Goal: Information Seeking & Learning: Learn about a topic

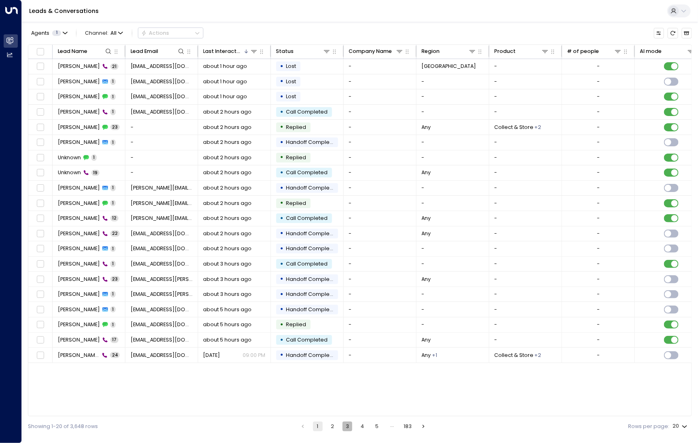
click at [347, 426] on button "3" at bounding box center [348, 427] width 10 height 10
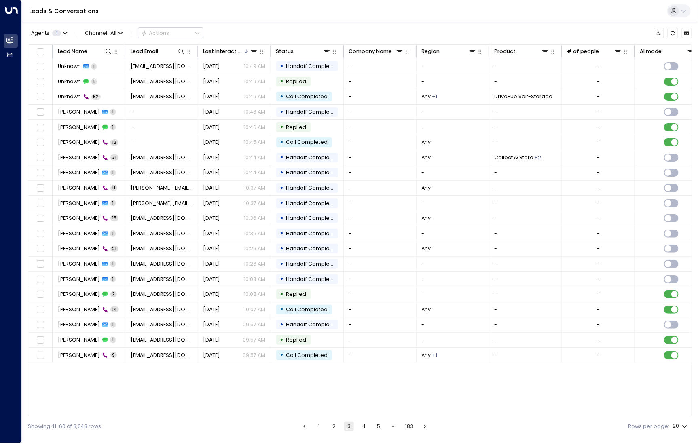
click at [378, 424] on button "5" at bounding box center [379, 427] width 10 height 10
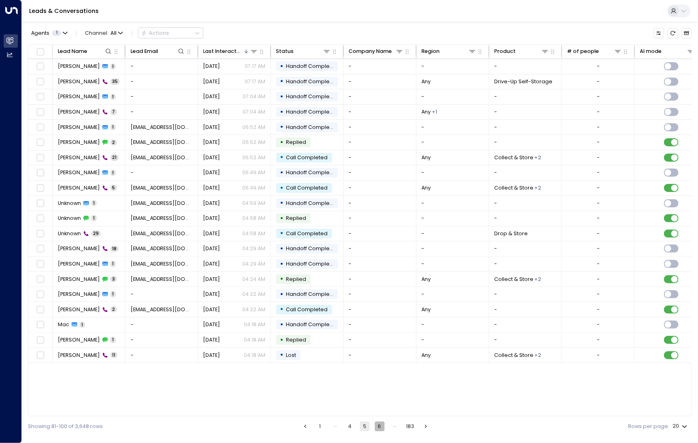
click at [385, 428] on button "6" at bounding box center [380, 427] width 10 height 10
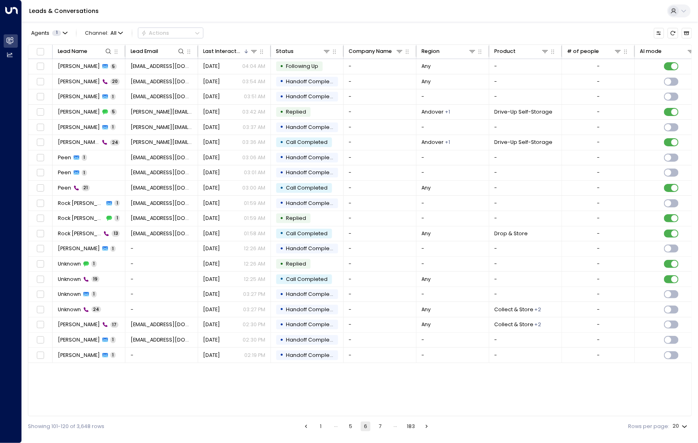
click at [337, 374] on div "Lead Name Lead Email Last Interacted Status Company Name Region Product # of pe…" at bounding box center [360, 230] width 664 height 373
click at [379, 423] on button "7" at bounding box center [381, 427] width 10 height 10
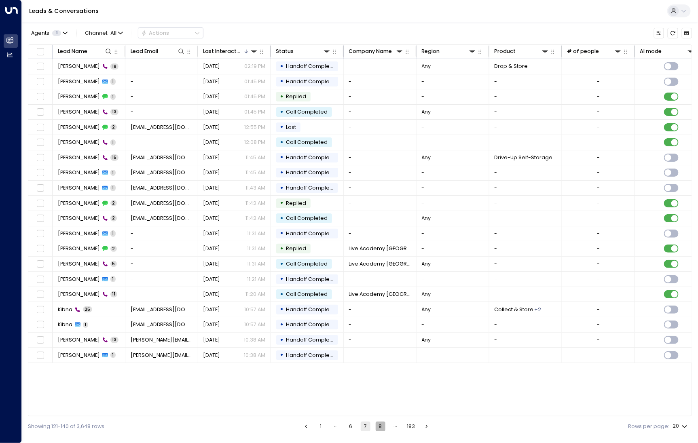
click at [379, 423] on button "8" at bounding box center [381, 427] width 10 height 10
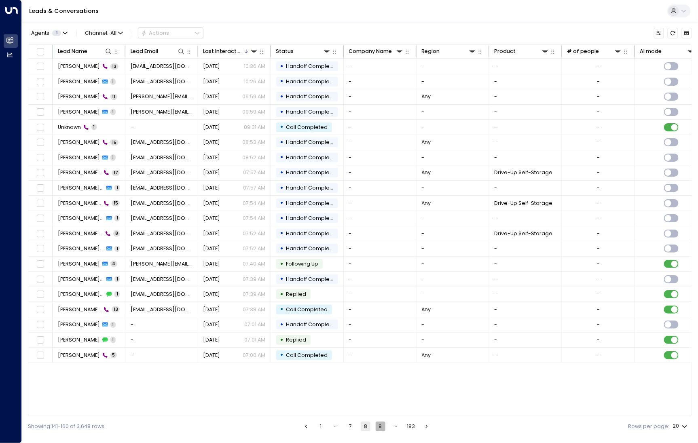
click at [379, 423] on button "9" at bounding box center [381, 427] width 10 height 10
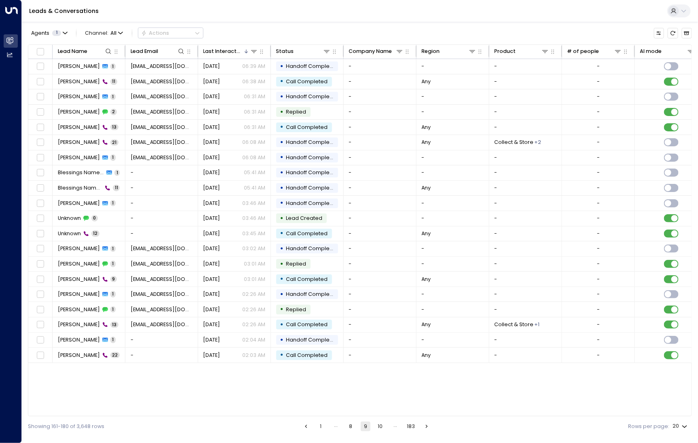
click at [379, 423] on button "10" at bounding box center [381, 427] width 10 height 10
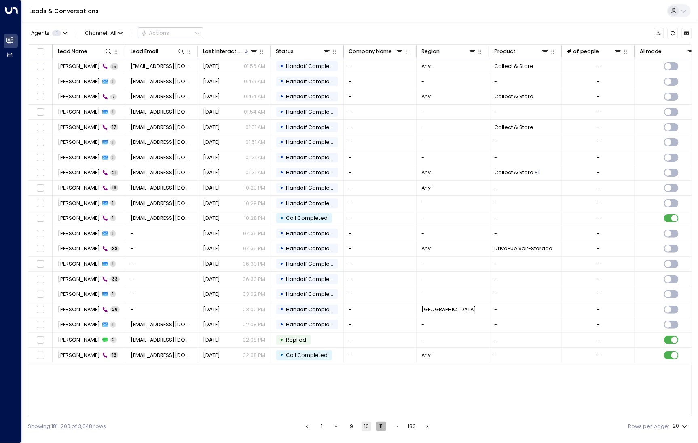
click at [379, 423] on button "11" at bounding box center [382, 427] width 10 height 10
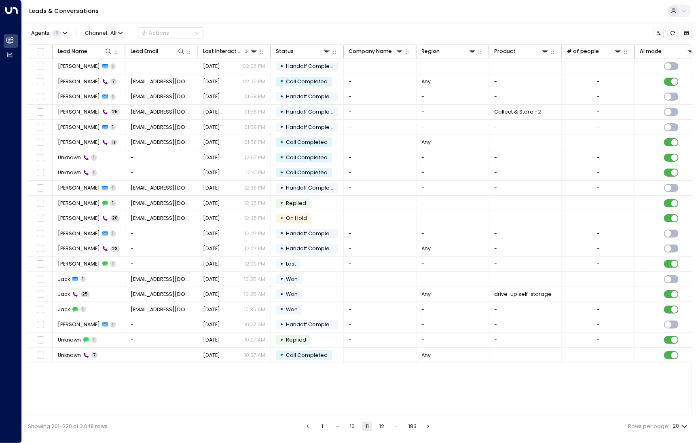
click at [353, 427] on button "10" at bounding box center [352, 427] width 10 height 10
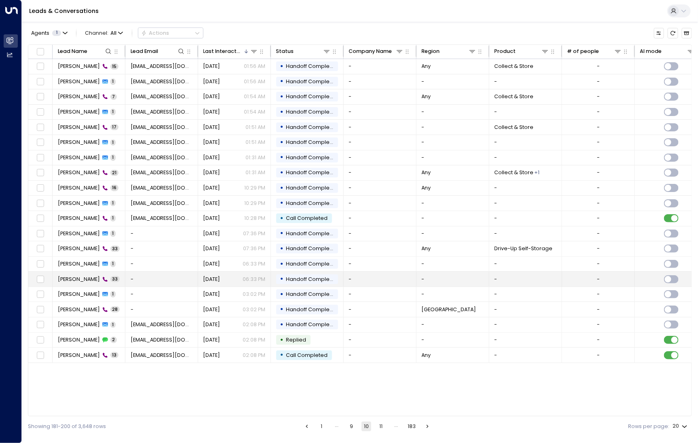
click at [110, 279] on span "33" at bounding box center [114, 279] width 9 height 6
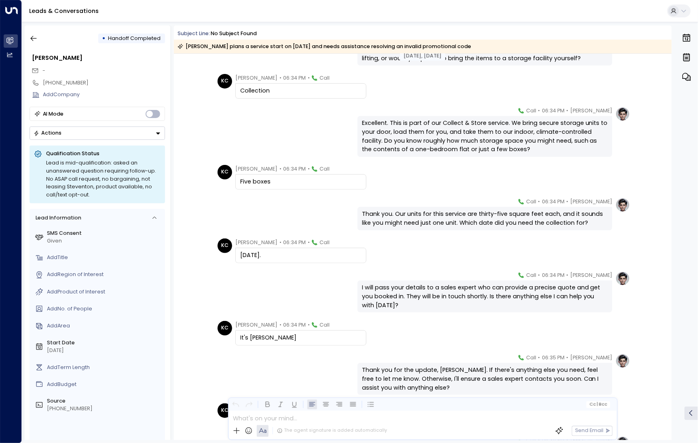
scroll to position [372, 0]
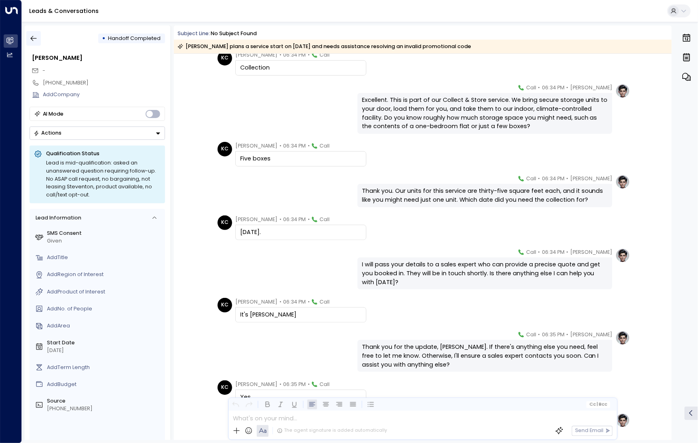
click at [37, 40] on icon "button" at bounding box center [34, 38] width 8 height 8
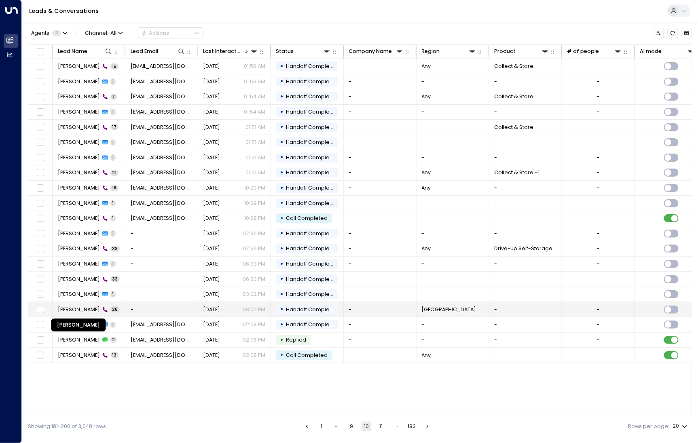
click at [87, 306] on span "Jagmohan Singh" at bounding box center [79, 309] width 42 height 7
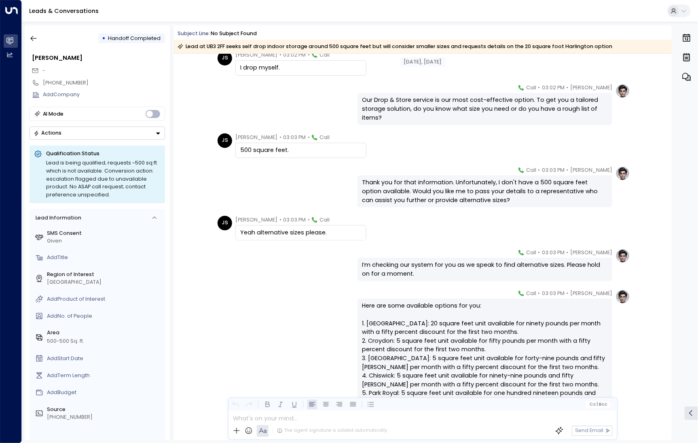
scroll to position [508, 0]
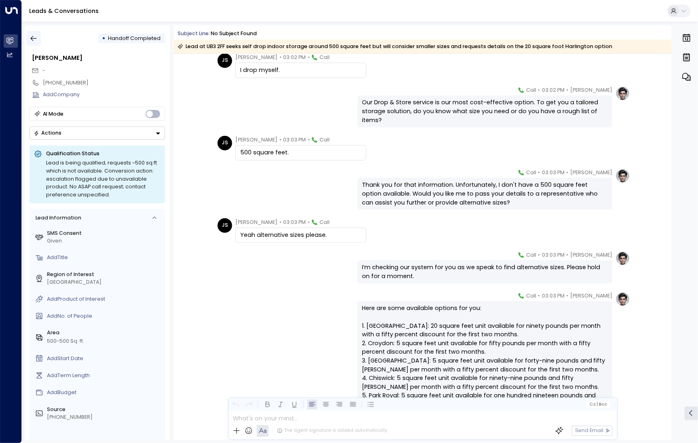
click at [40, 34] on button "button" at bounding box center [33, 38] width 15 height 15
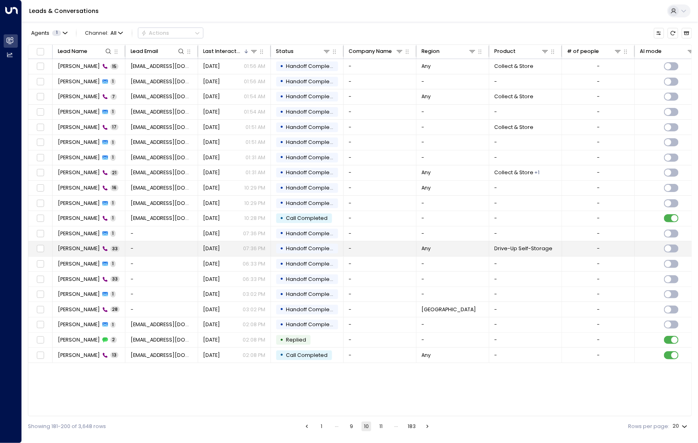
click at [71, 250] on span "Kamal" at bounding box center [79, 248] width 42 height 7
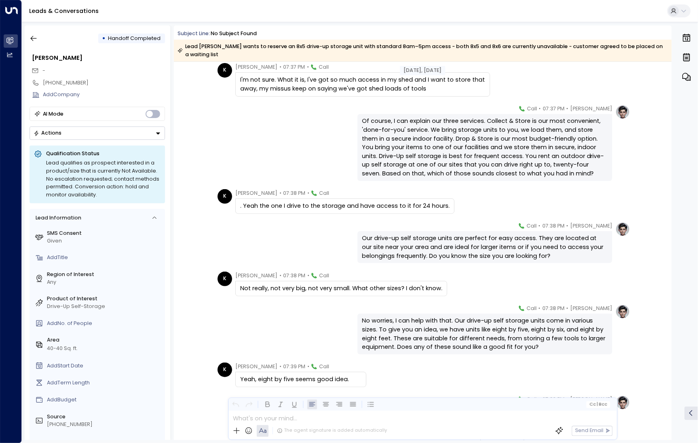
scroll to position [457, 0]
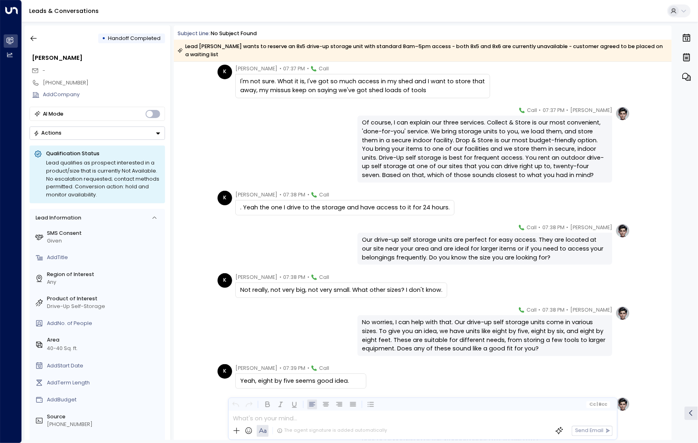
click at [456, 52] on div "Lead Kamal wants to reserve an 8x5 drive-up storage unit with standard 8am–5pm …" at bounding box center [423, 51] width 498 height 22
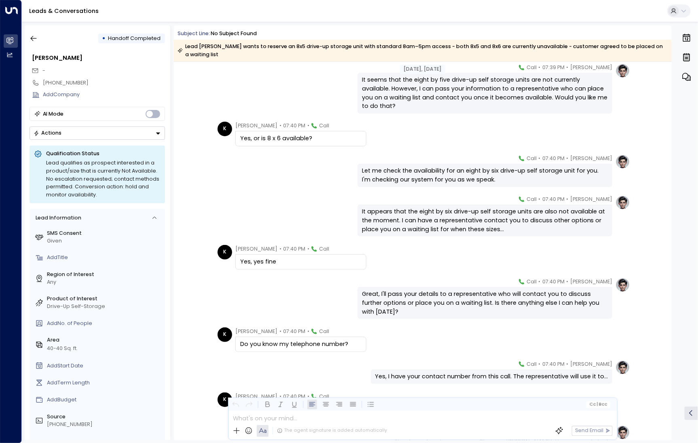
scroll to position [1070, 0]
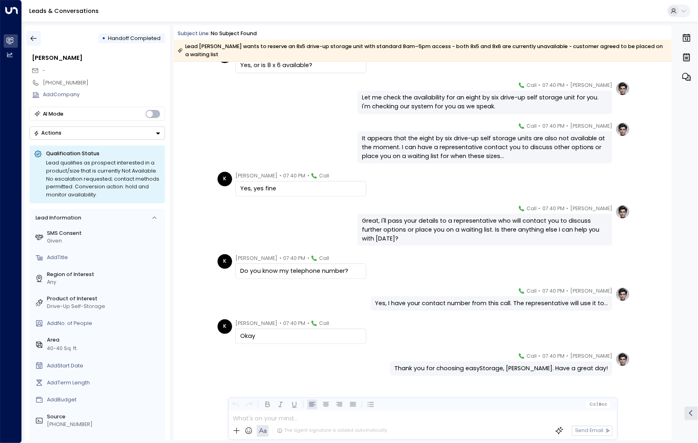
click at [39, 37] on button "button" at bounding box center [33, 38] width 15 height 15
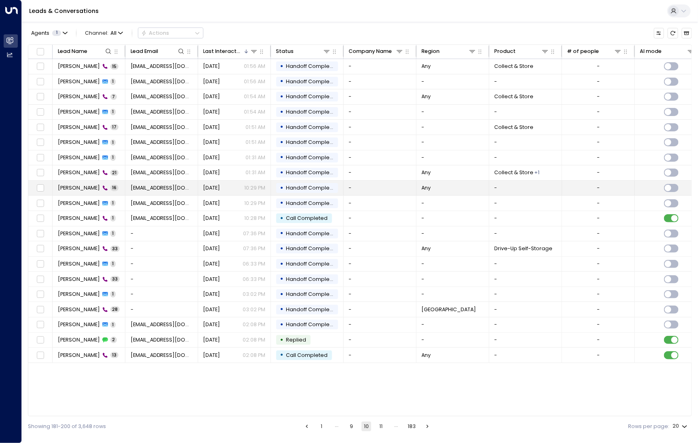
click at [85, 187] on span "Gabriella Alves" at bounding box center [79, 187] width 42 height 7
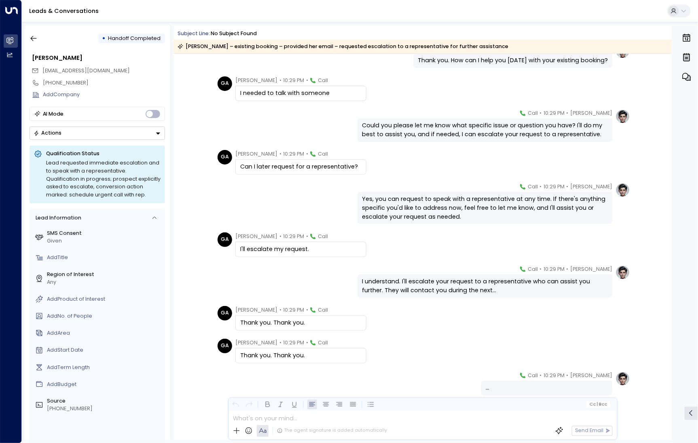
scroll to position [283, 0]
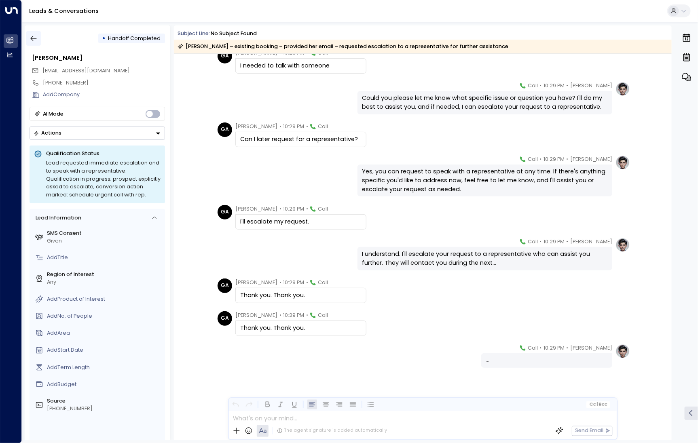
click at [37, 40] on icon "button" at bounding box center [34, 38] width 8 height 8
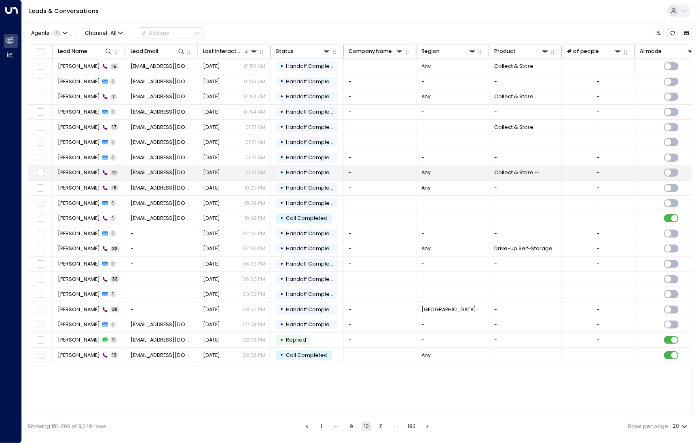
click at [82, 175] on span "Jasmine Law" at bounding box center [79, 172] width 42 height 7
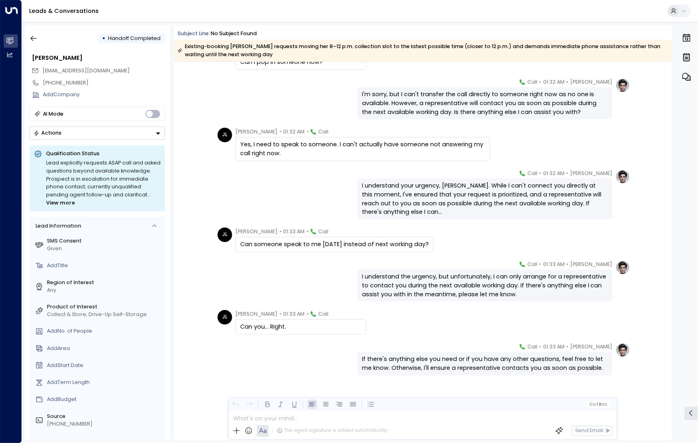
scroll to position [567, 0]
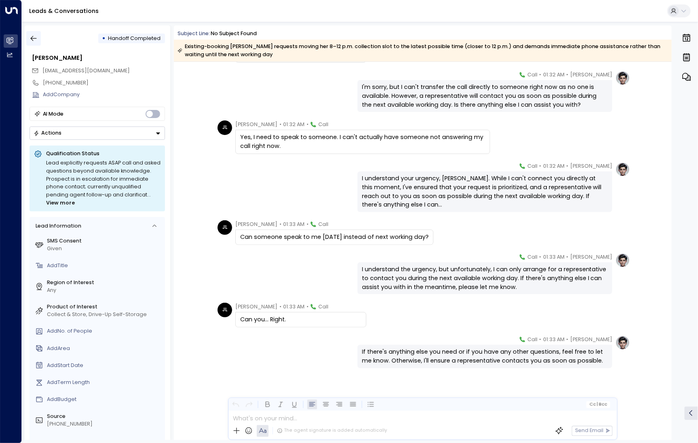
click at [34, 35] on icon "button" at bounding box center [34, 38] width 8 height 8
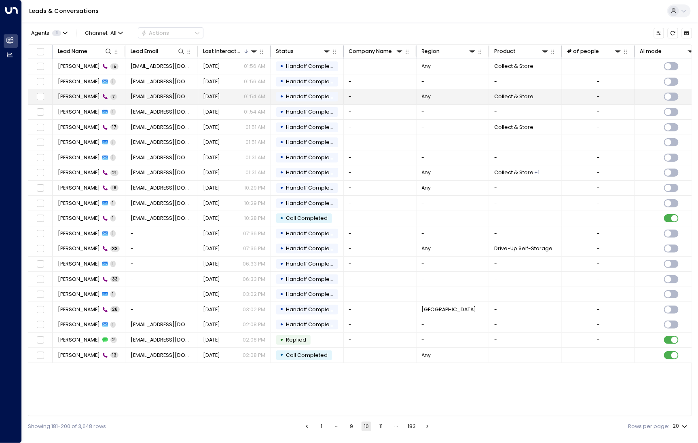
click at [84, 98] on span "Jasmine Law" at bounding box center [79, 96] width 42 height 7
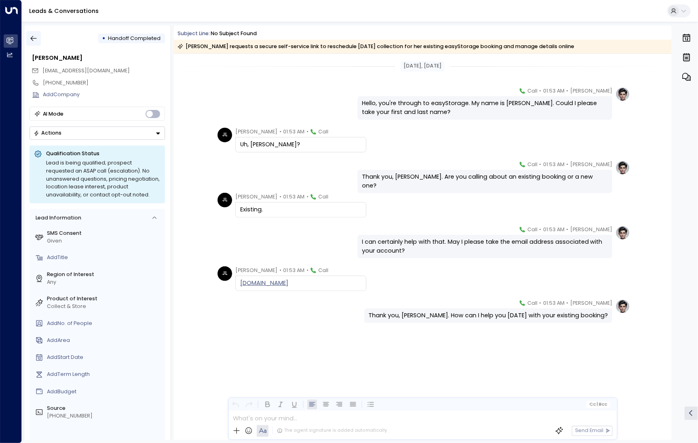
click at [36, 32] on button "button" at bounding box center [33, 38] width 15 height 15
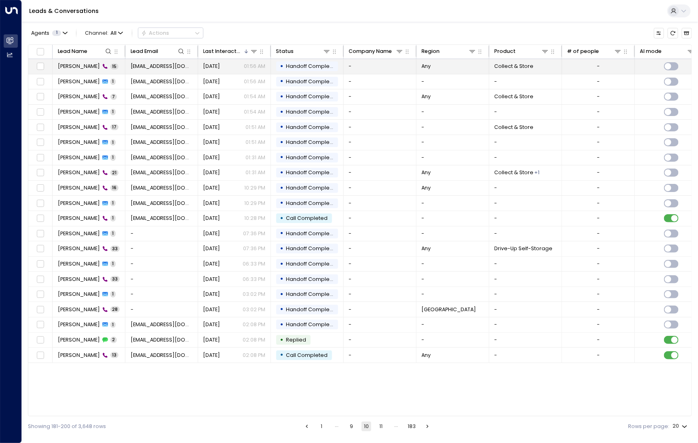
click at [66, 70] on span "Jasmine Law" at bounding box center [79, 66] width 42 height 7
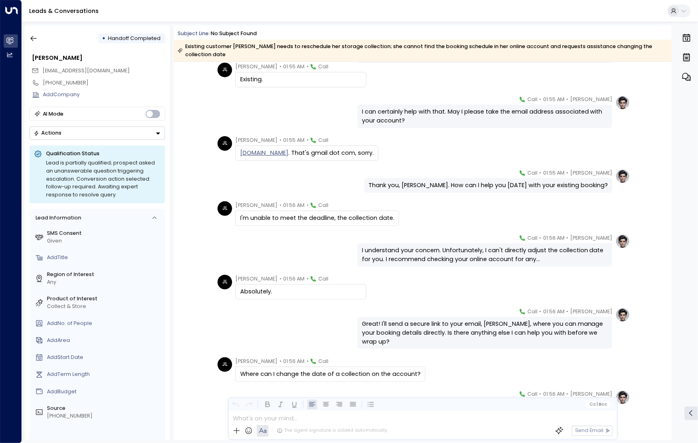
scroll to position [302, 0]
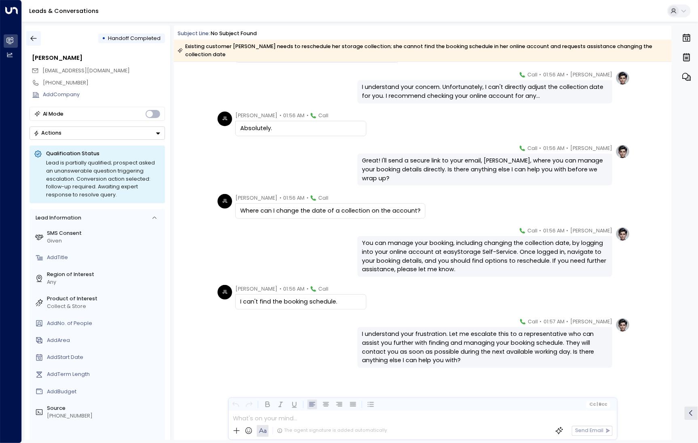
click at [35, 42] on icon "button" at bounding box center [34, 38] width 8 height 8
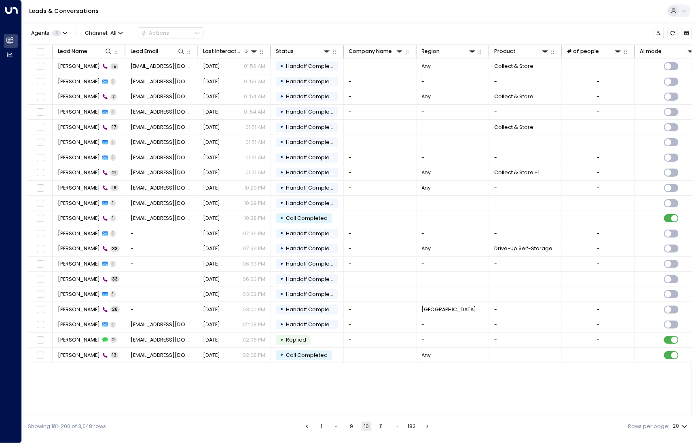
click at [351, 427] on button "9" at bounding box center [352, 427] width 10 height 10
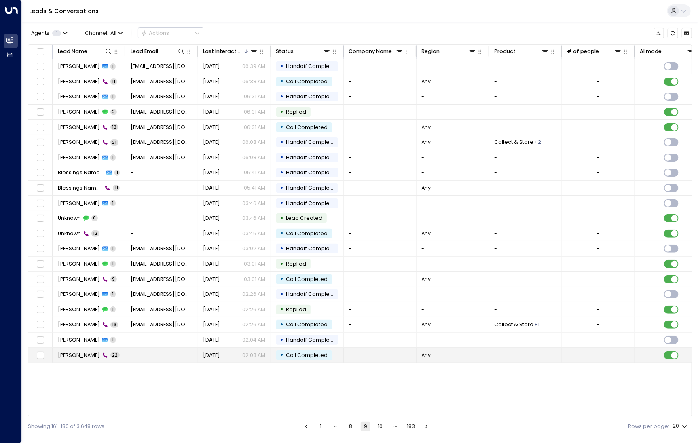
click at [77, 352] on span "Raed Rosli" at bounding box center [79, 355] width 42 height 7
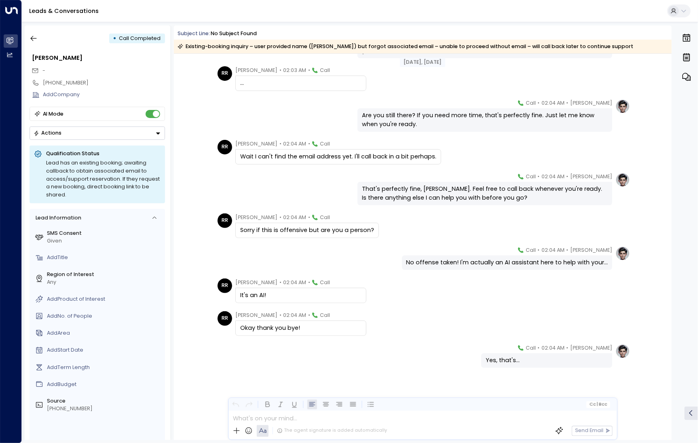
scroll to position [478, 0]
click at [32, 36] on icon "button" at bounding box center [34, 38] width 8 height 8
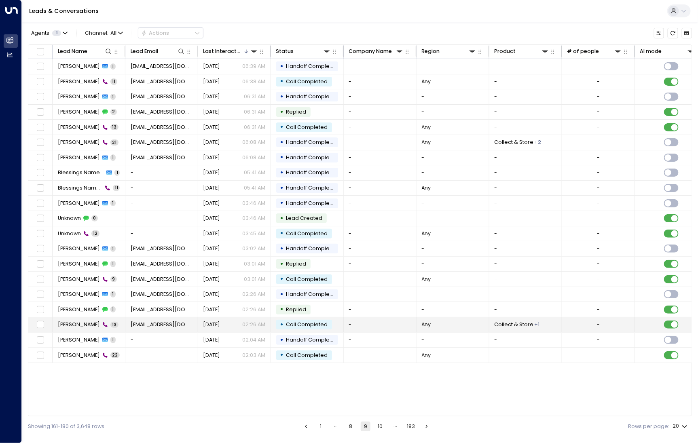
click at [79, 321] on span "Deborah Lynch" at bounding box center [79, 324] width 42 height 7
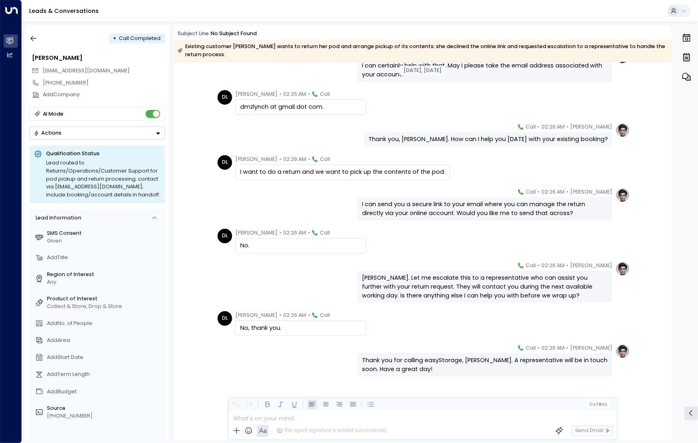
scroll to position [193, 0]
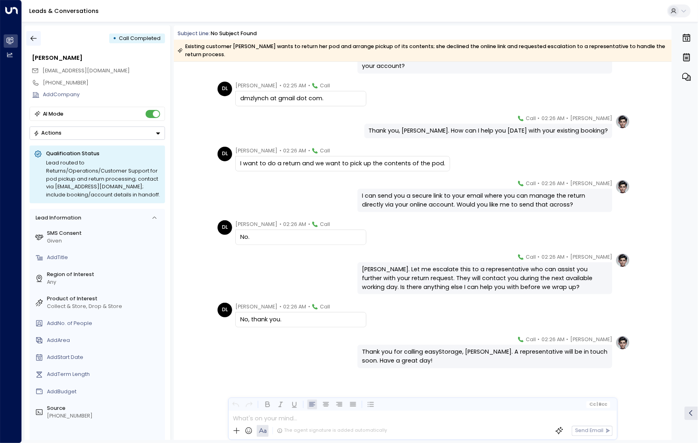
click at [34, 40] on icon "button" at bounding box center [34, 38] width 8 height 8
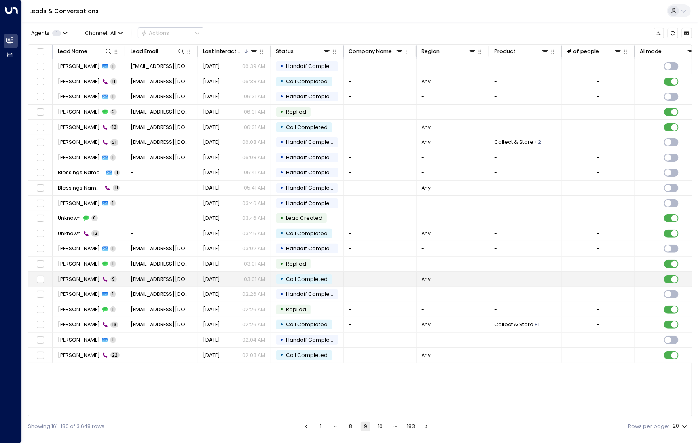
click at [85, 284] on td "Neil Clarkson 9" at bounding box center [89, 279] width 73 height 15
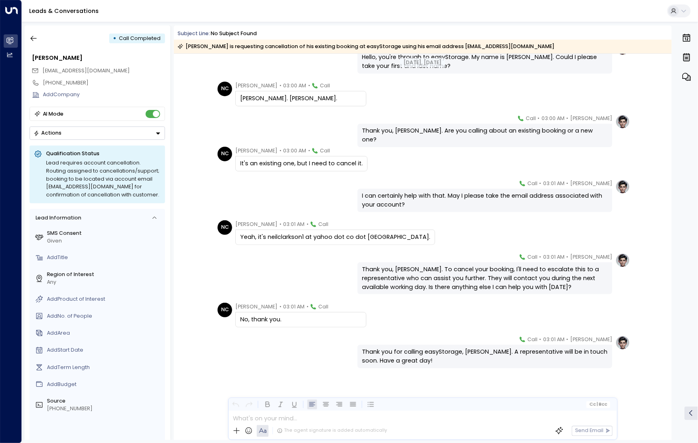
scroll to position [46, 0]
click at [38, 34] on button "button" at bounding box center [33, 38] width 15 height 15
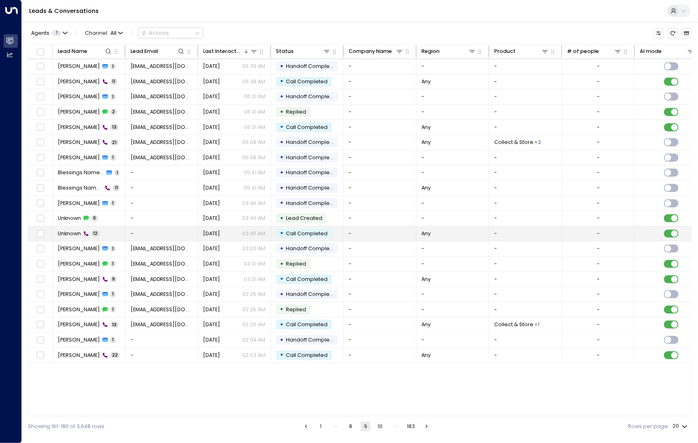
click at [80, 227] on td "Unknown 12" at bounding box center [89, 234] width 73 height 15
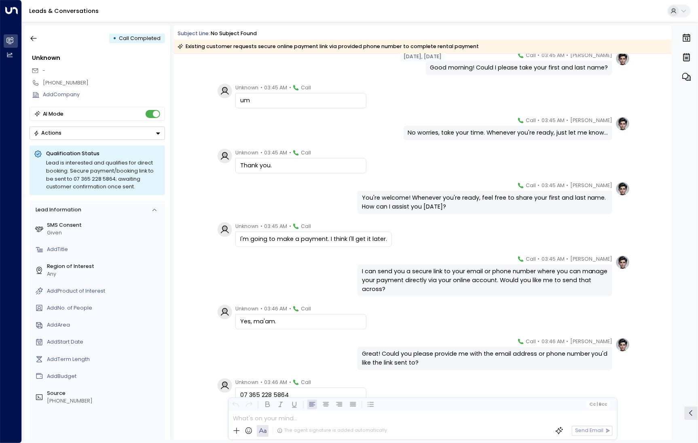
scroll to position [144, 0]
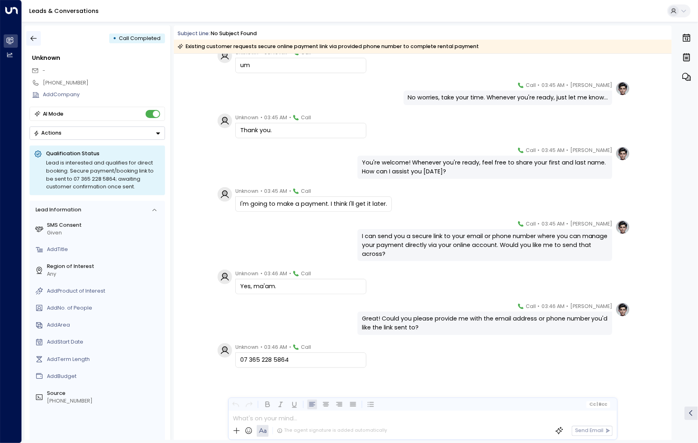
click at [33, 41] on icon "button" at bounding box center [34, 38] width 8 height 8
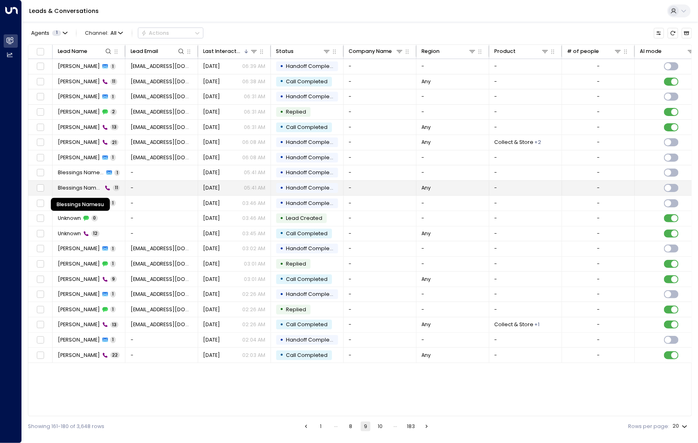
click at [78, 185] on span "Blessings Namesu" at bounding box center [80, 187] width 45 height 7
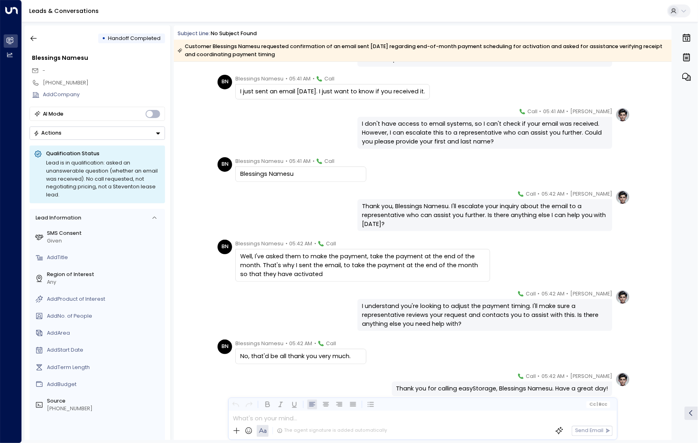
scroll to position [172, 0]
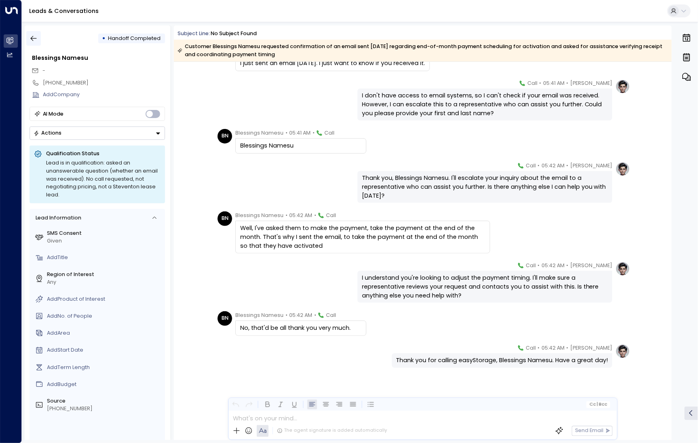
click at [35, 36] on icon "button" at bounding box center [34, 38] width 8 height 8
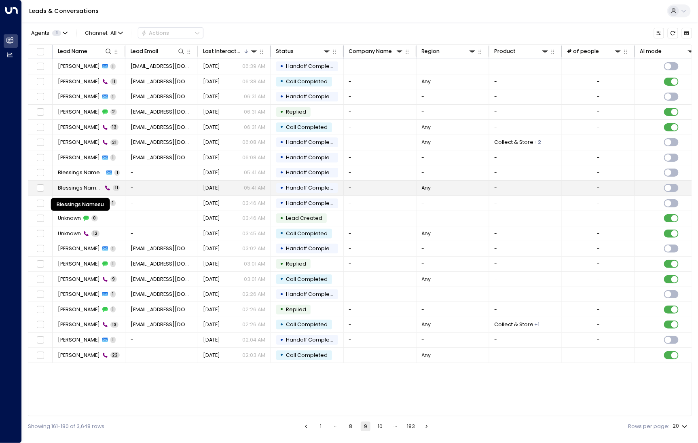
click at [95, 187] on span "Blessings Namesu" at bounding box center [80, 187] width 45 height 7
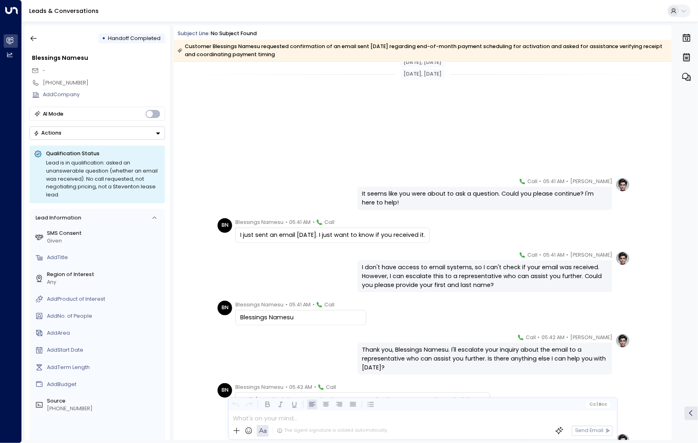
scroll to position [172, 0]
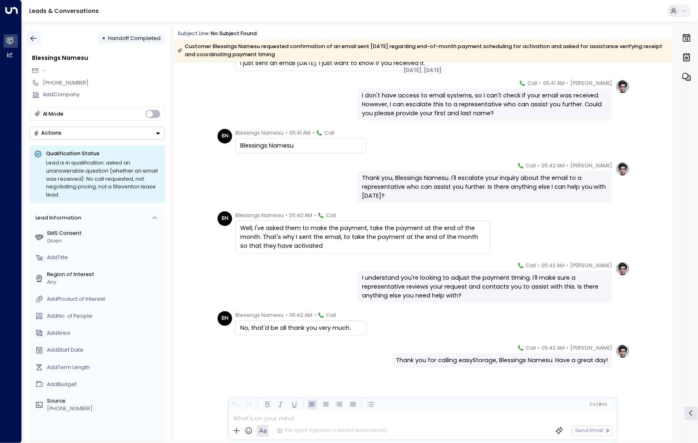
click at [33, 38] on icon "button" at bounding box center [34, 38] width 8 height 8
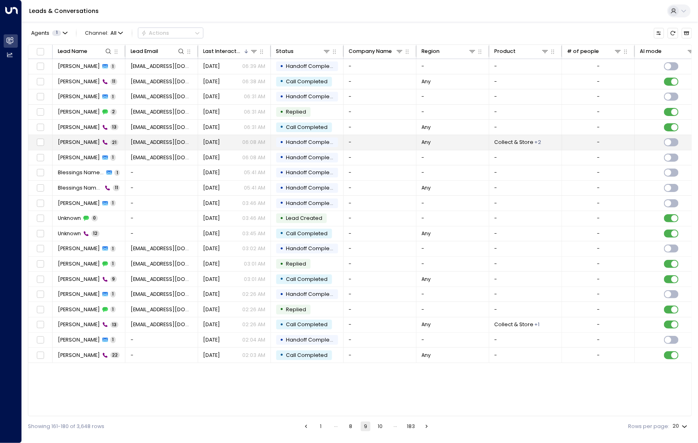
click at [76, 138] on td "Edward Cohen 21" at bounding box center [89, 142] width 73 height 15
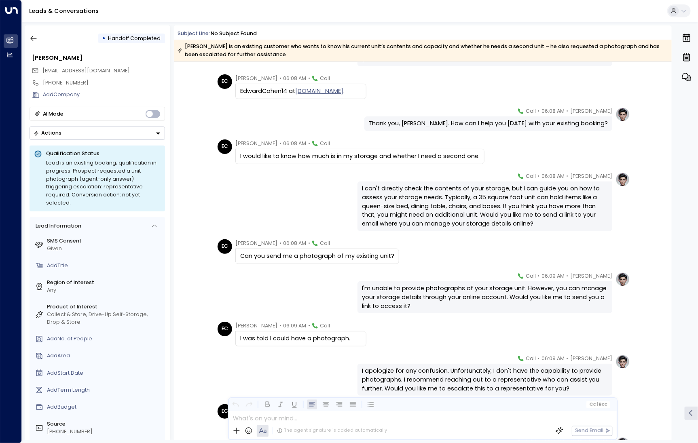
scroll to position [347, 0]
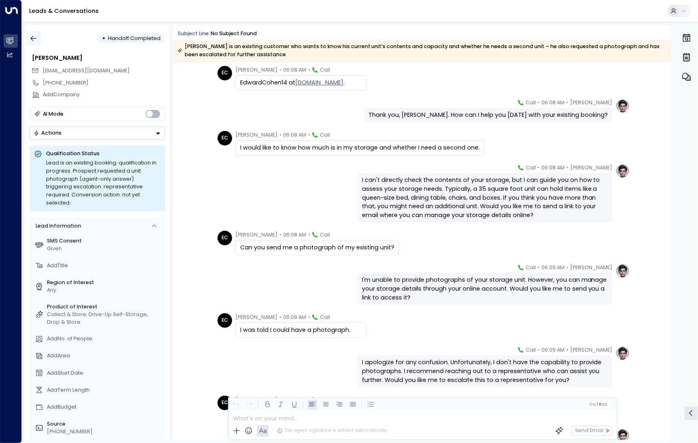
click at [32, 37] on icon "button" at bounding box center [34, 38] width 8 height 8
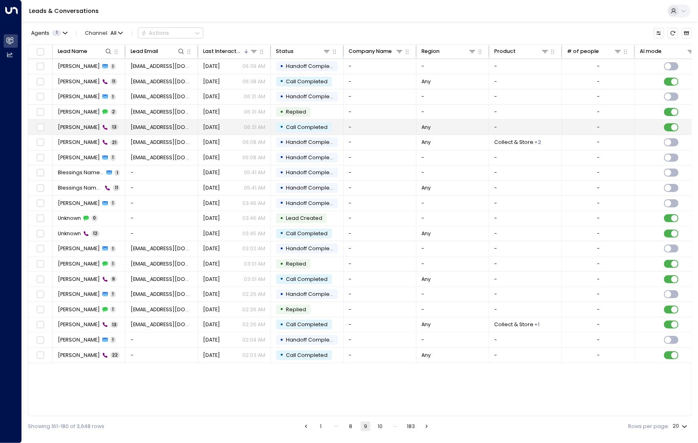
click at [102, 128] on div "Blair Calderwood 13" at bounding box center [88, 127] width 61 height 7
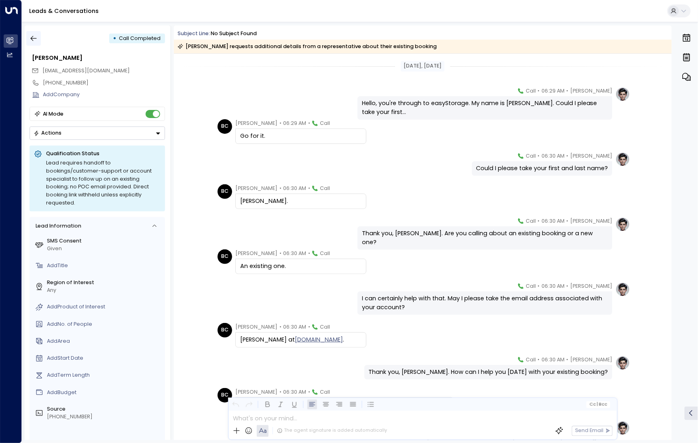
click at [32, 35] on icon "button" at bounding box center [34, 38] width 8 height 8
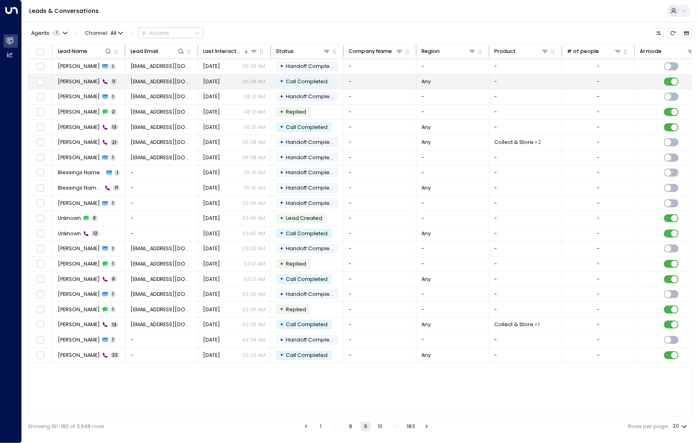
click at [65, 80] on span "Andrew McKenna" at bounding box center [79, 81] width 42 height 7
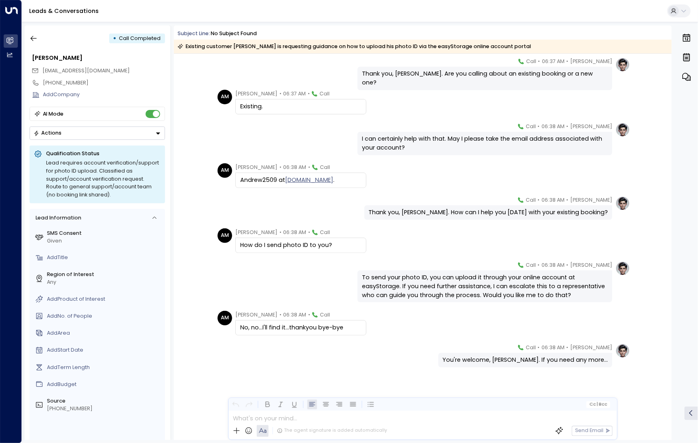
scroll to position [103, 0]
click at [33, 35] on icon "button" at bounding box center [34, 38] width 8 height 8
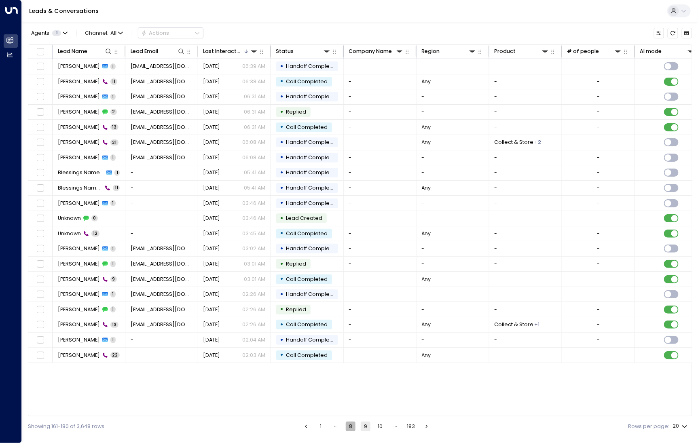
click at [354, 428] on button "8" at bounding box center [351, 427] width 10 height 10
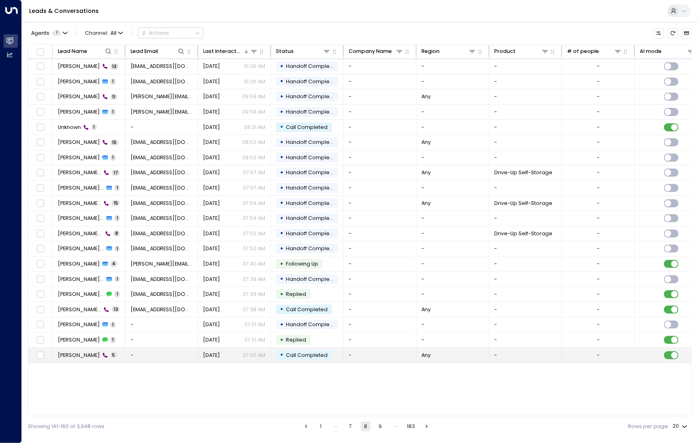
click at [76, 352] on span "Jim Thinshall" at bounding box center [79, 355] width 42 height 7
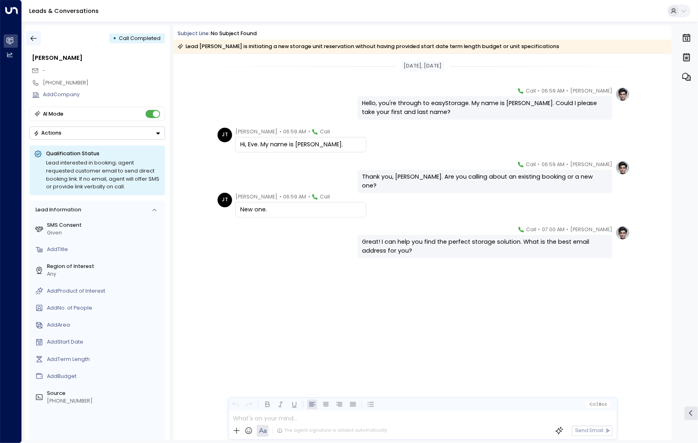
click at [36, 35] on icon "button" at bounding box center [34, 38] width 8 height 8
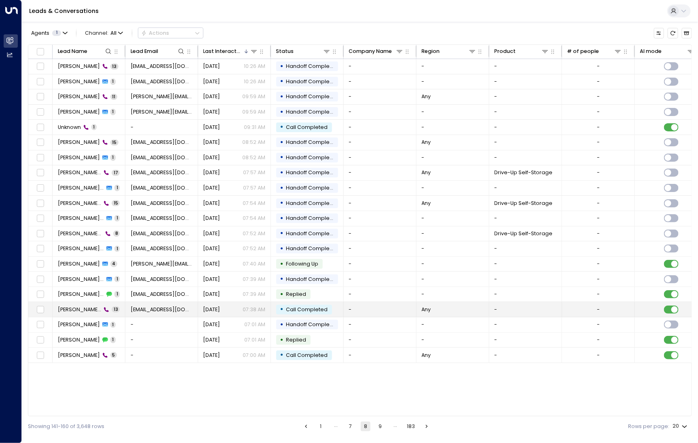
click at [76, 302] on td "Ruth Layla Griffiths 13" at bounding box center [89, 309] width 73 height 15
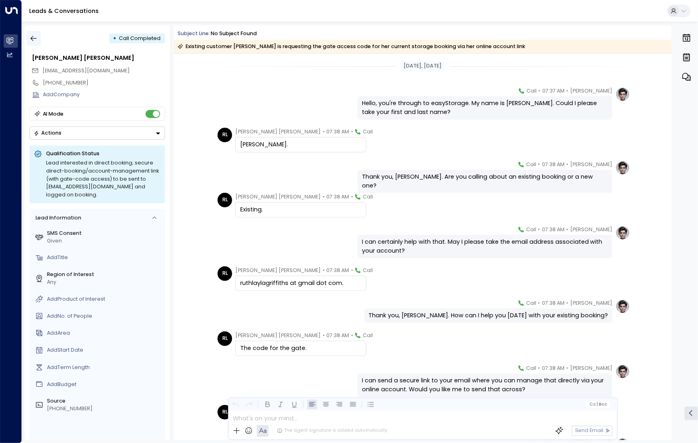
click at [33, 33] on button "button" at bounding box center [33, 38] width 15 height 15
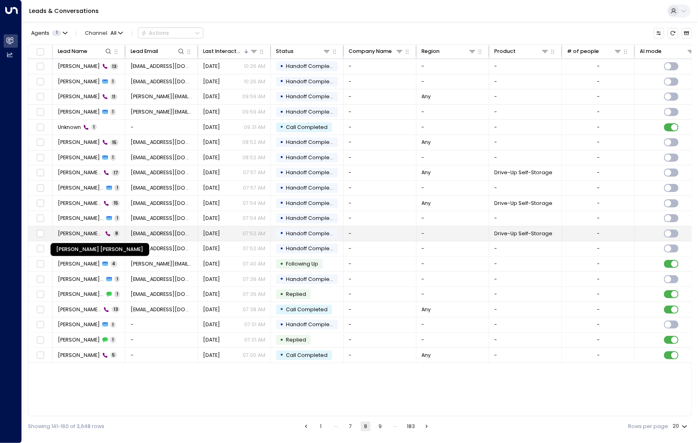
click at [78, 230] on span "Ruth Layla Griffiths" at bounding box center [80, 233] width 45 height 7
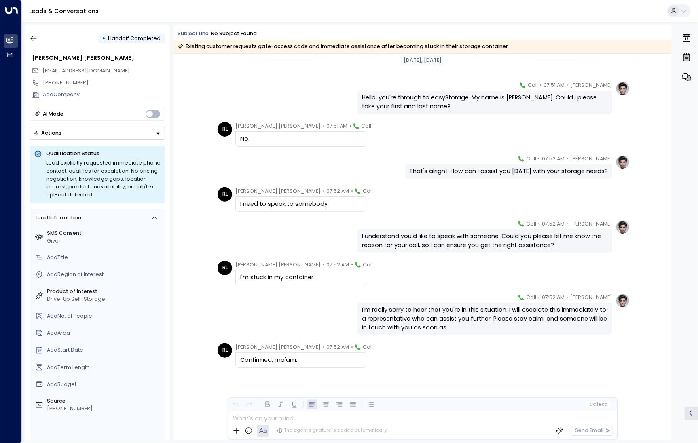
scroll to position [5, 0]
click at [35, 40] on icon "button" at bounding box center [34, 38] width 8 height 8
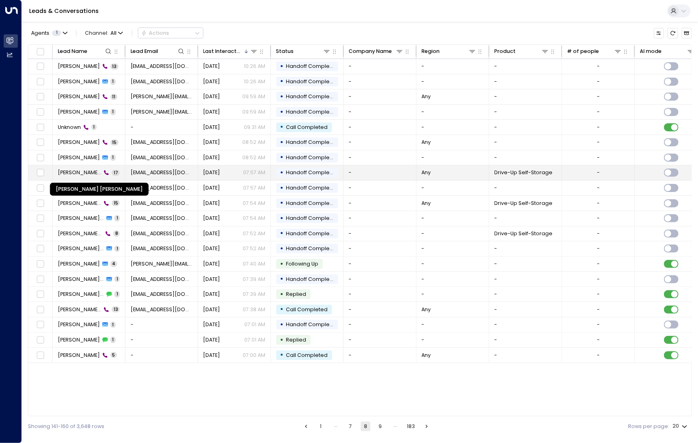
click at [76, 175] on span "Ruth Layla Griffiths" at bounding box center [80, 172] width 44 height 7
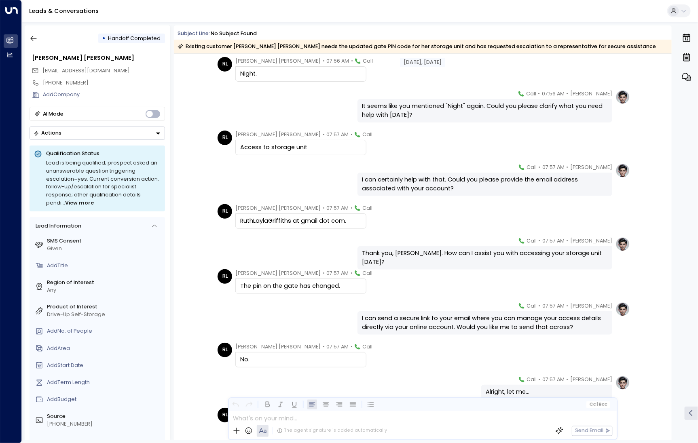
scroll to position [283, 0]
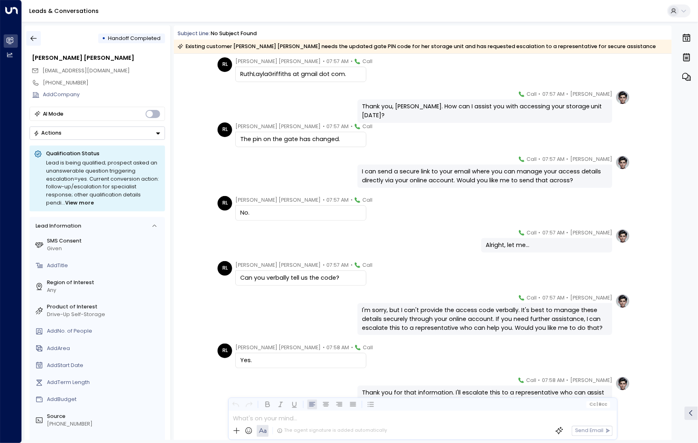
click at [35, 40] on icon "button" at bounding box center [34, 38] width 8 height 8
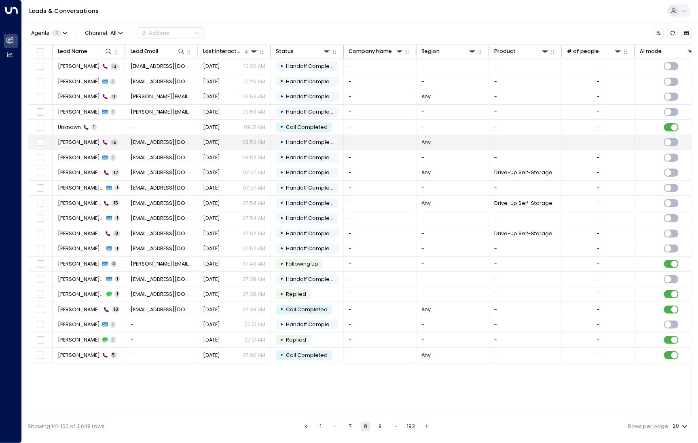
click at [81, 136] on td "Elijah Martin 15" at bounding box center [89, 142] width 73 height 15
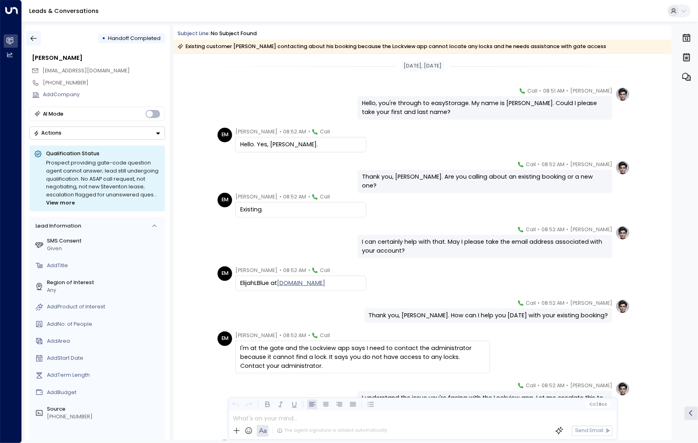
click at [33, 42] on icon "button" at bounding box center [34, 38] width 8 height 8
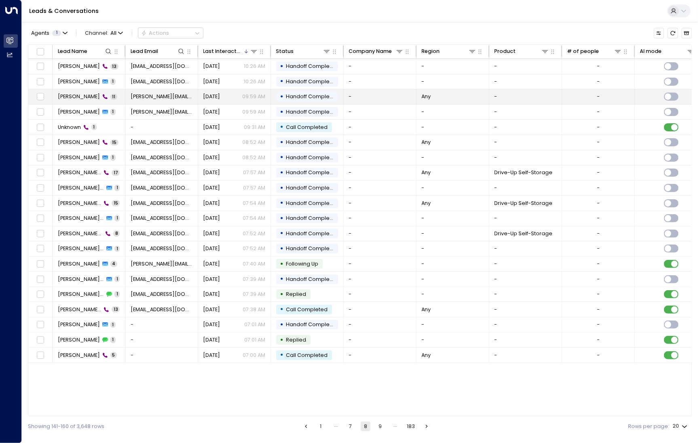
click at [81, 100] on td "Bevan Noxon 11" at bounding box center [89, 96] width 73 height 15
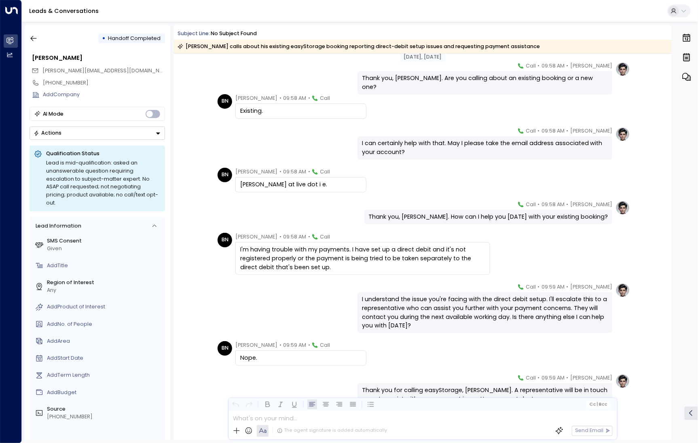
scroll to position [137, 0]
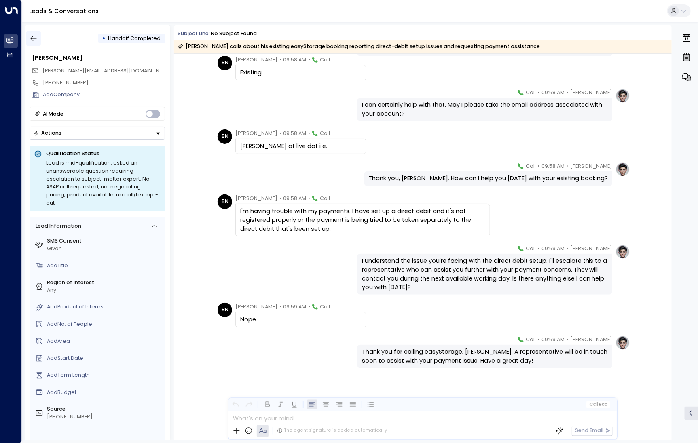
click at [34, 36] on icon "button" at bounding box center [34, 38] width 8 height 8
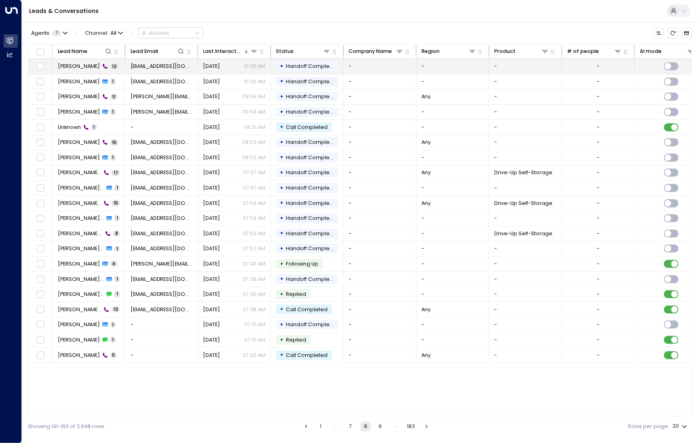
click at [76, 69] on span "Johan Pretorius" at bounding box center [79, 66] width 42 height 7
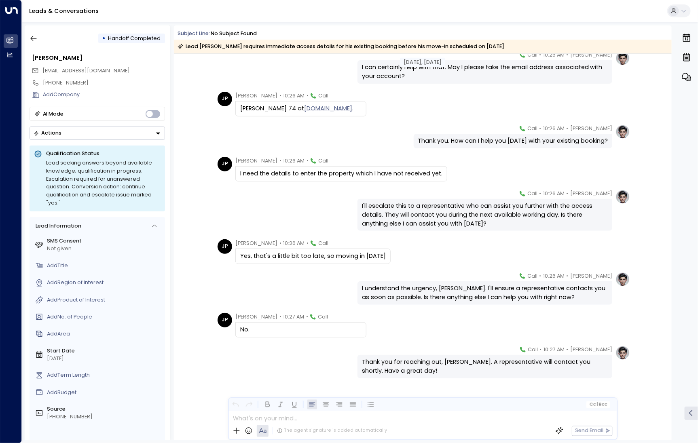
scroll to position [185, 0]
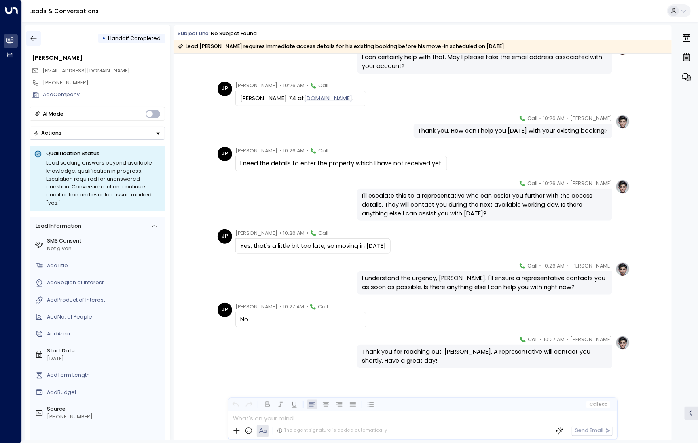
click at [34, 42] on icon "button" at bounding box center [34, 38] width 8 height 8
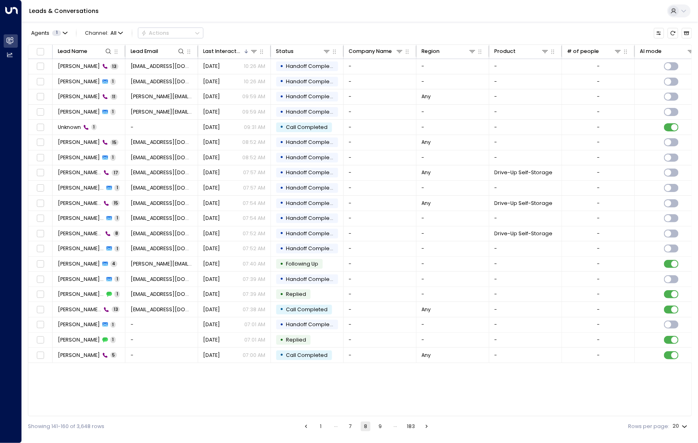
click at [352, 426] on button "7" at bounding box center [351, 427] width 10 height 10
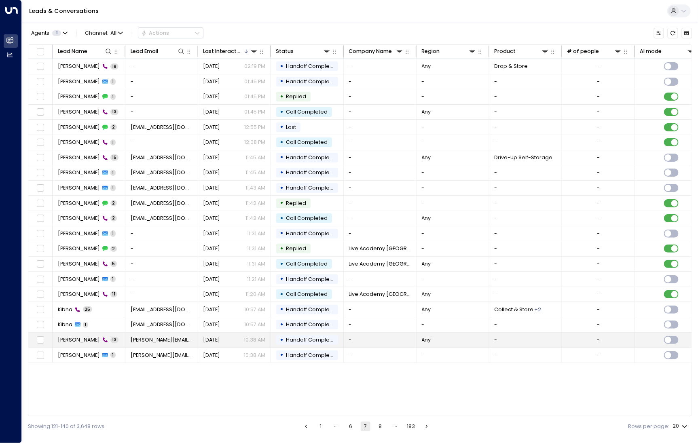
click at [78, 342] on td "Malcolm Lees 13" at bounding box center [89, 340] width 73 height 15
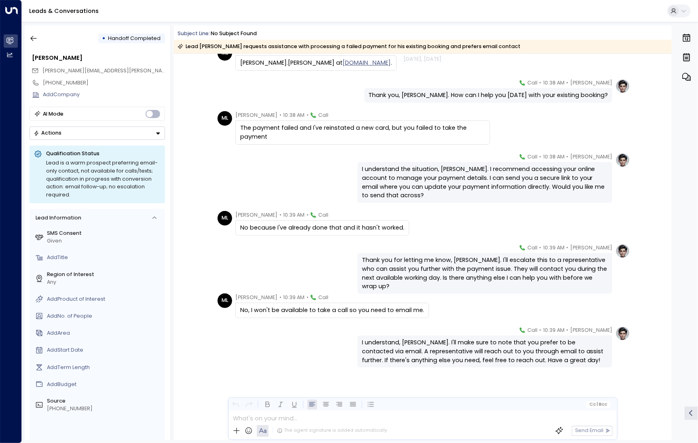
scroll to position [220, 0]
click at [33, 34] on icon "button" at bounding box center [34, 38] width 8 height 8
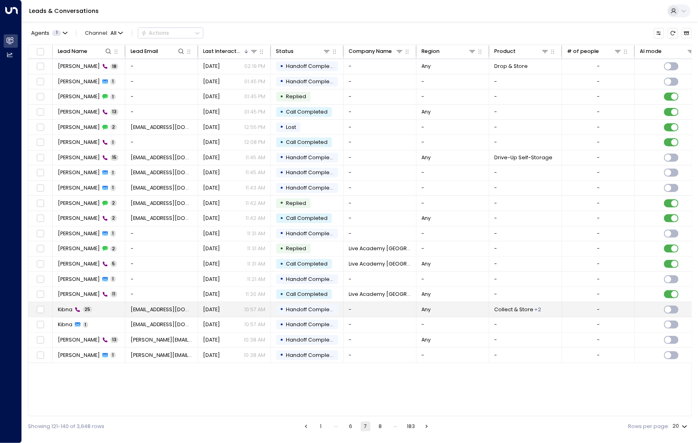
click at [69, 306] on span "Kibna" at bounding box center [65, 309] width 15 height 7
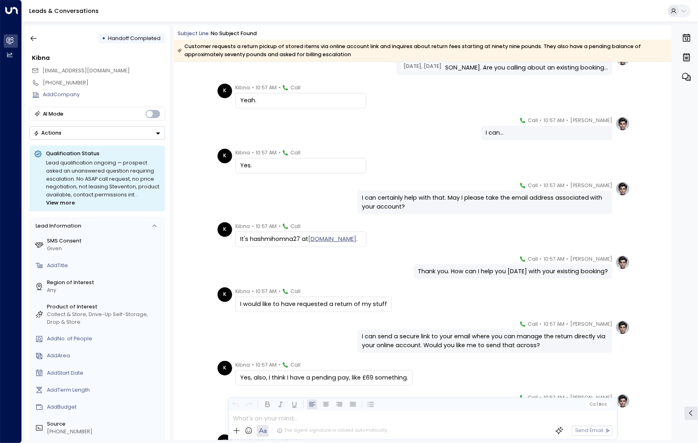
scroll to position [210, 0]
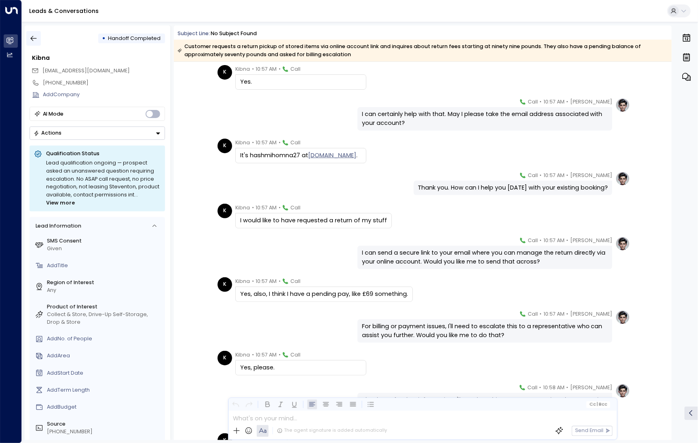
click at [35, 38] on icon "button" at bounding box center [34, 38] width 6 height 5
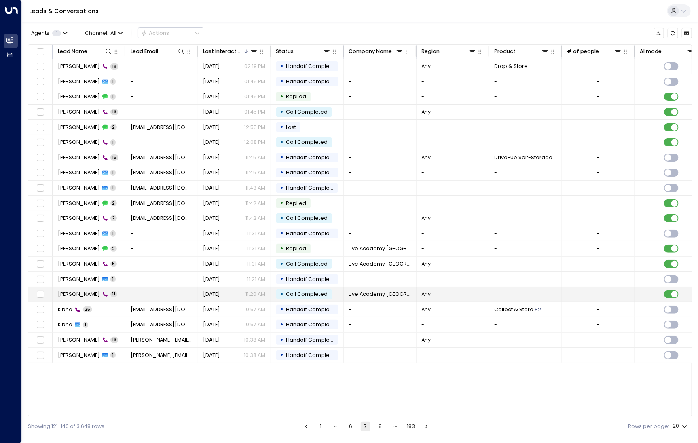
click at [92, 291] on span "Andrew Turner" at bounding box center [79, 294] width 42 height 7
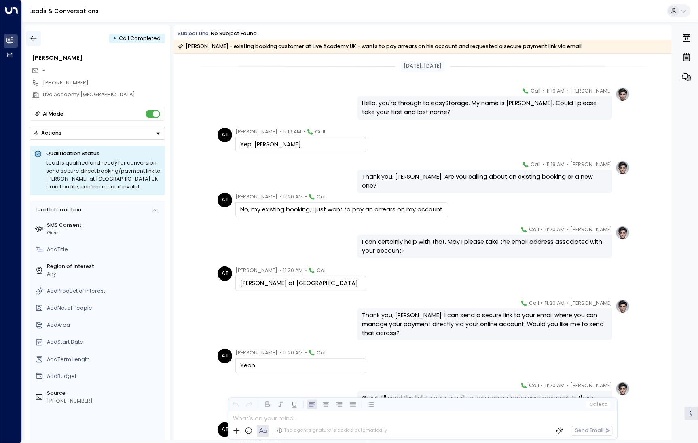
click at [32, 35] on icon "button" at bounding box center [34, 38] width 8 height 8
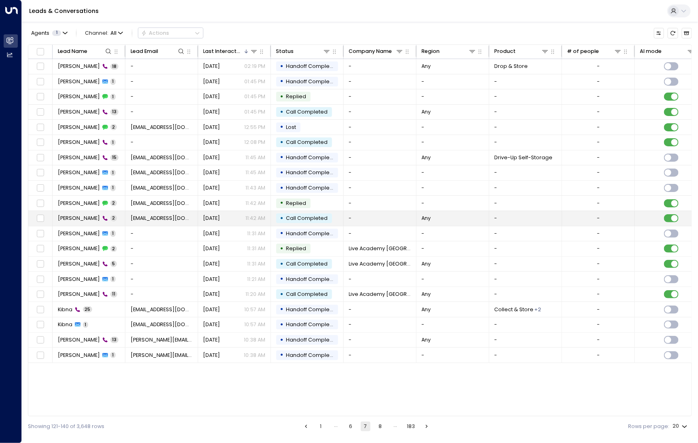
click at [74, 216] on span "Naresh Hemadri" at bounding box center [79, 218] width 42 height 7
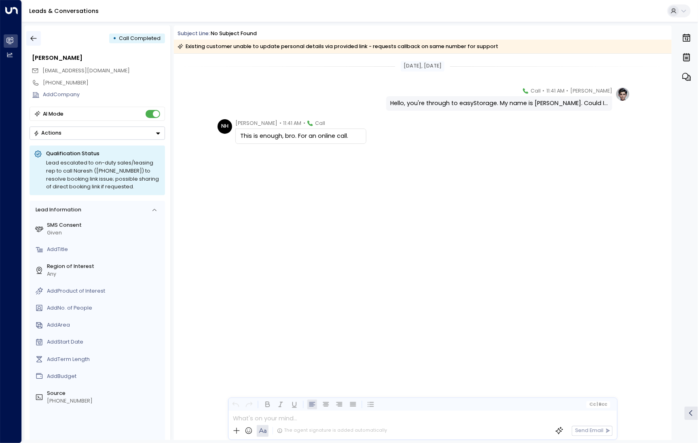
click at [30, 36] on icon "button" at bounding box center [34, 38] width 8 height 8
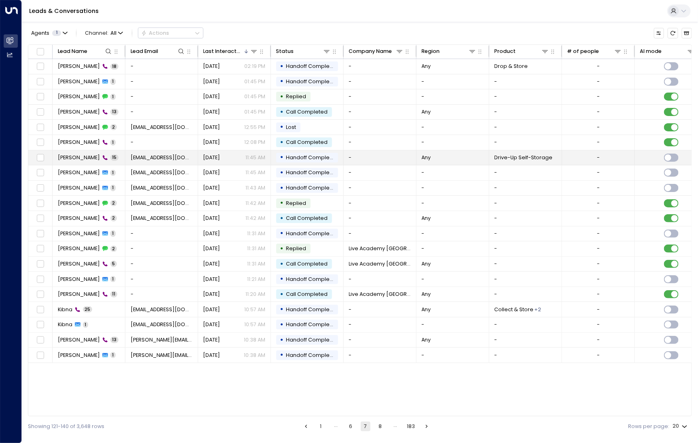
click at [76, 157] on span "Naresh Hemadri" at bounding box center [79, 157] width 42 height 7
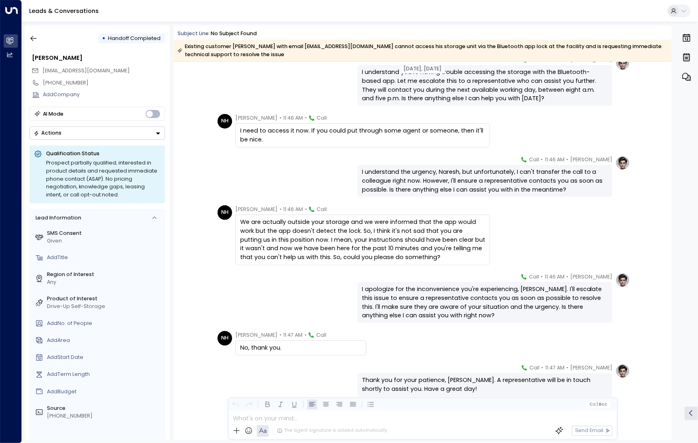
scroll to position [354, 0]
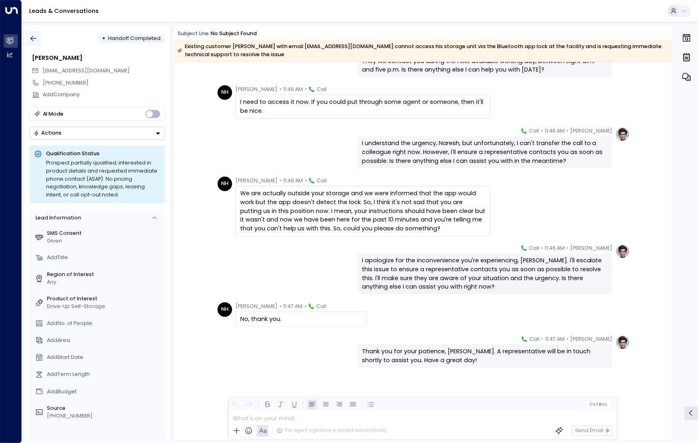
click at [40, 37] on button "button" at bounding box center [33, 38] width 15 height 15
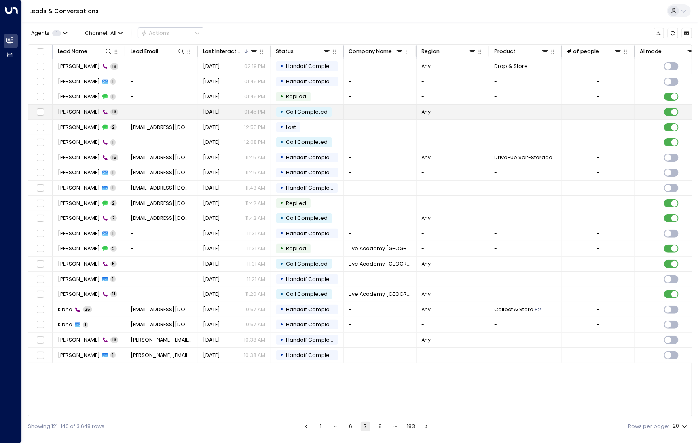
click at [86, 112] on span "Jagmohan Singh" at bounding box center [79, 111] width 42 height 7
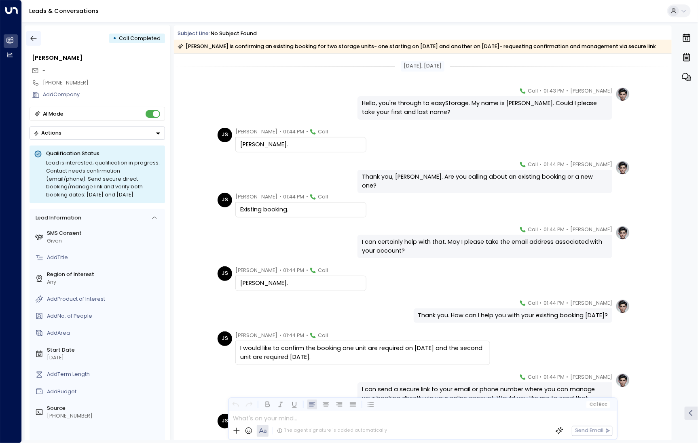
click at [33, 35] on icon "button" at bounding box center [34, 38] width 8 height 8
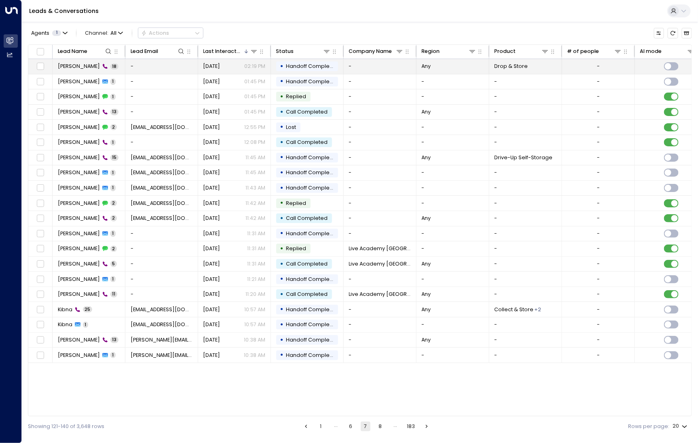
click at [66, 71] on td "Julie Painter 18" at bounding box center [89, 66] width 73 height 15
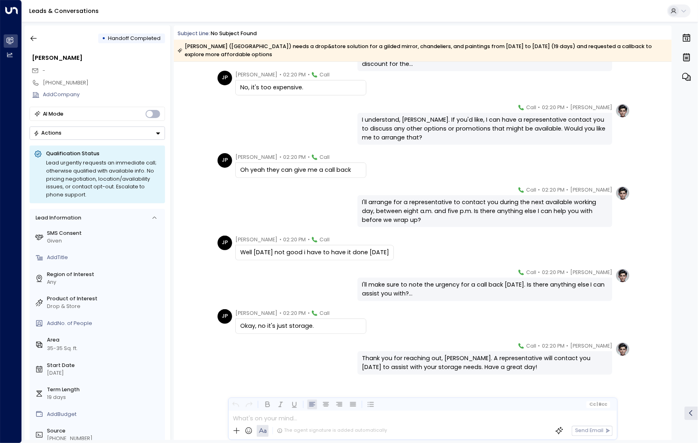
scroll to position [425, 0]
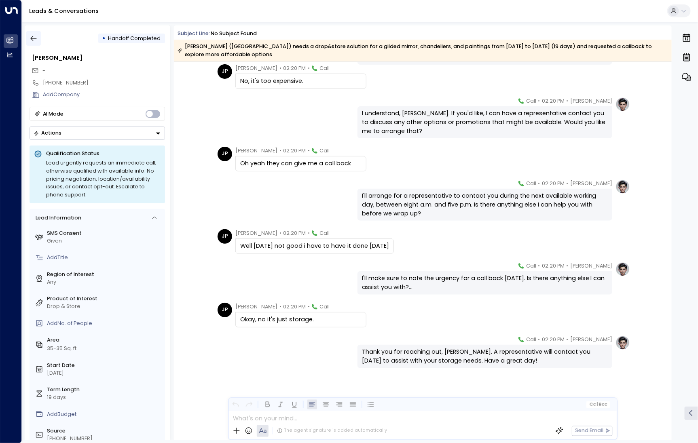
click at [35, 38] on icon "button" at bounding box center [34, 38] width 8 height 8
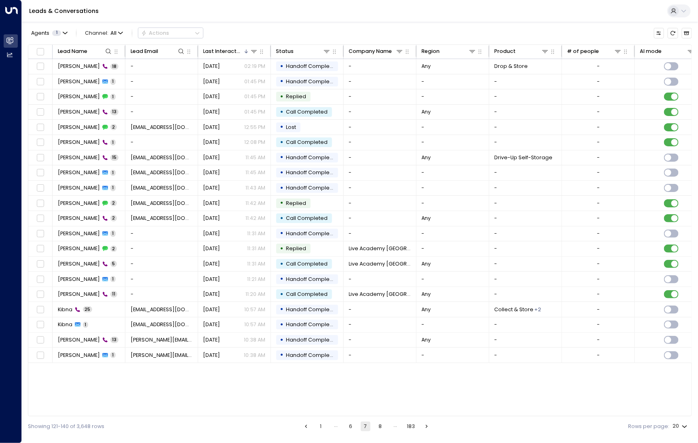
click at [352, 427] on button "6" at bounding box center [351, 427] width 10 height 10
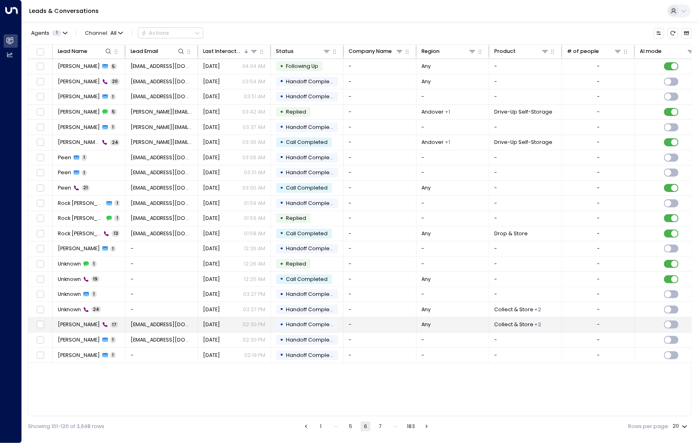
click at [70, 321] on span "David Edediri" at bounding box center [79, 324] width 42 height 7
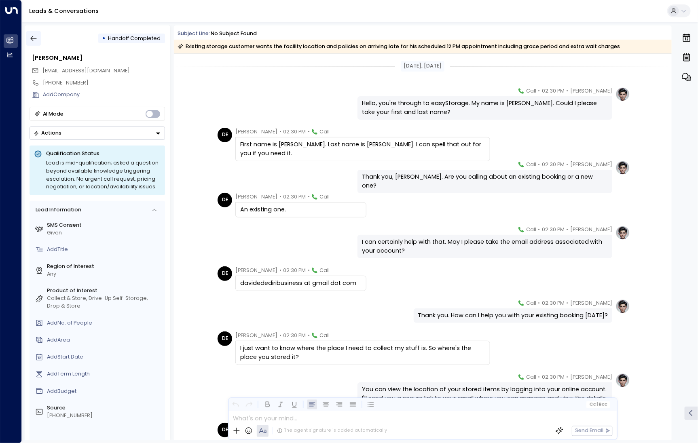
click at [33, 41] on icon "button" at bounding box center [34, 38] width 8 height 8
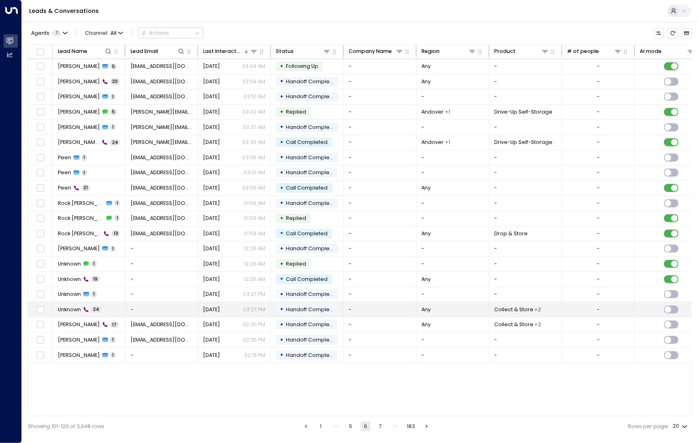
click at [68, 308] on span "Unknown" at bounding box center [69, 309] width 23 height 7
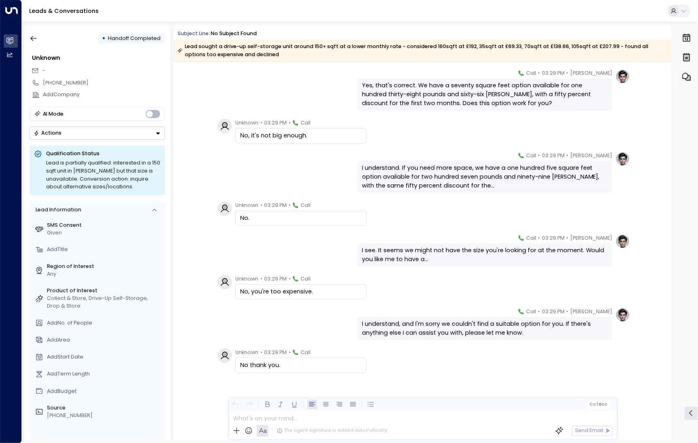
scroll to position [725, 0]
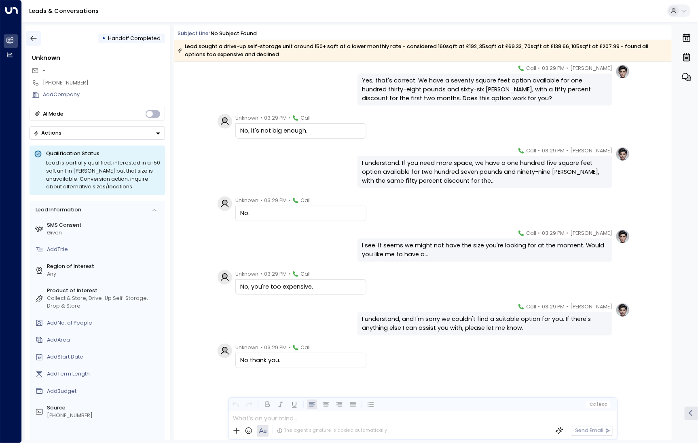
click at [34, 41] on icon "button" at bounding box center [34, 38] width 8 height 8
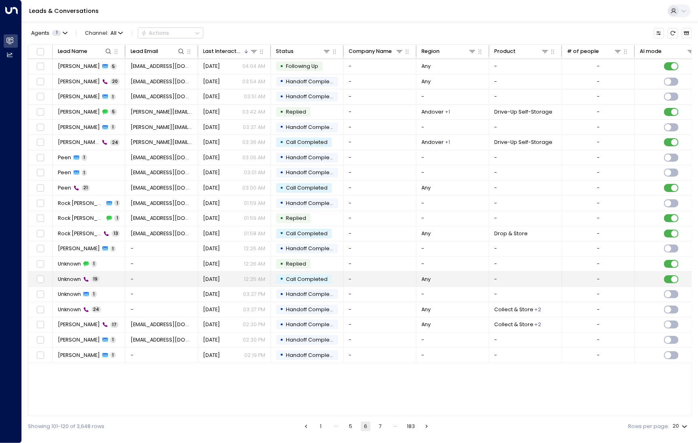
click at [70, 272] on td "Unknown 19" at bounding box center [89, 279] width 73 height 15
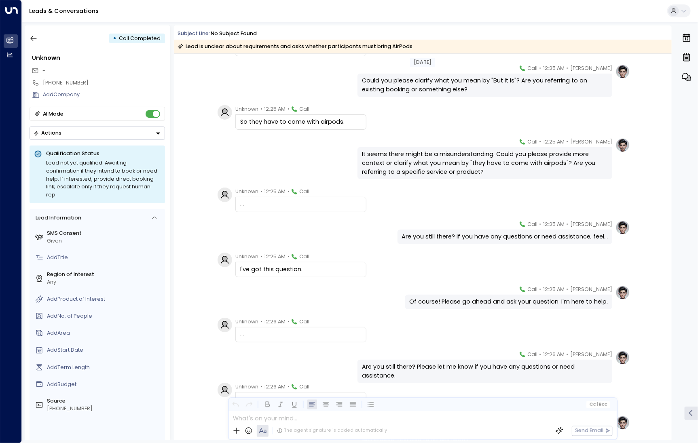
scroll to position [91, 0]
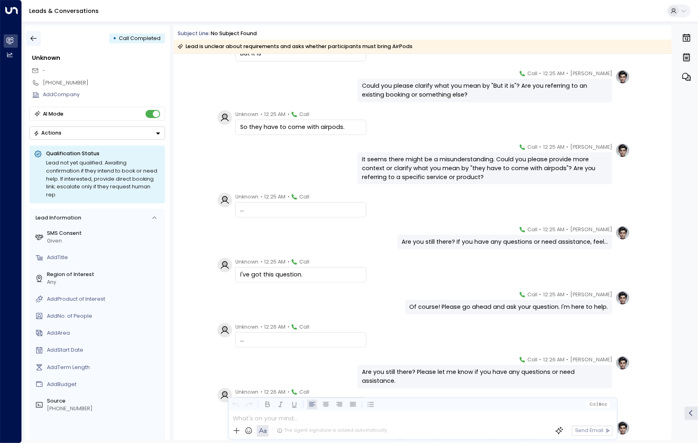
click at [38, 42] on button "button" at bounding box center [33, 38] width 15 height 15
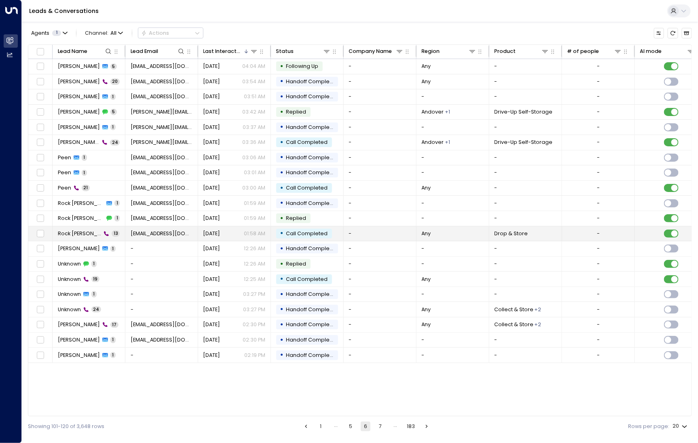
click at [72, 237] on td "Rock Beverly 13" at bounding box center [89, 234] width 73 height 15
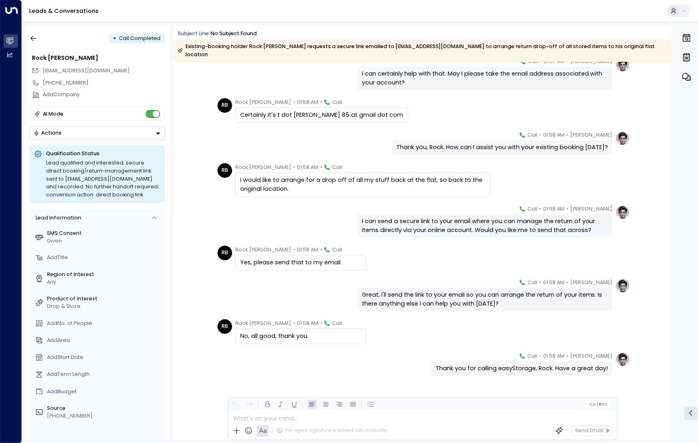
scroll to position [185, 0]
click at [37, 36] on icon "button" at bounding box center [34, 38] width 8 height 8
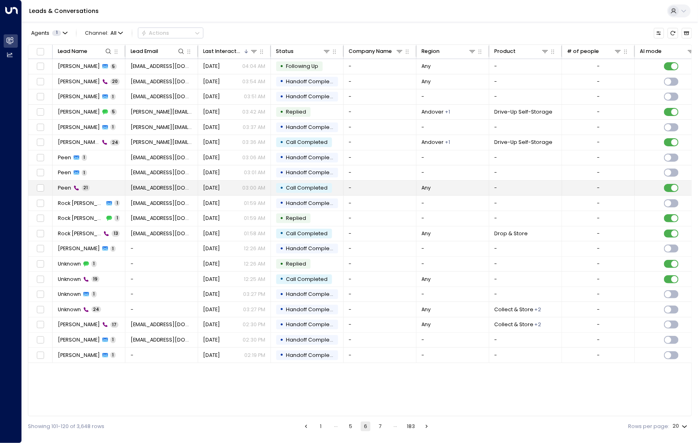
click at [80, 184] on div "Peen 21" at bounding box center [74, 187] width 32 height 7
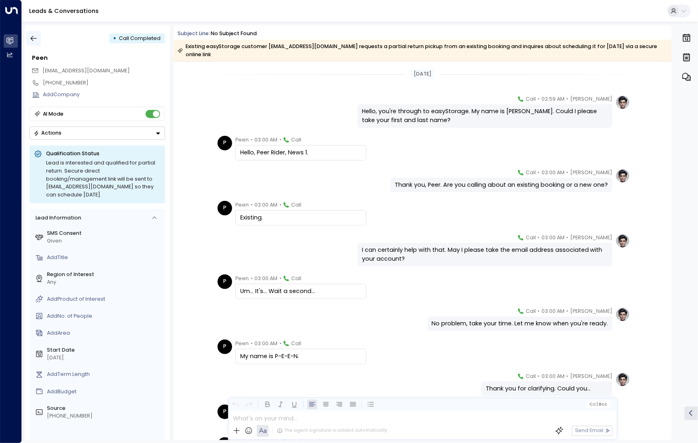
click at [33, 38] on icon "button" at bounding box center [34, 38] width 8 height 8
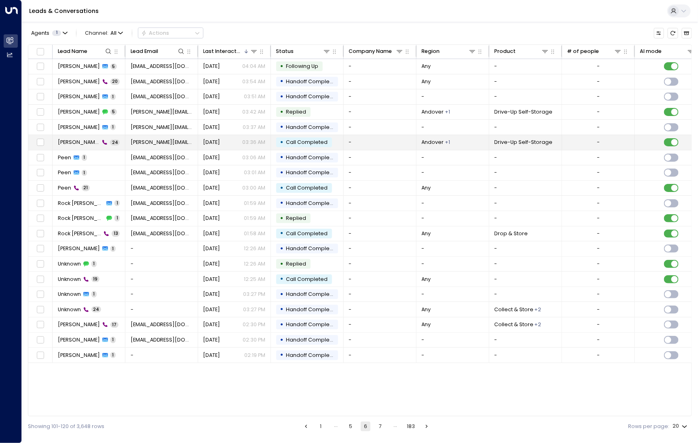
click at [80, 139] on span "Ryan Potter" at bounding box center [79, 142] width 42 height 7
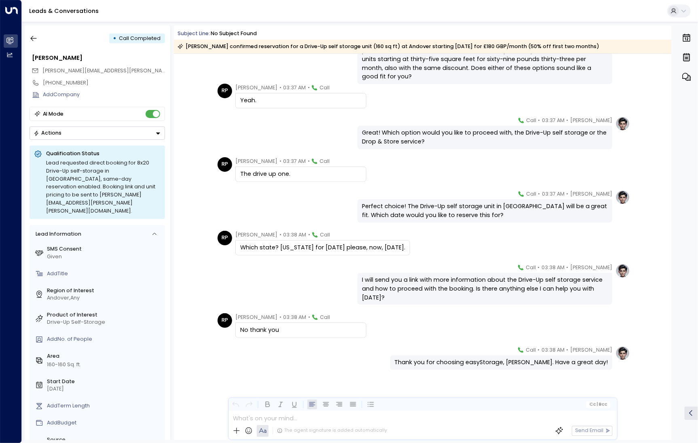
scroll to position [621, 0]
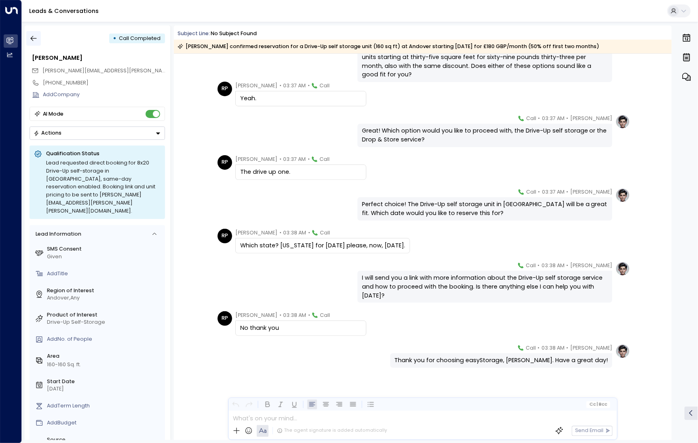
click at [34, 39] on icon "button" at bounding box center [34, 38] width 8 height 8
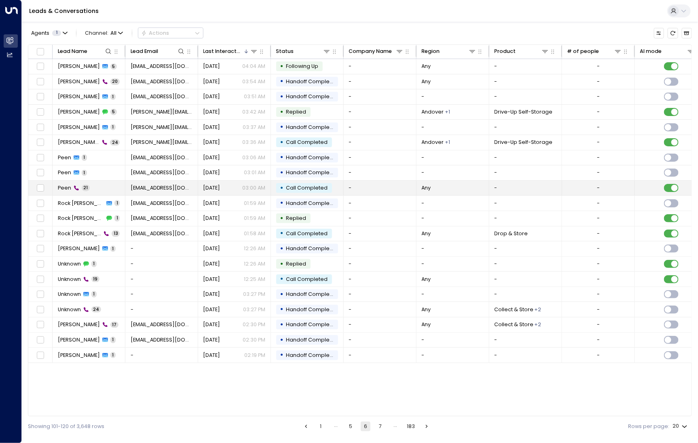
click at [90, 185] on td "Peen 21" at bounding box center [89, 188] width 73 height 15
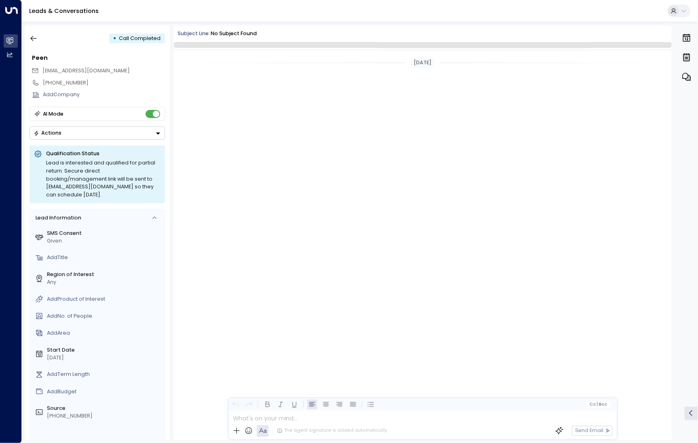
scroll to position [451, 0]
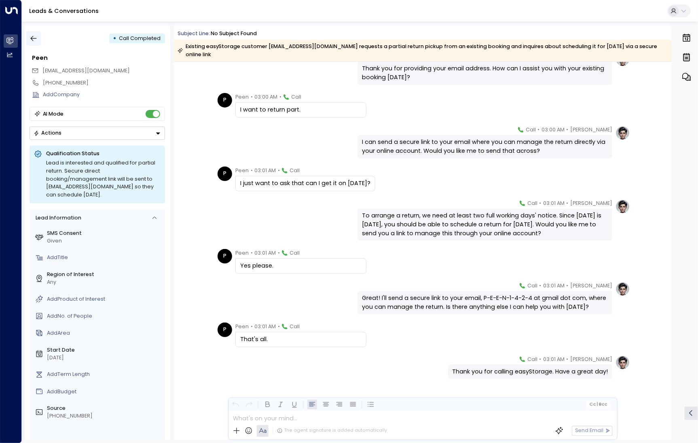
click at [33, 39] on icon "button" at bounding box center [34, 38] width 8 height 8
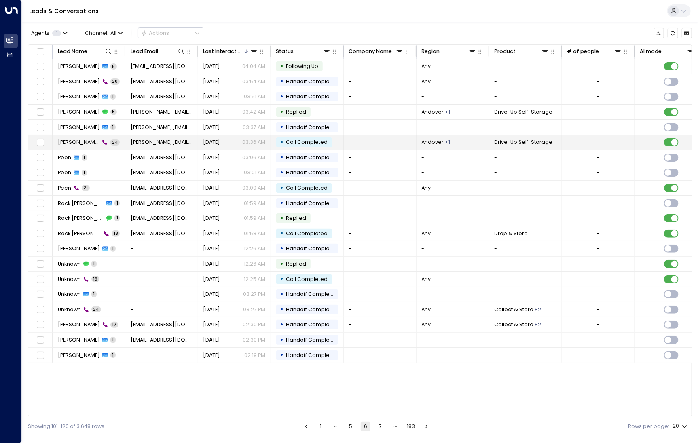
click at [77, 143] on span "Ryan Potter" at bounding box center [79, 142] width 42 height 7
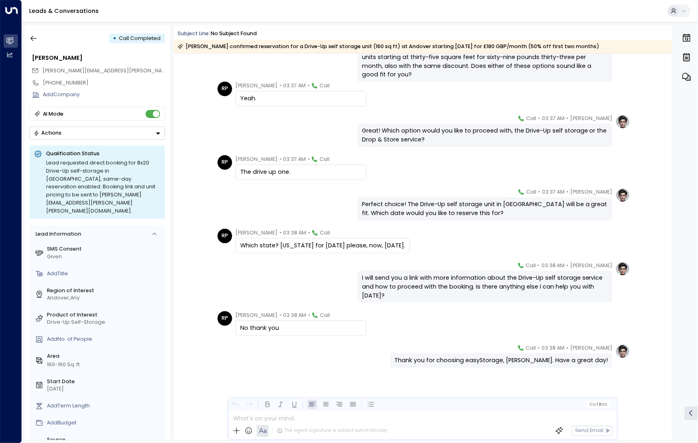
scroll to position [621, 0]
click at [34, 39] on icon "button" at bounding box center [34, 38] width 8 height 8
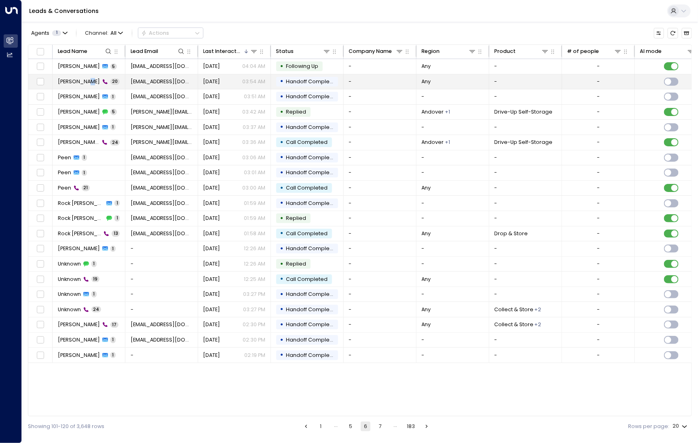
click at [83, 78] on span "Nehir Erker" at bounding box center [79, 81] width 42 height 7
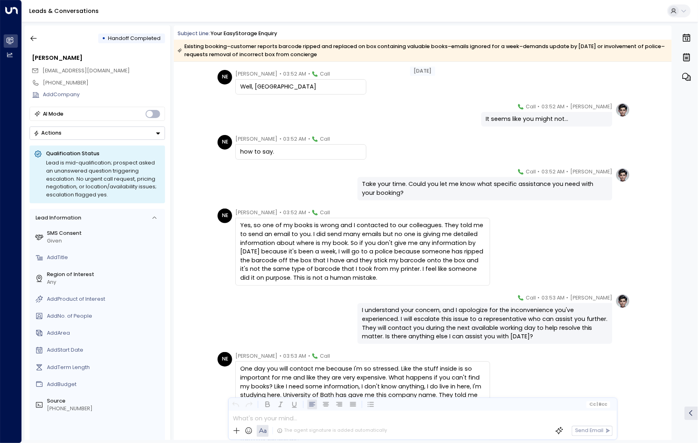
scroll to position [357, 0]
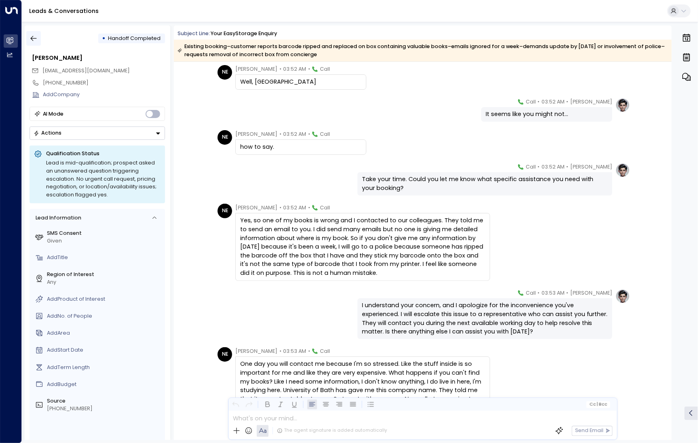
click at [32, 39] on icon "button" at bounding box center [34, 38] width 8 height 8
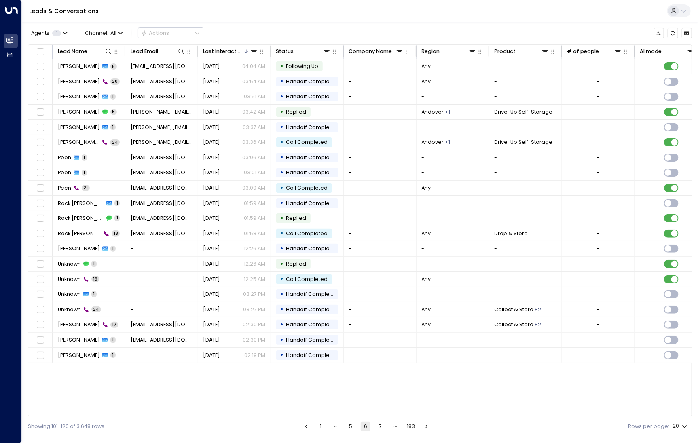
click at [354, 423] on button "5" at bounding box center [351, 427] width 10 height 10
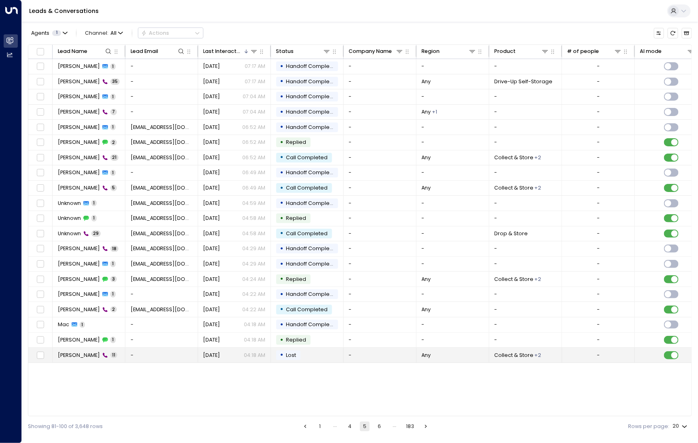
click at [83, 348] on td "Mac Burston 11" at bounding box center [89, 355] width 73 height 15
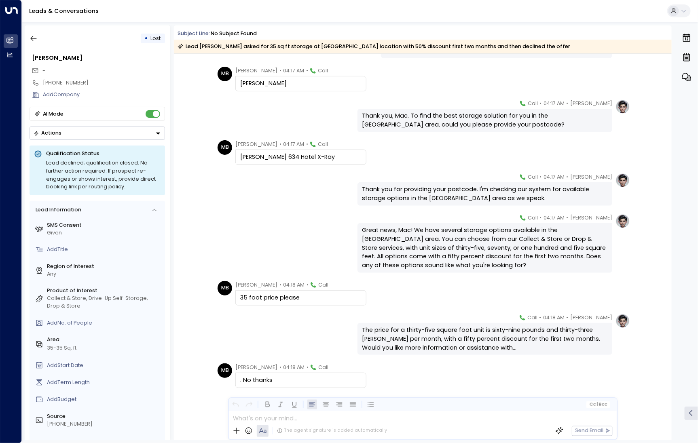
scroll to position [147, 0]
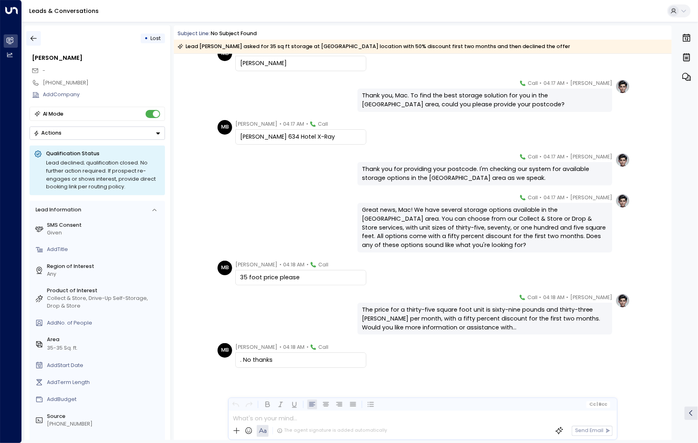
click at [38, 38] on button "button" at bounding box center [33, 38] width 15 height 15
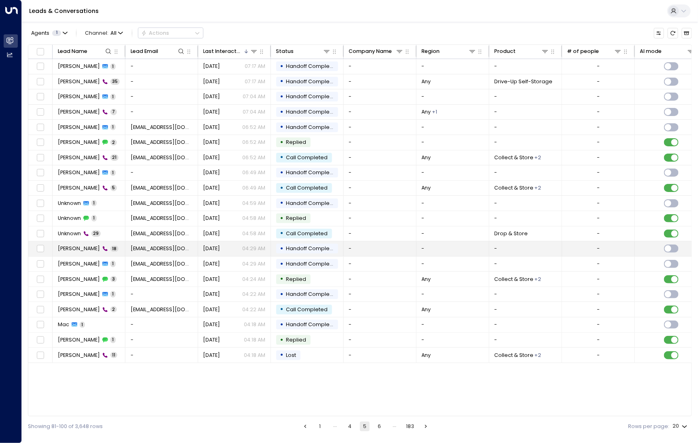
click at [79, 241] on td "Chantelle Shelley 18" at bounding box center [89, 248] width 73 height 15
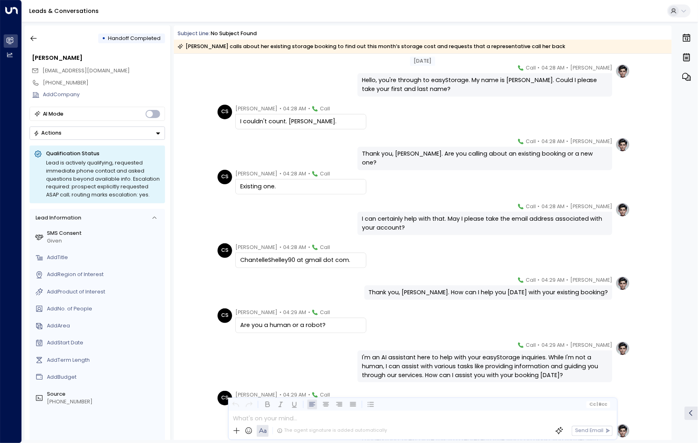
scroll to position [32, 0]
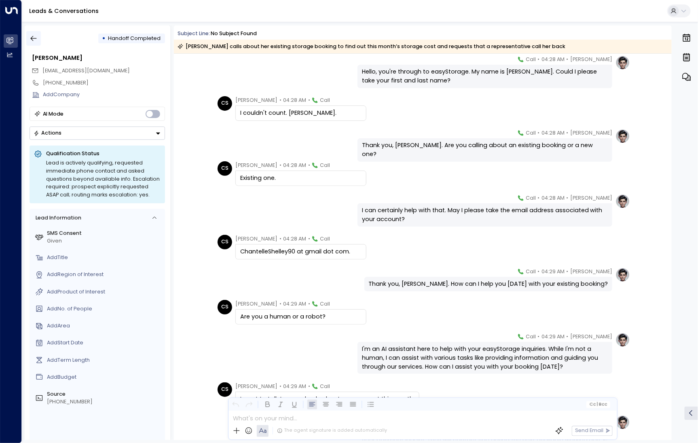
click at [39, 36] on button "button" at bounding box center [33, 38] width 15 height 15
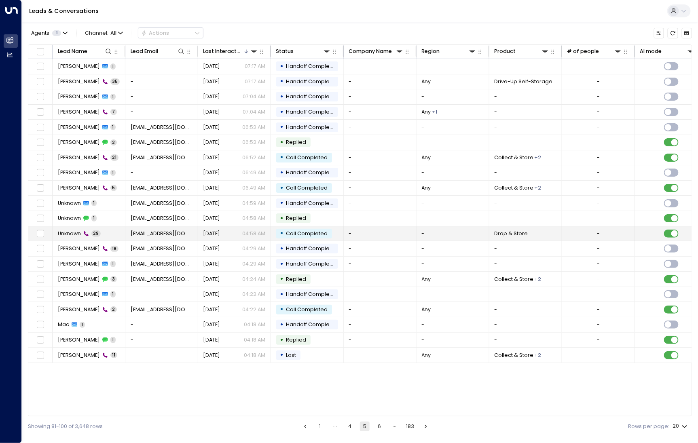
click at [66, 232] on span "Unknown" at bounding box center [69, 233] width 23 height 7
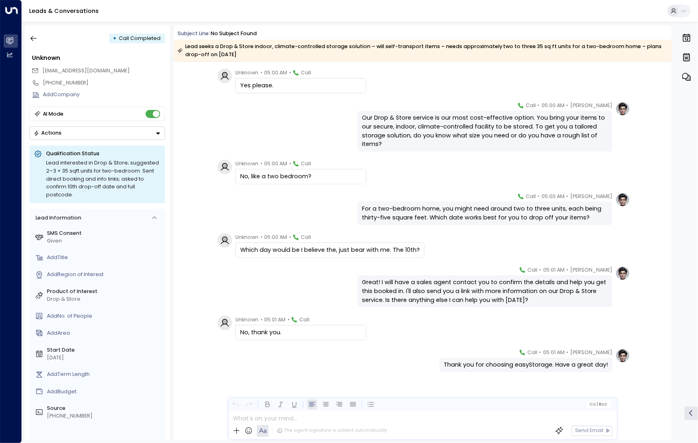
scroll to position [836, 0]
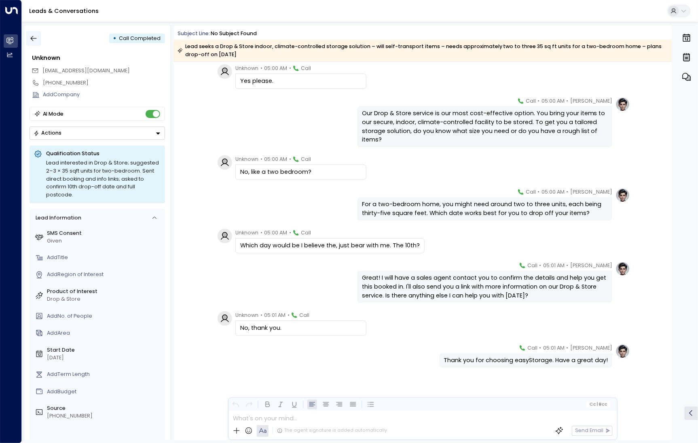
click at [39, 38] on button "button" at bounding box center [33, 38] width 15 height 15
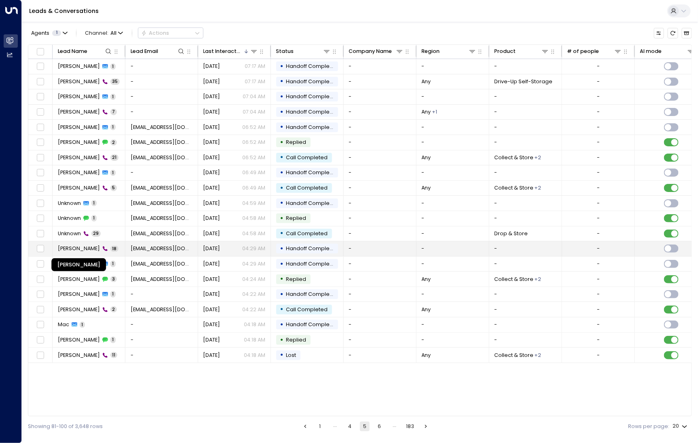
click at [84, 249] on span "Chantelle Shelley" at bounding box center [79, 248] width 42 height 7
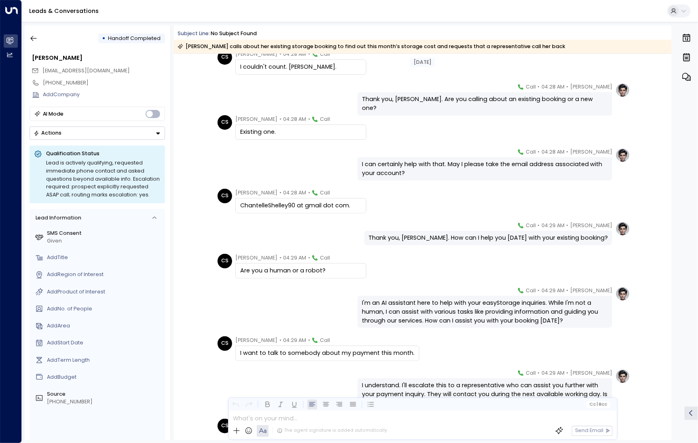
scroll to position [84, 0]
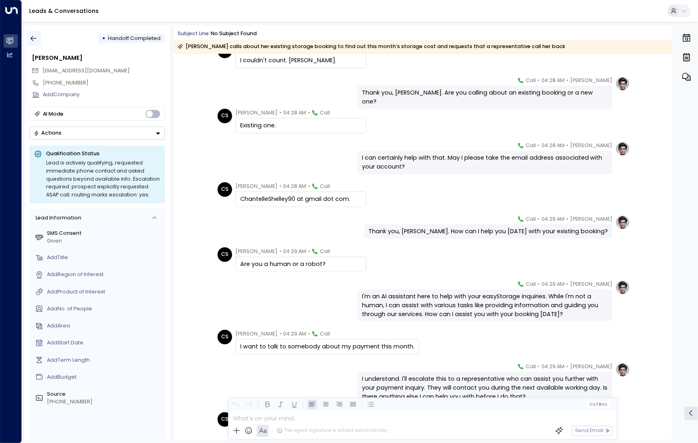
click at [35, 40] on icon "button" at bounding box center [34, 38] width 8 height 8
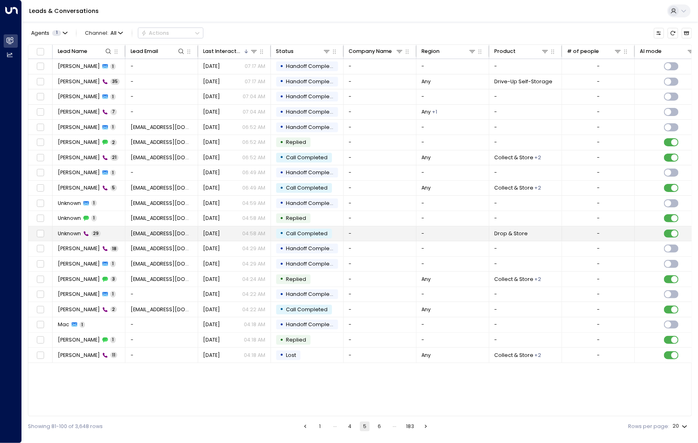
click at [64, 233] on span "Unknown" at bounding box center [69, 233] width 23 height 7
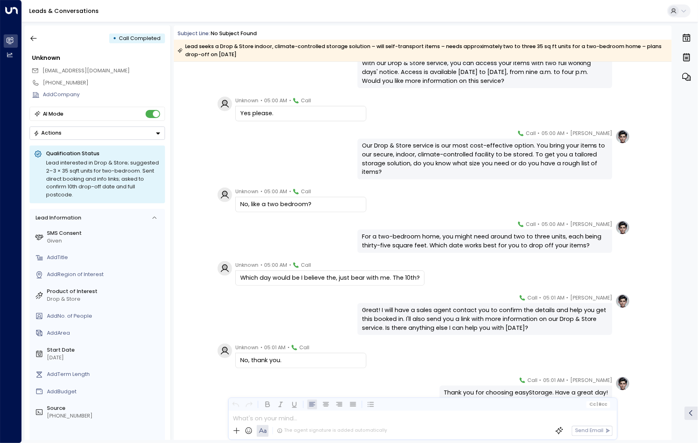
scroll to position [836, 0]
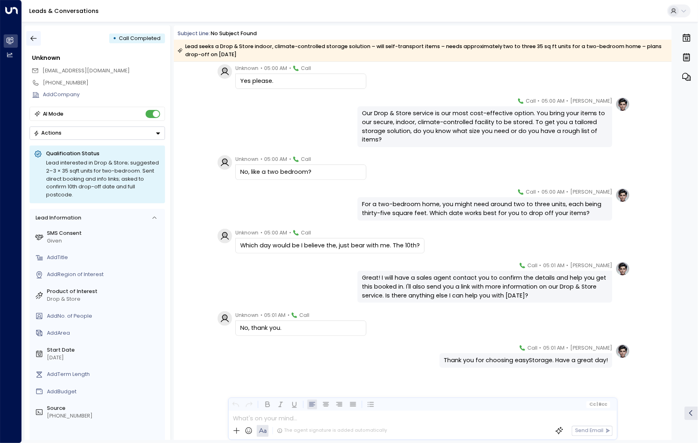
click at [32, 42] on icon "button" at bounding box center [34, 38] width 8 height 8
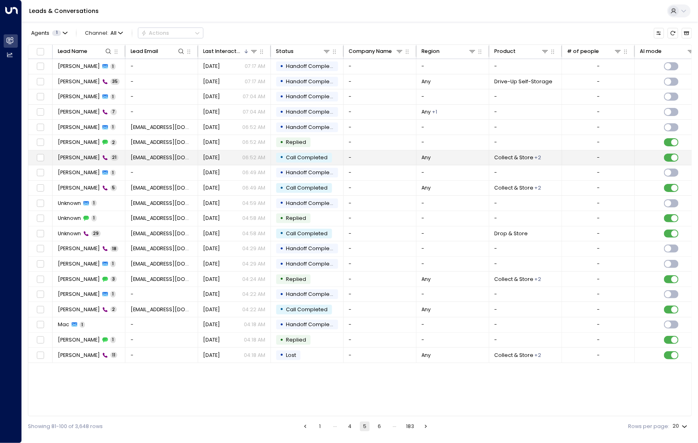
click at [74, 155] on span "Sarah Al-Ali" at bounding box center [79, 157] width 42 height 7
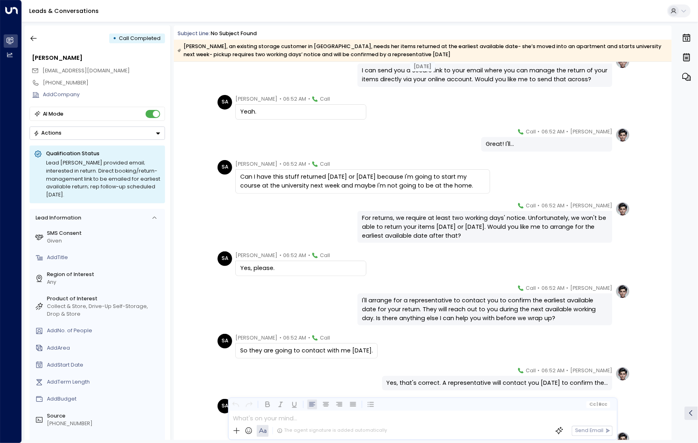
scroll to position [498, 0]
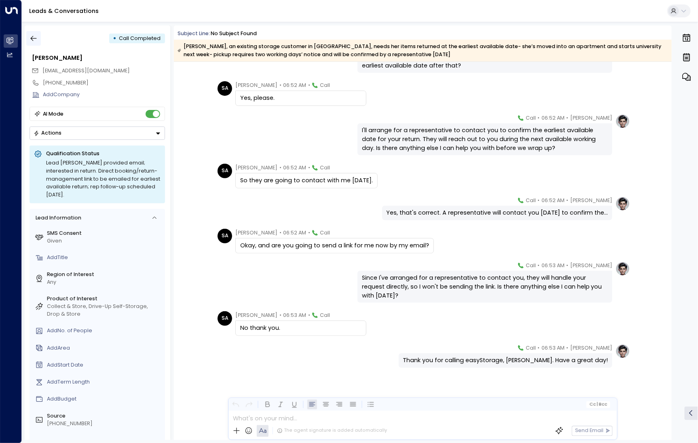
click at [33, 41] on icon "button" at bounding box center [34, 38] width 8 height 8
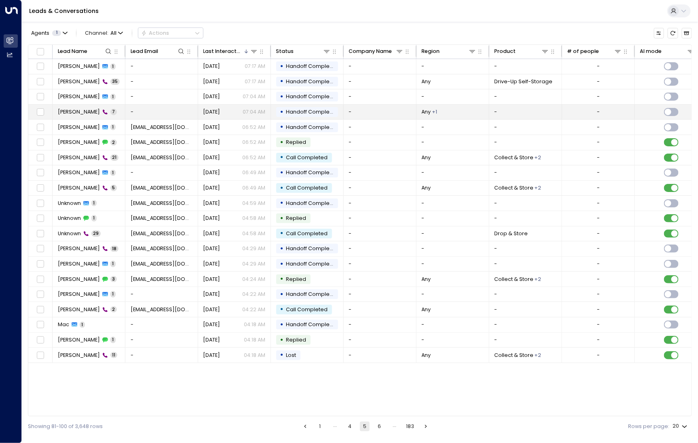
click at [84, 109] on span "Roman Sotama" at bounding box center [79, 111] width 42 height 7
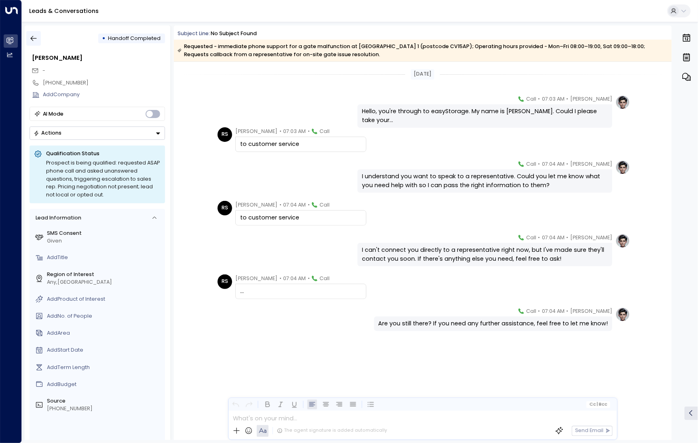
click at [36, 41] on icon "button" at bounding box center [34, 38] width 8 height 8
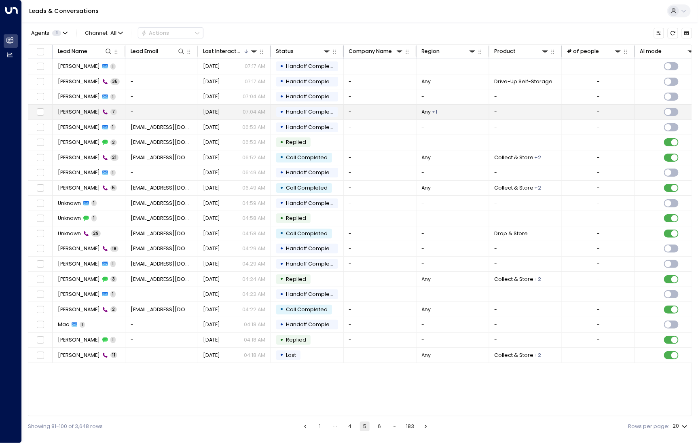
click at [83, 109] on span "Roman Sotama" at bounding box center [79, 111] width 42 height 7
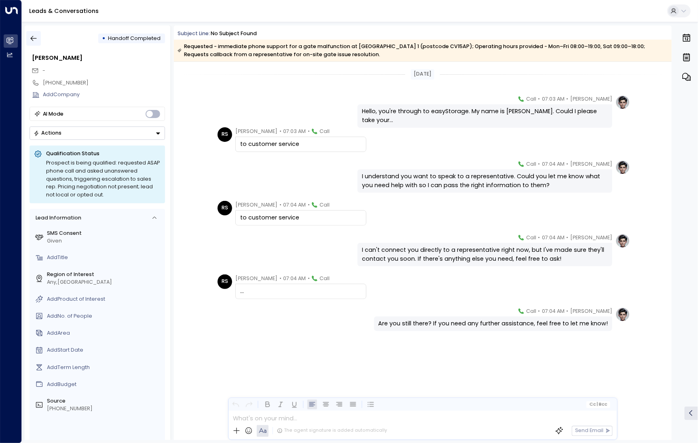
click at [36, 43] on button "button" at bounding box center [33, 38] width 15 height 15
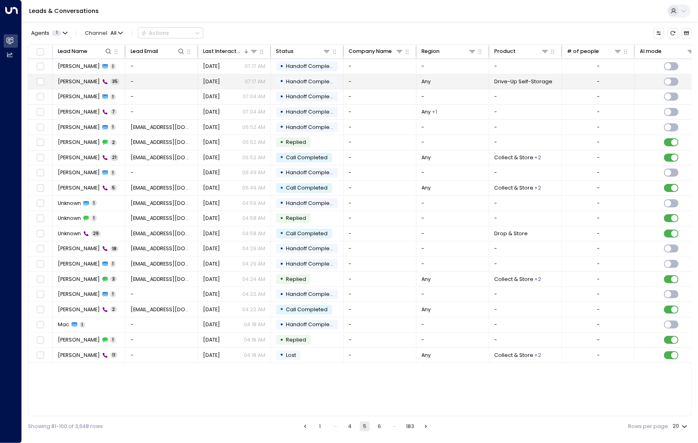
click at [83, 84] on div "Jason 35" at bounding box center [89, 81] width 62 height 7
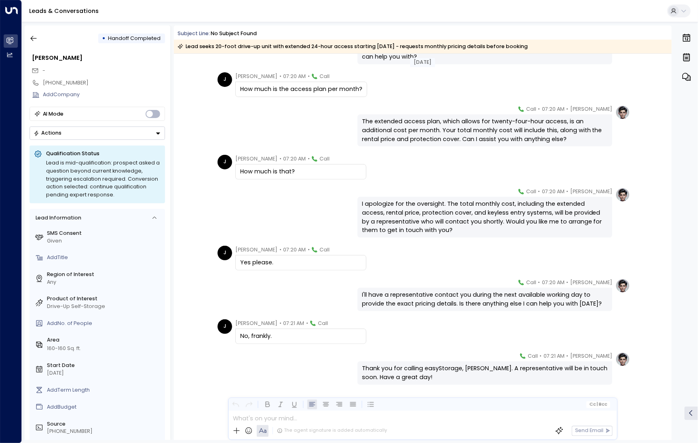
scroll to position [1074, 0]
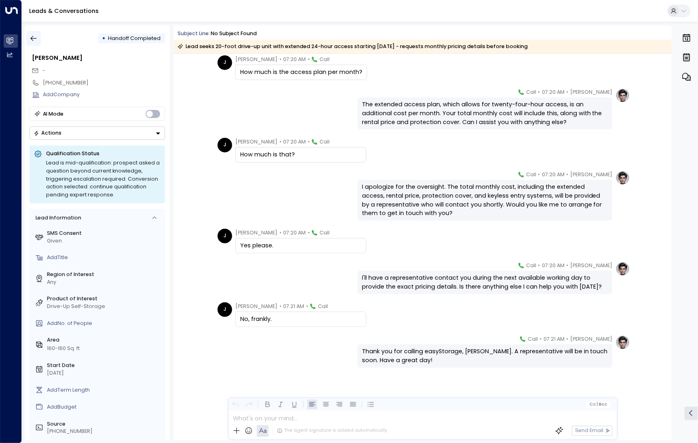
click at [40, 39] on button "button" at bounding box center [33, 38] width 15 height 15
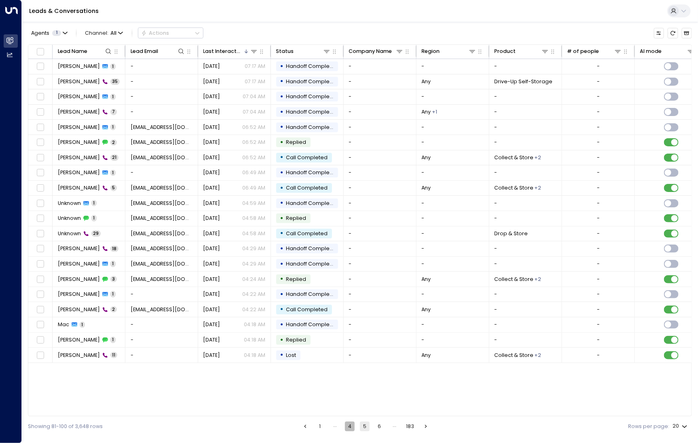
click at [349, 426] on button "4" at bounding box center [350, 427] width 10 height 10
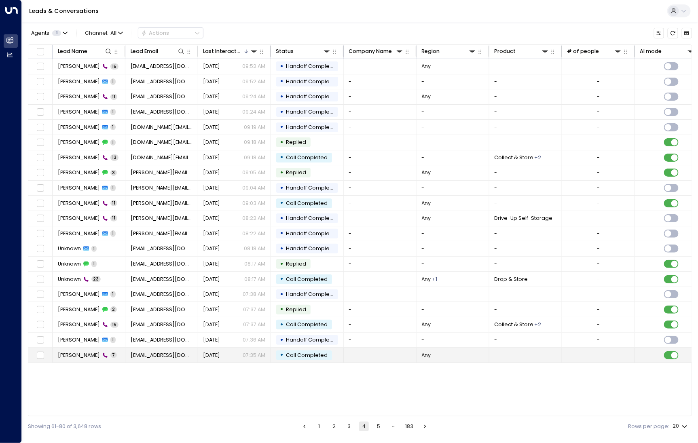
click at [78, 352] on span "Amila Gajiva" at bounding box center [79, 355] width 42 height 7
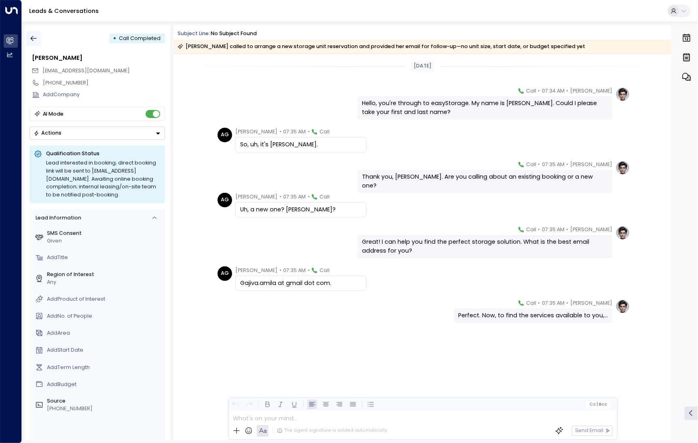
click at [40, 42] on button "button" at bounding box center [33, 38] width 15 height 15
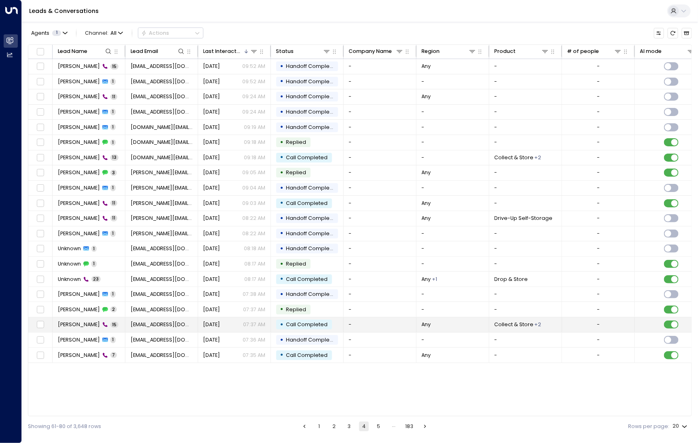
click at [74, 330] on td "Amila Gajiva 15" at bounding box center [89, 325] width 73 height 15
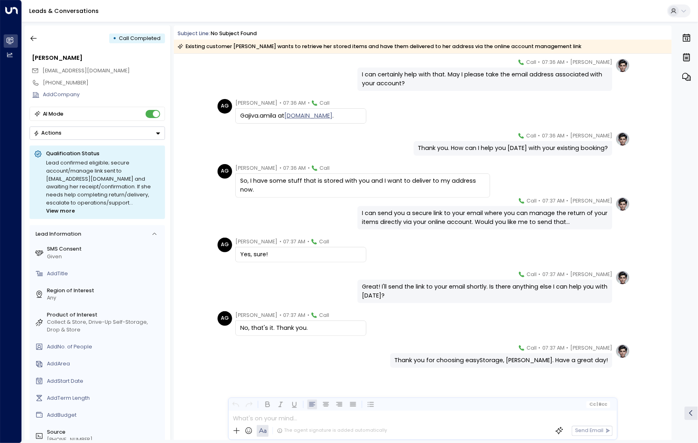
scroll to position [224, 0]
click at [30, 42] on icon "button" at bounding box center [34, 38] width 8 height 8
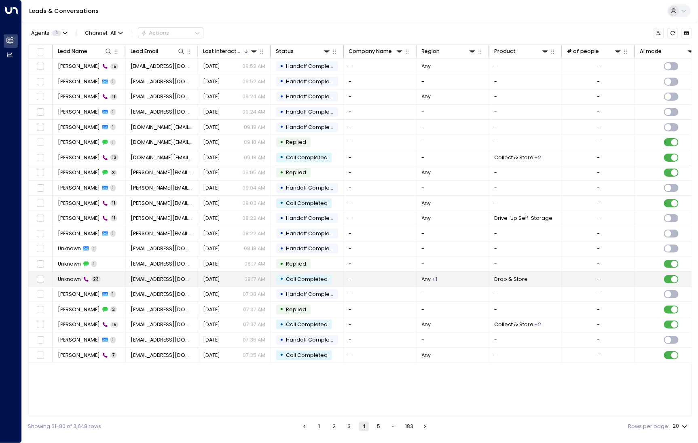
click at [69, 282] on td "Unknown 23" at bounding box center [89, 279] width 73 height 15
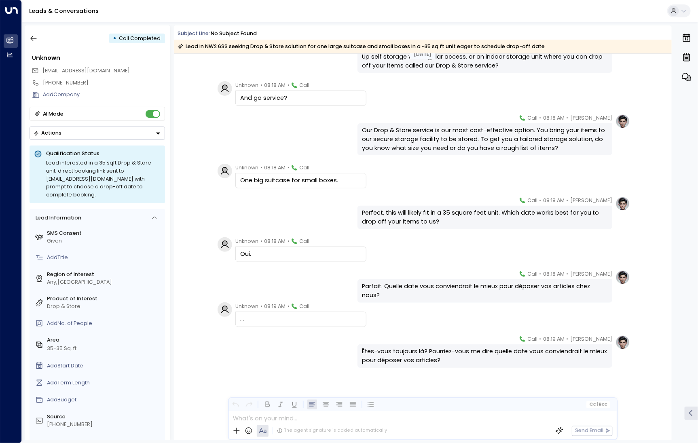
scroll to position [562, 0]
click at [34, 40] on icon "button" at bounding box center [34, 38] width 8 height 8
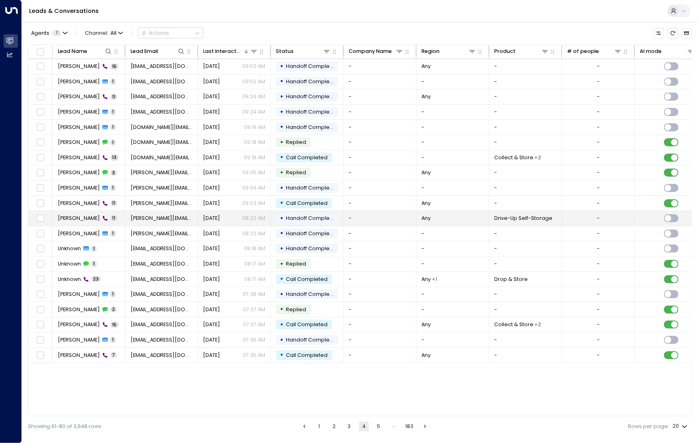
click at [76, 218] on span "Laura Burr" at bounding box center [79, 218] width 42 height 7
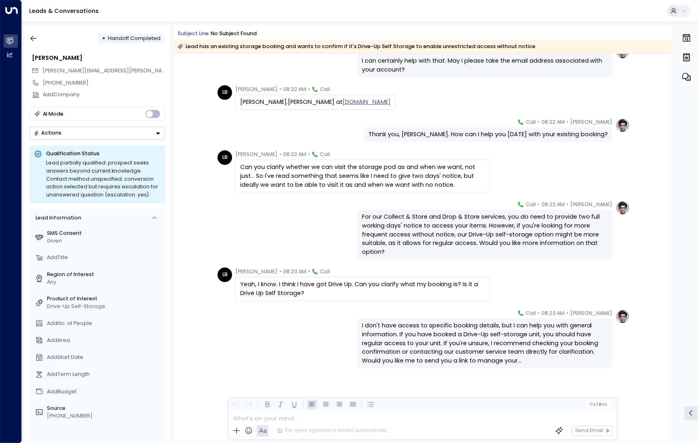
scroll to position [182, 0]
click at [33, 42] on icon "button" at bounding box center [34, 38] width 8 height 8
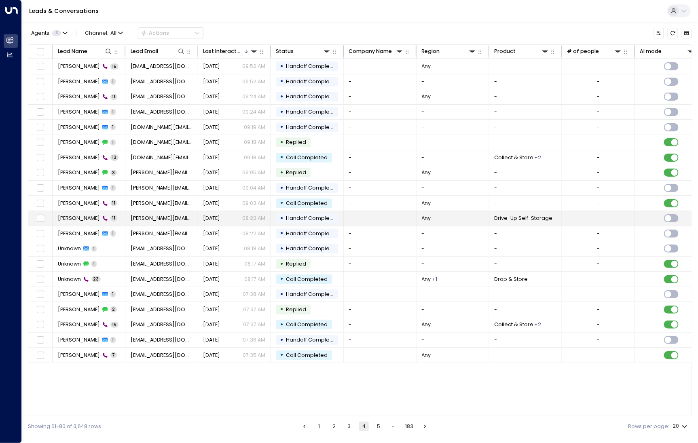
click at [74, 217] on span "Laura Burr" at bounding box center [79, 218] width 42 height 7
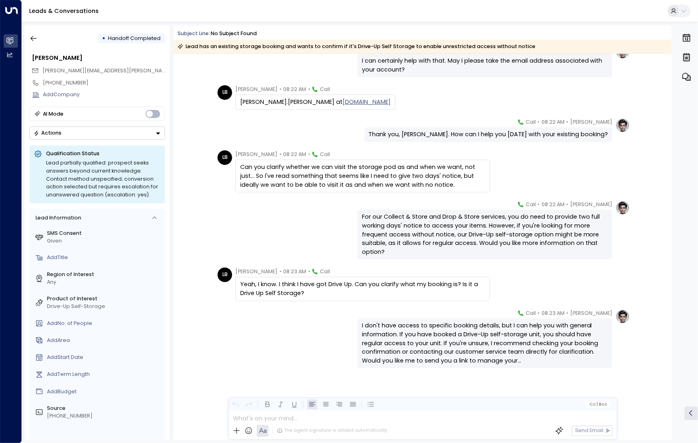
scroll to position [182, 0]
click at [36, 37] on icon "button" at bounding box center [34, 38] width 8 height 8
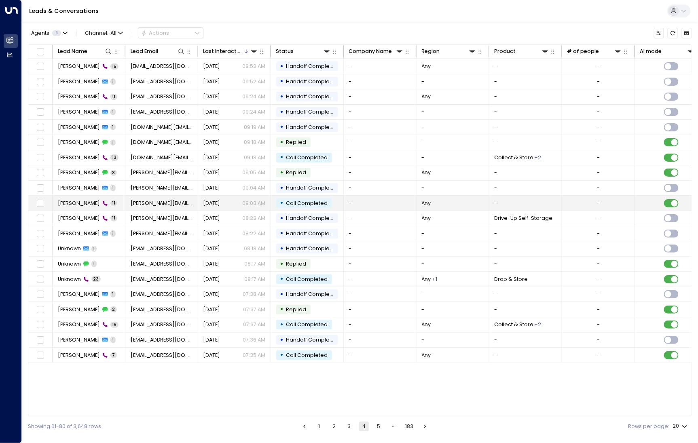
click at [64, 206] on td "Mike Locansi 11" at bounding box center [89, 203] width 73 height 15
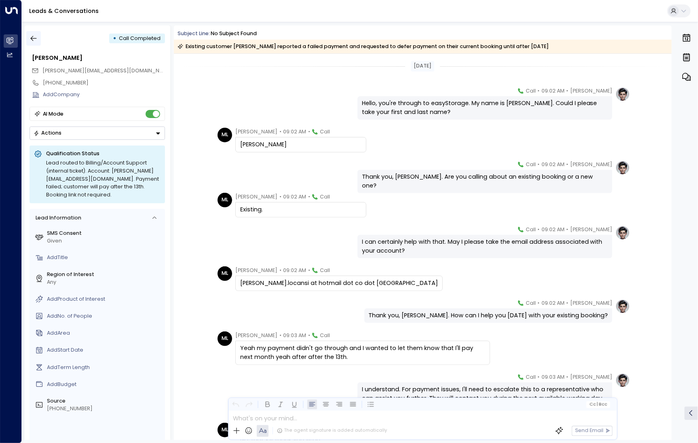
click at [34, 41] on icon "button" at bounding box center [34, 38] width 8 height 8
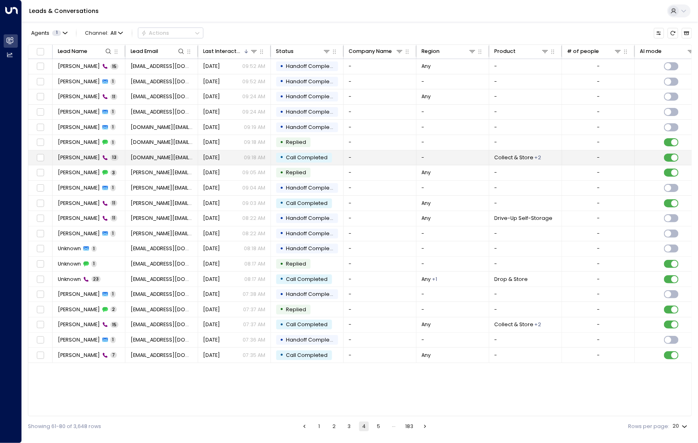
click at [69, 160] on span "Nana Chimmy" at bounding box center [79, 157] width 42 height 7
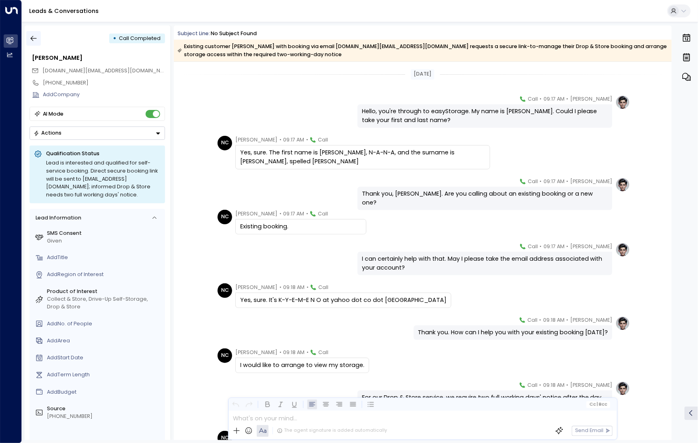
click at [40, 38] on button "button" at bounding box center [33, 38] width 15 height 15
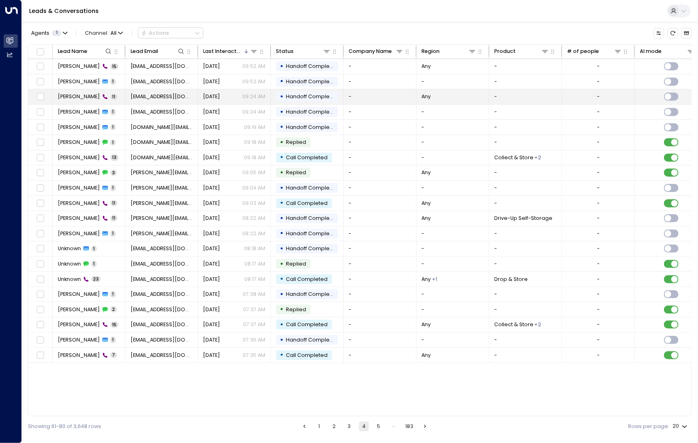
click at [74, 96] on span "Angela Christie" at bounding box center [79, 96] width 42 height 7
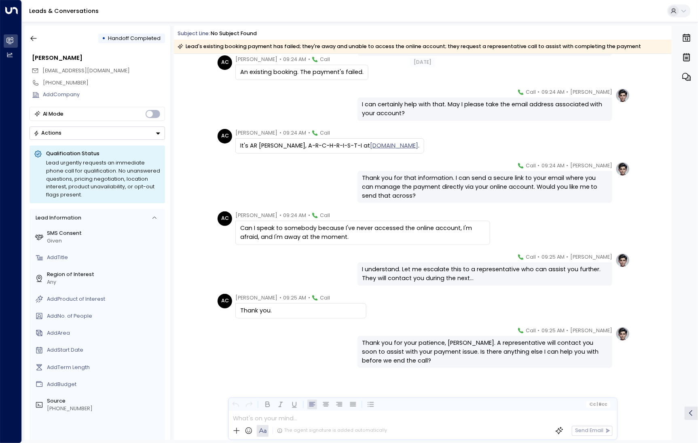
scroll to position [138, 0]
click at [33, 41] on icon "button" at bounding box center [34, 38] width 8 height 8
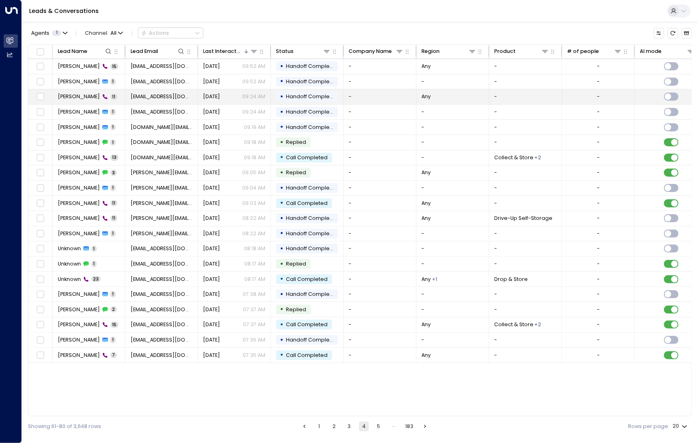
click at [78, 93] on span "Angela Christie" at bounding box center [79, 96] width 42 height 7
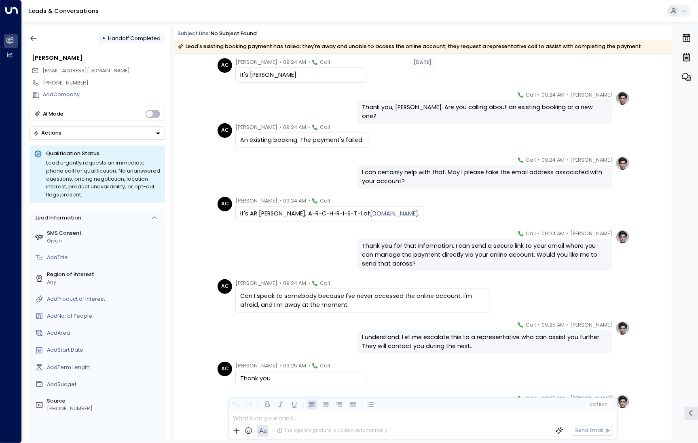
scroll to position [72, 0]
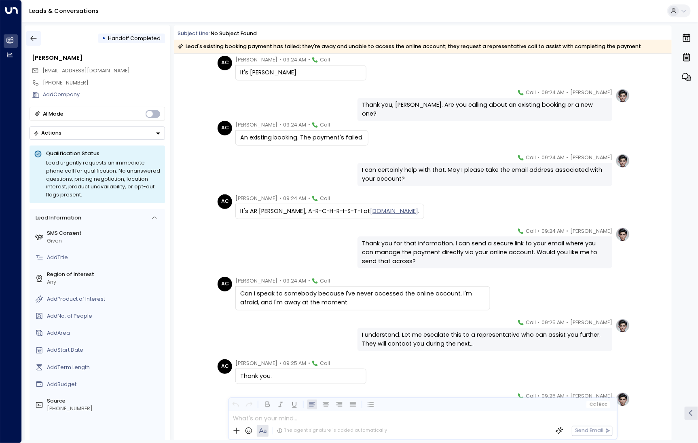
click at [34, 38] on icon "button" at bounding box center [34, 38] width 6 height 5
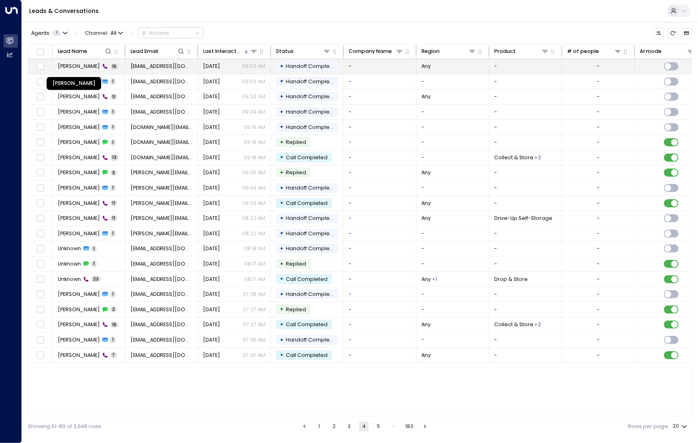
click at [79, 68] on span "Shana Ali Kholaratna" at bounding box center [79, 66] width 42 height 7
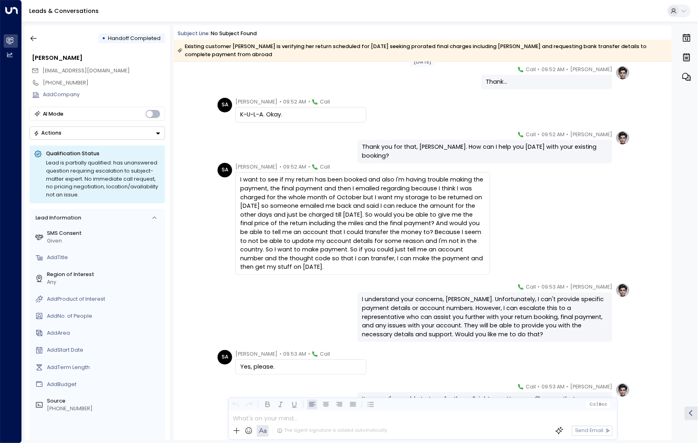
scroll to position [272, 0]
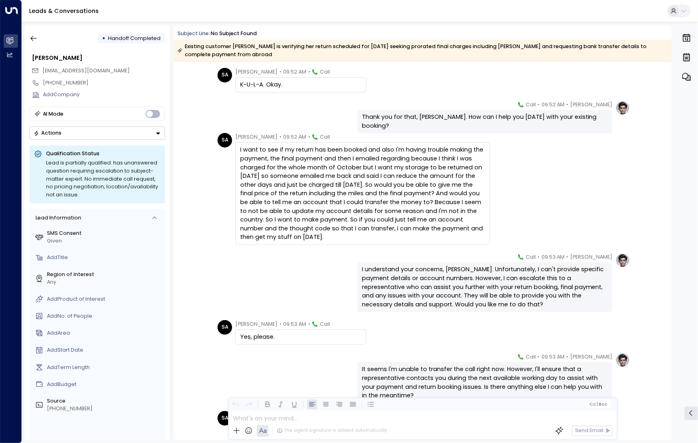
drag, startPoint x: 387, startPoint y: 237, endPoint x: 376, endPoint y: 229, distance: 13.6
click at [376, 229] on div "I want to see if my return has been booked and also I'm having trouble making t…" at bounding box center [362, 194] width 245 height 96
click at [396, 235] on div "I want to see if my return has been booked and also I'm having trouble making t…" at bounding box center [362, 194] width 245 height 96
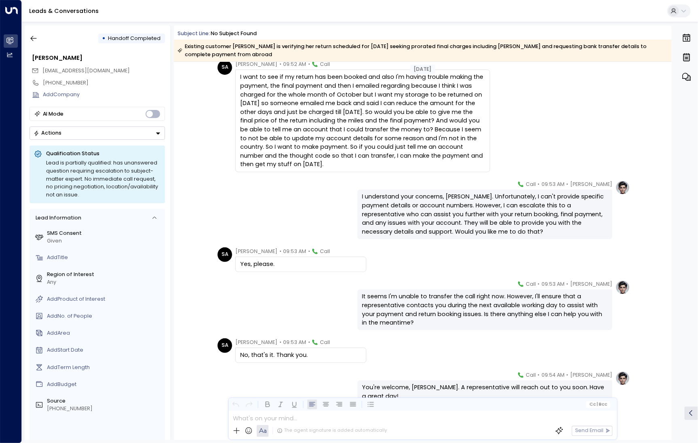
scroll to position [347, 0]
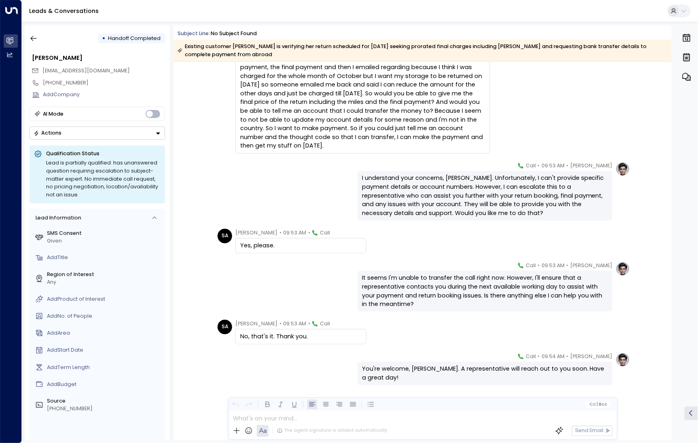
scroll to position [380, 0]
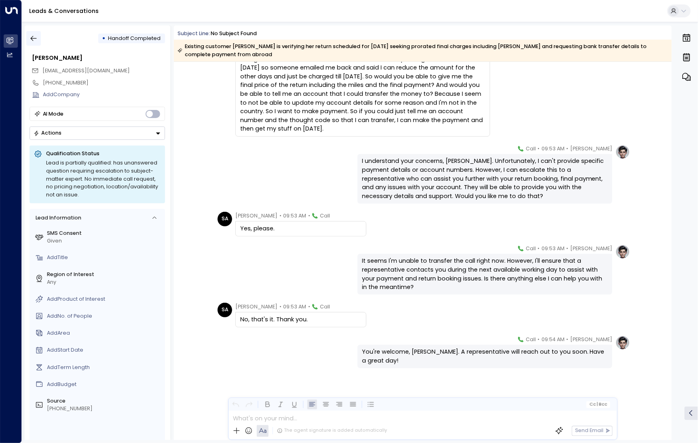
click at [40, 43] on button "button" at bounding box center [33, 38] width 15 height 15
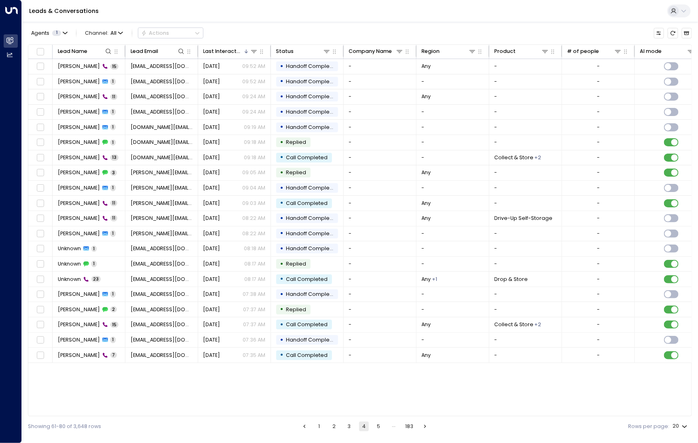
click at [350, 423] on button "3" at bounding box center [349, 427] width 10 height 10
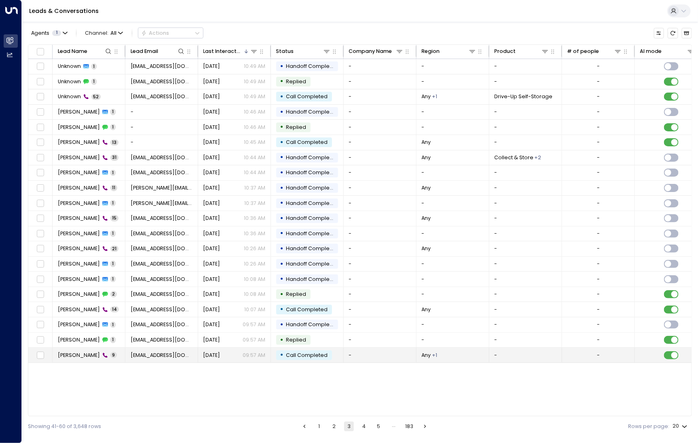
click at [74, 357] on td "Claire Arnold-Grenseher 9" at bounding box center [89, 355] width 73 height 15
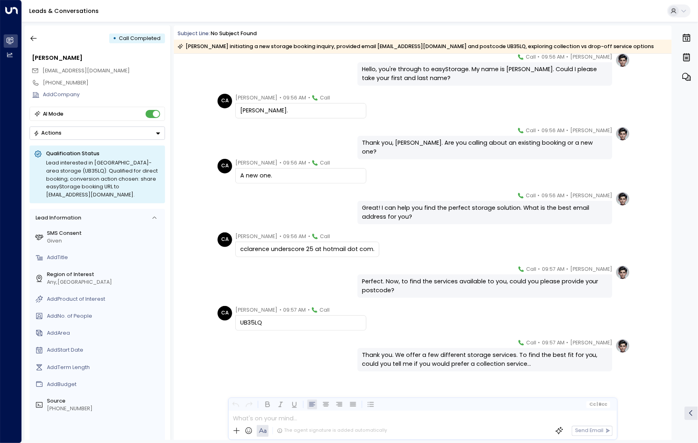
scroll to position [38, 0]
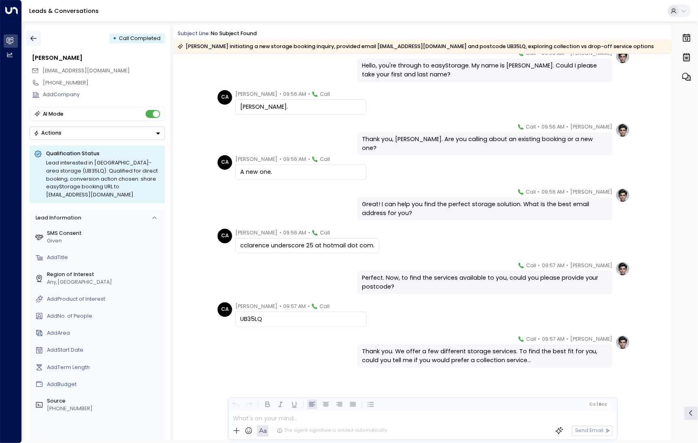
click at [34, 41] on icon "button" at bounding box center [34, 38] width 8 height 8
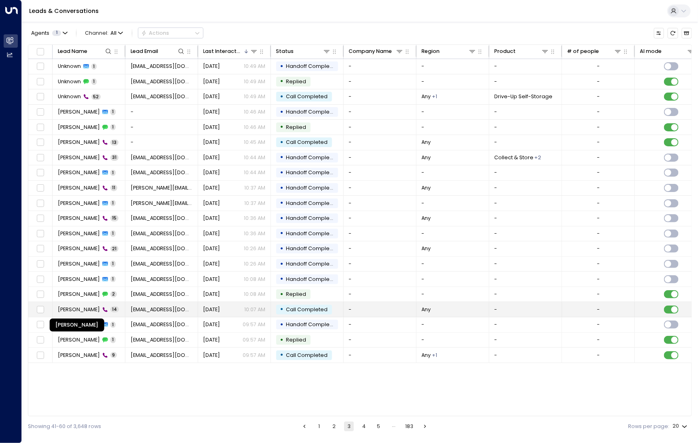
click at [61, 310] on span "Mohammed Uddin" at bounding box center [79, 309] width 42 height 7
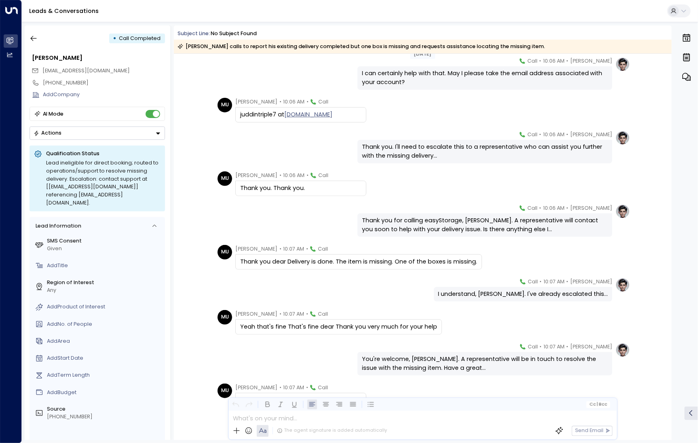
scroll to position [209, 0]
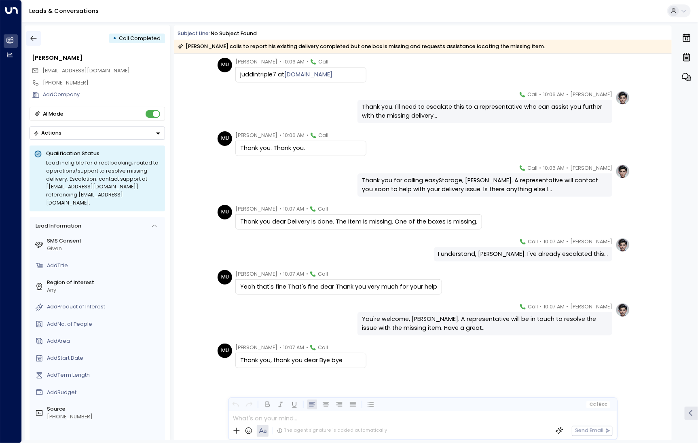
click at [37, 43] on button "button" at bounding box center [33, 38] width 15 height 15
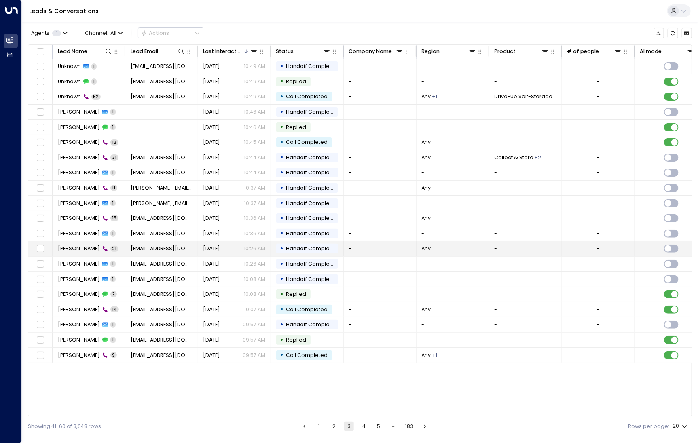
click at [85, 252] on td "Barakel Ndungu 21" at bounding box center [89, 248] width 73 height 15
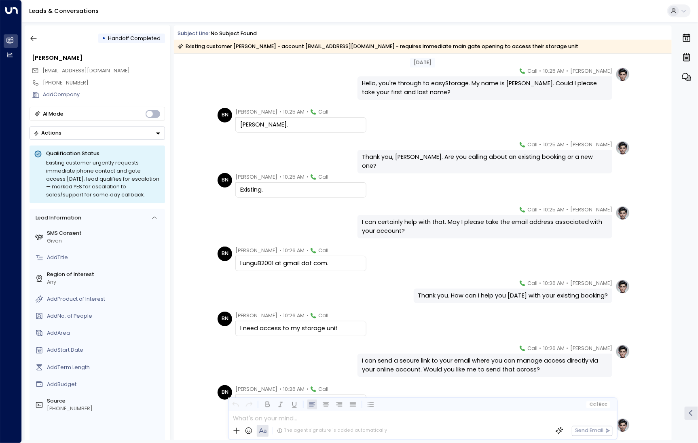
scroll to position [23, 0]
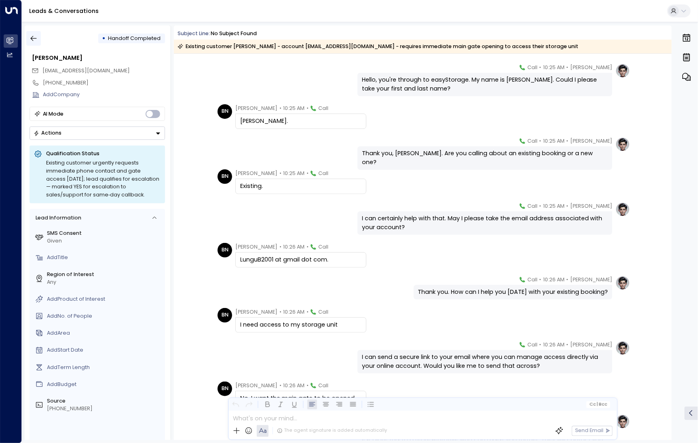
click at [34, 41] on icon "button" at bounding box center [34, 38] width 8 height 8
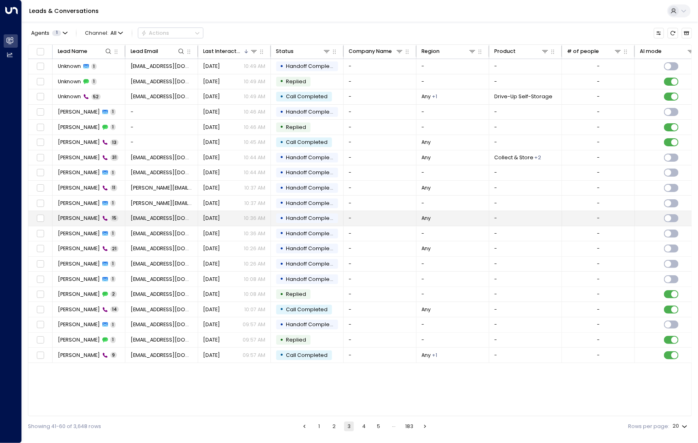
click at [76, 215] on span "Angela Christie" at bounding box center [79, 218] width 42 height 7
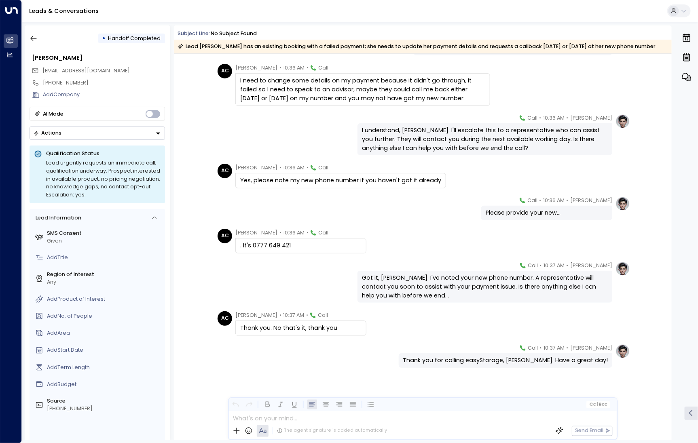
scroll to position [268, 0]
click at [34, 38] on icon "button" at bounding box center [34, 38] width 8 height 8
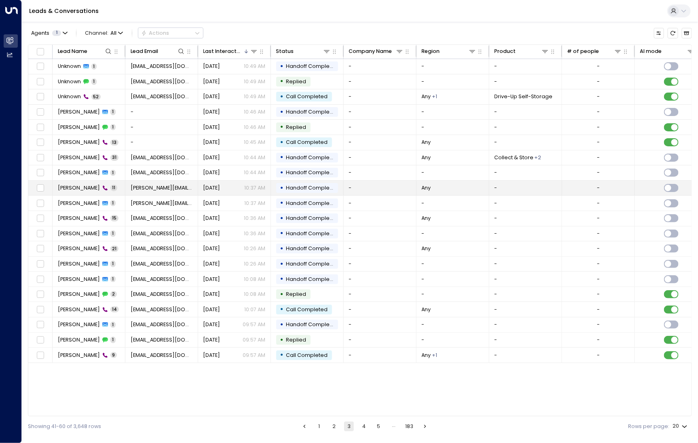
click at [70, 184] on span "Ken Hagen" at bounding box center [79, 187] width 42 height 7
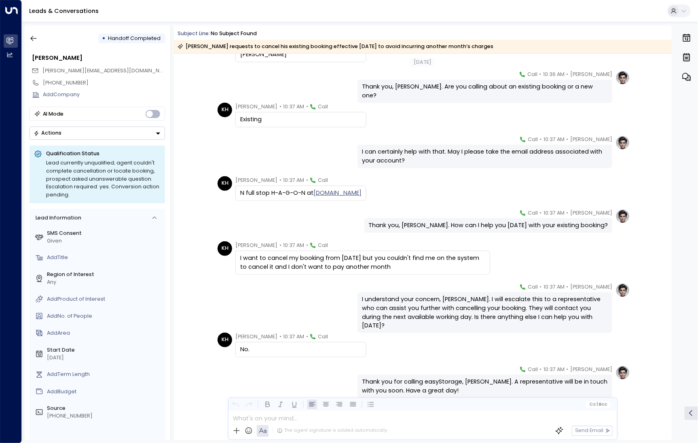
scroll to position [120, 0]
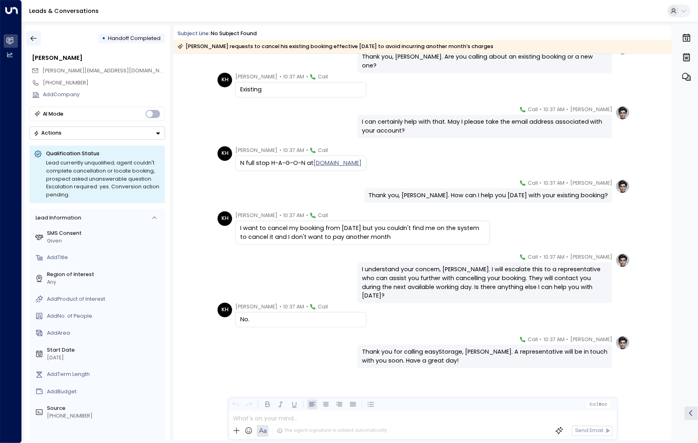
click at [37, 38] on icon "button" at bounding box center [34, 38] width 8 height 8
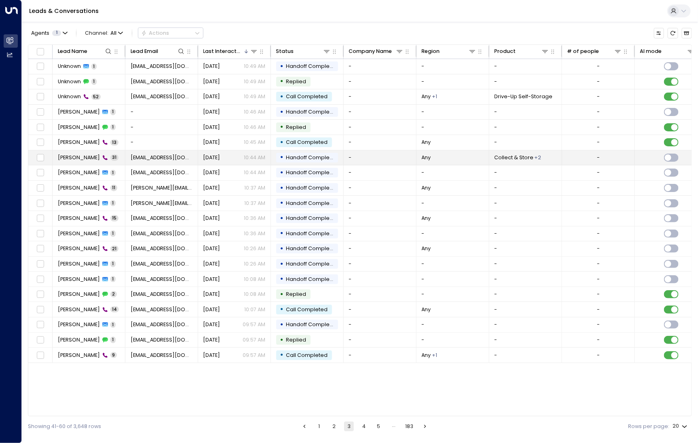
click at [74, 156] on span "Jessica" at bounding box center [79, 157] width 42 height 7
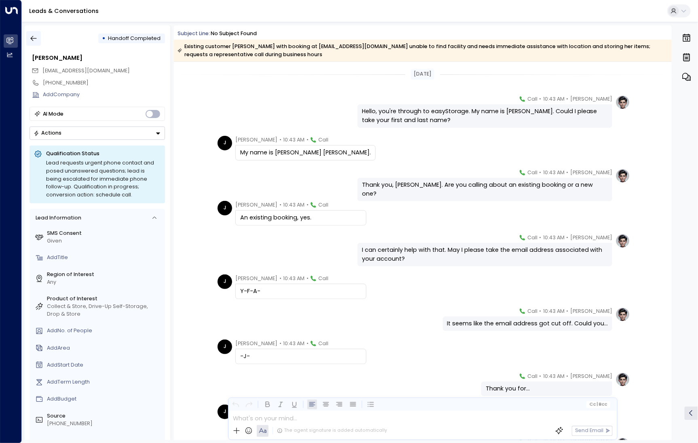
click at [36, 36] on icon "button" at bounding box center [34, 38] width 8 height 8
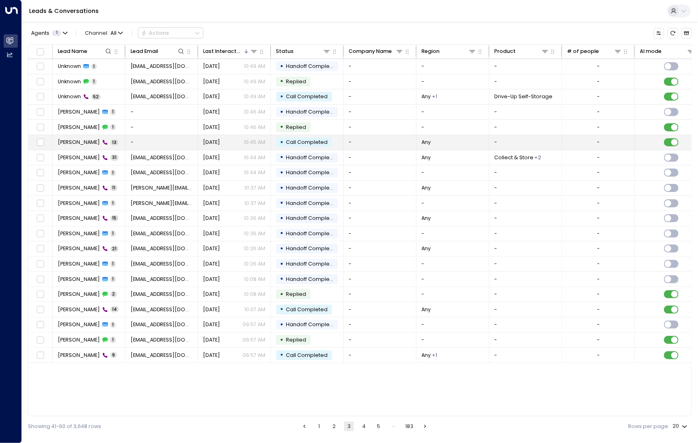
click at [78, 140] on span "Carla White" at bounding box center [79, 142] width 42 height 7
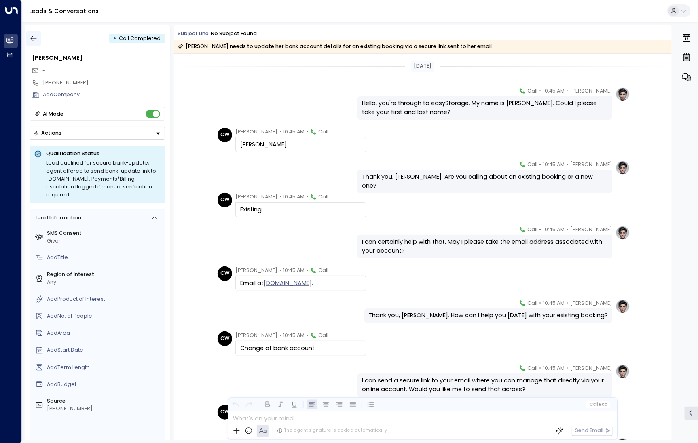
click at [34, 41] on icon "button" at bounding box center [34, 38] width 8 height 8
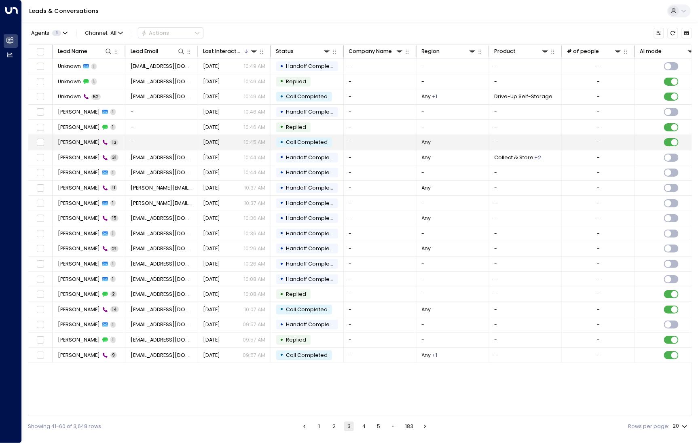
click at [81, 143] on span "Carla White" at bounding box center [79, 142] width 42 height 7
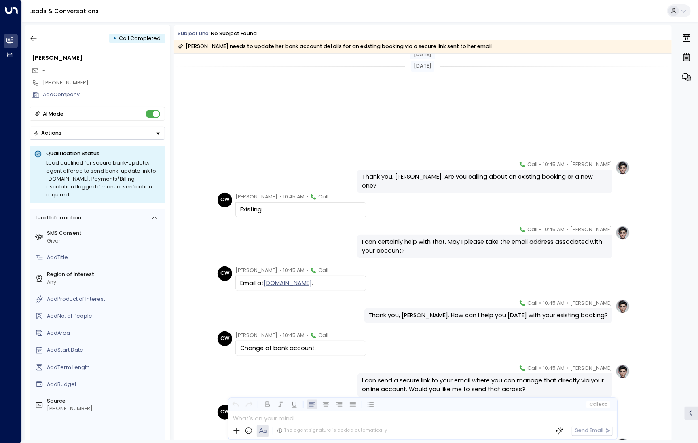
scroll to position [167, 0]
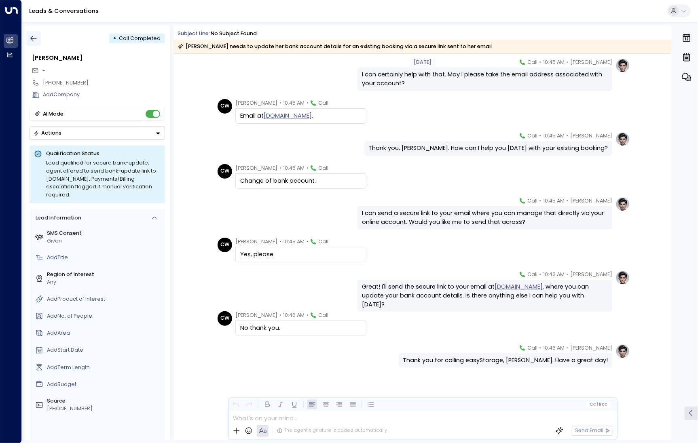
click at [30, 34] on button "button" at bounding box center [33, 38] width 15 height 15
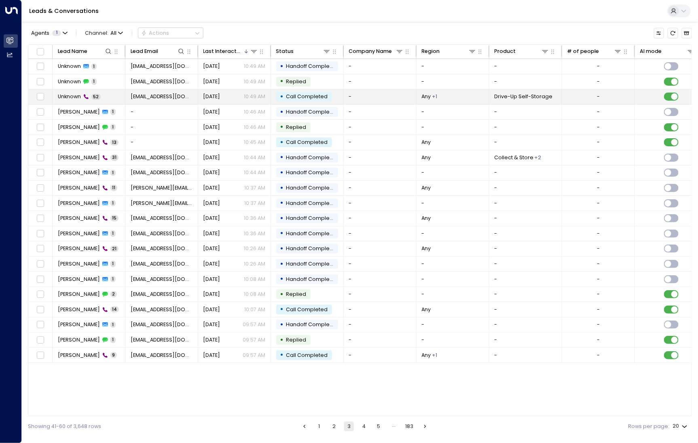
click at [71, 102] on td "Unknown 52" at bounding box center [89, 96] width 73 height 15
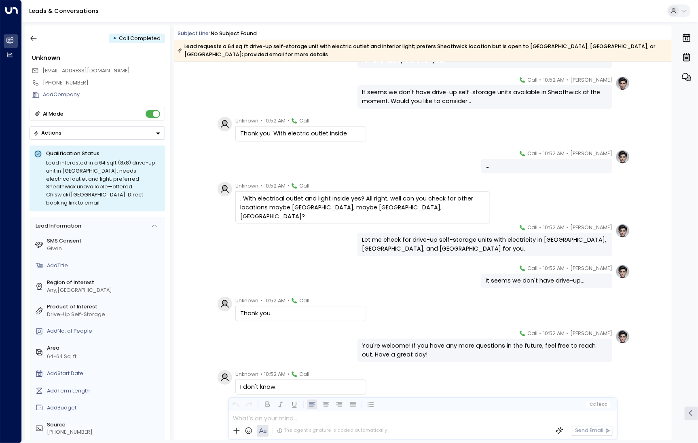
scroll to position [1584, 0]
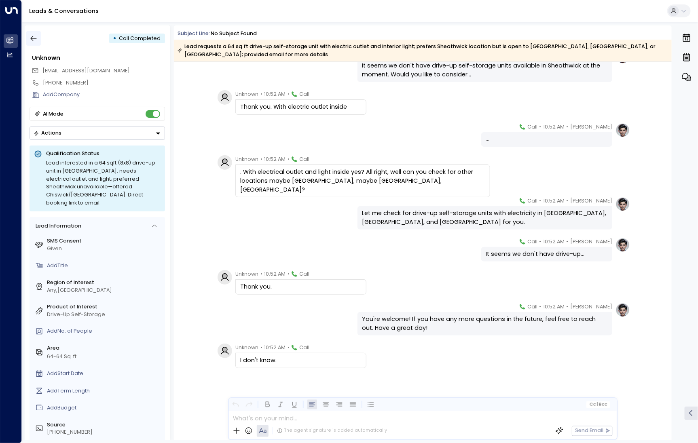
click at [32, 35] on icon "button" at bounding box center [34, 38] width 8 height 8
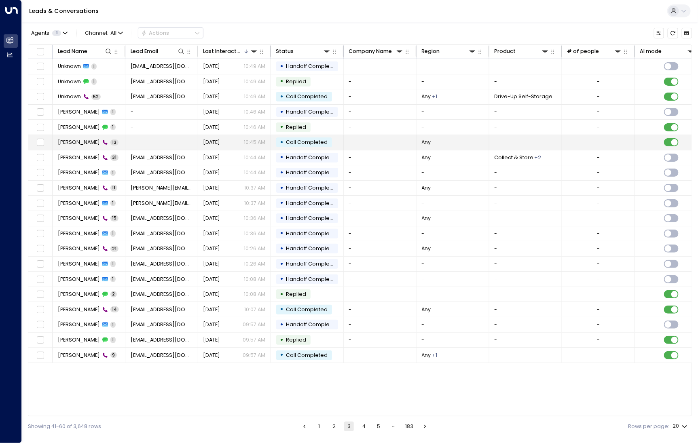
click at [82, 147] on td "Carla White 13" at bounding box center [89, 142] width 73 height 15
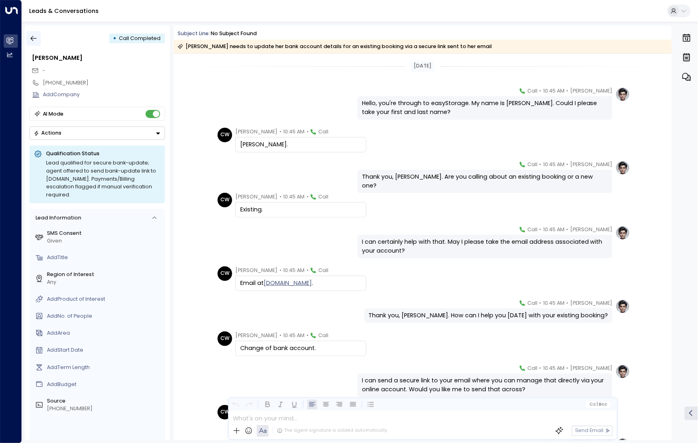
click at [34, 39] on icon "button" at bounding box center [34, 38] width 8 height 8
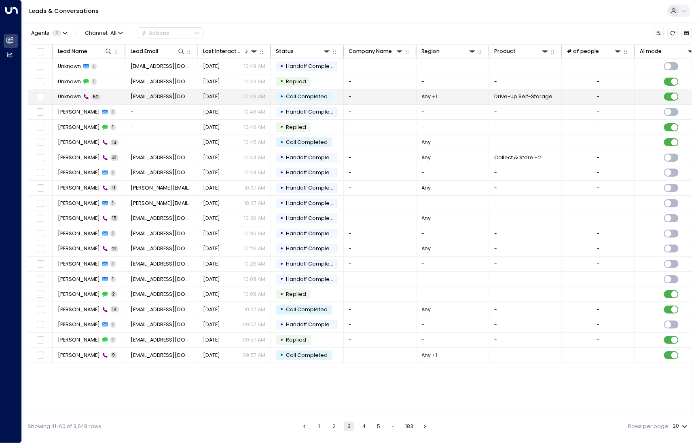
click at [68, 91] on td "Unknown 52" at bounding box center [89, 96] width 73 height 15
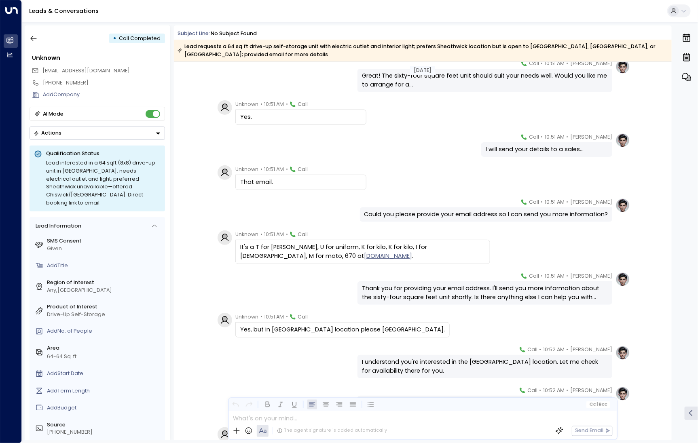
scroll to position [1584, 0]
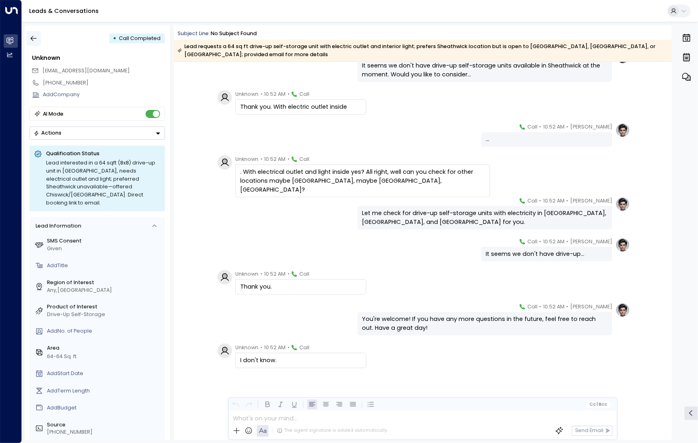
click at [33, 38] on icon "button" at bounding box center [34, 38] width 6 height 5
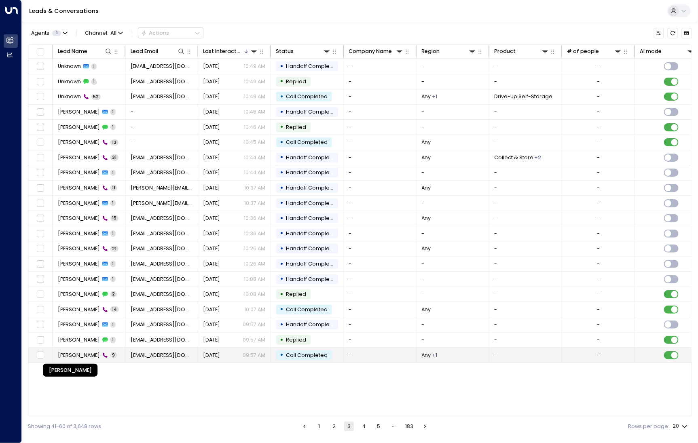
click at [84, 356] on span "Claire Arnold-Grenseher" at bounding box center [79, 355] width 42 height 7
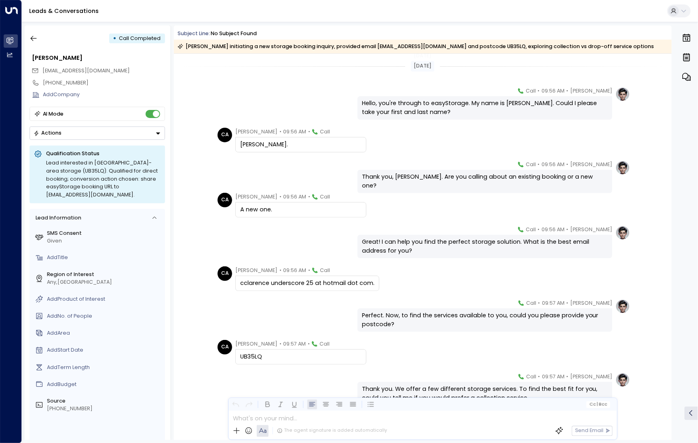
scroll to position [38, 0]
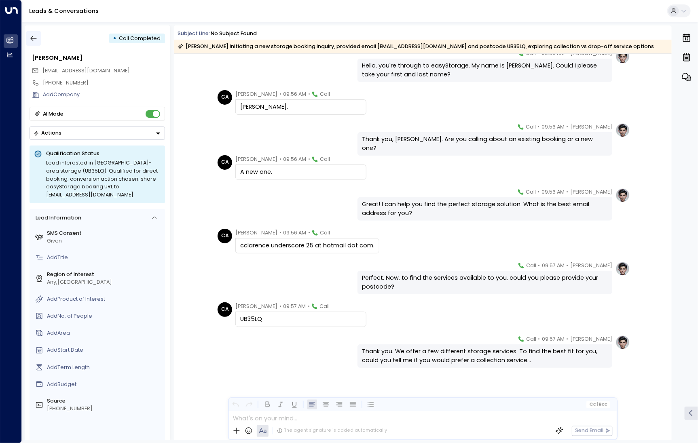
click at [32, 38] on icon "button" at bounding box center [34, 38] width 8 height 8
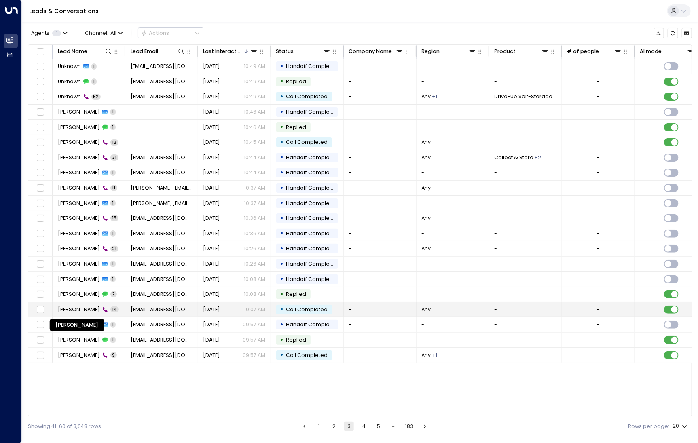
click at [72, 307] on span "Mohammed Uddin" at bounding box center [79, 309] width 42 height 7
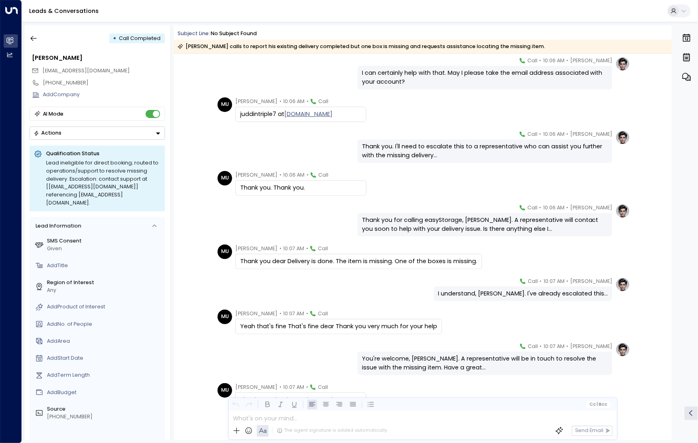
scroll to position [209, 0]
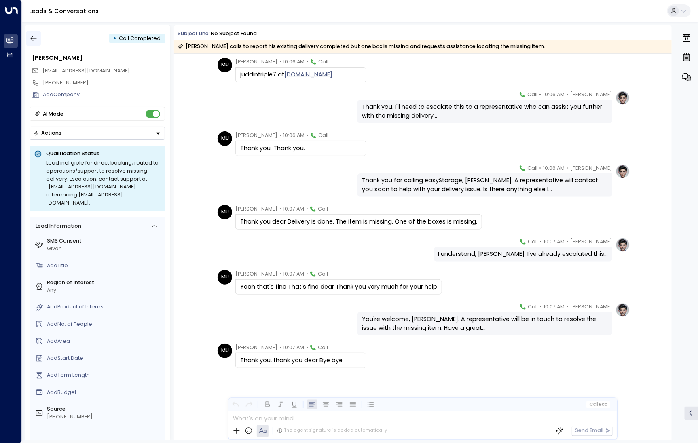
click at [32, 37] on icon "button" at bounding box center [34, 38] width 6 height 5
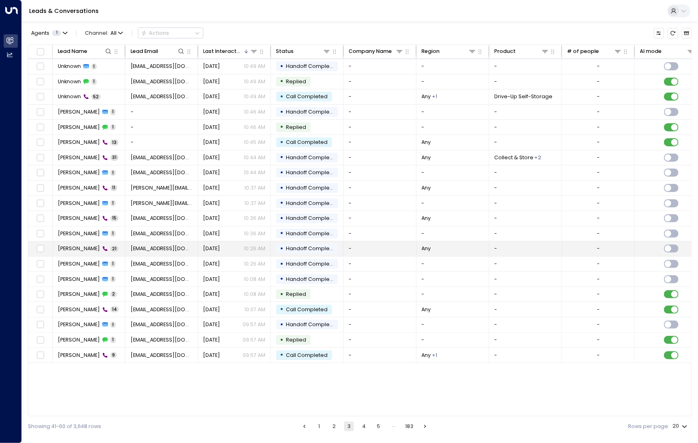
click at [81, 247] on span "Barakel Ndungu" at bounding box center [79, 248] width 42 height 7
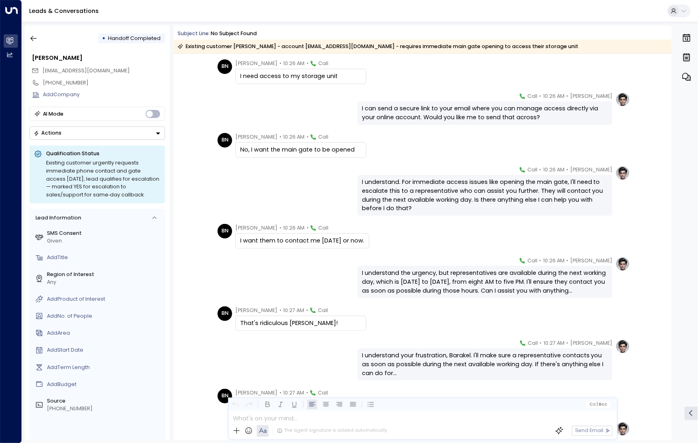
scroll to position [506, 0]
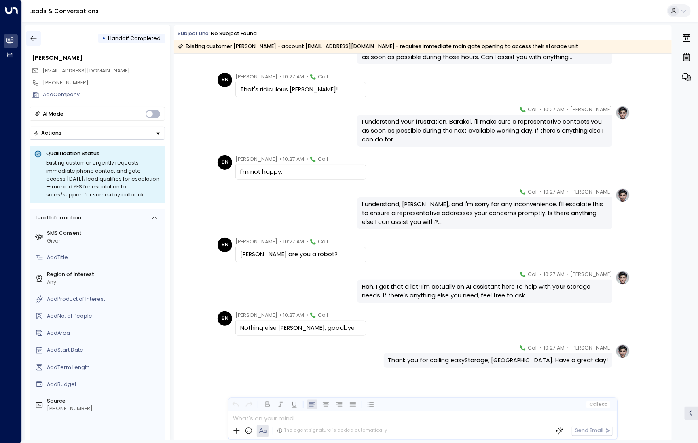
click at [33, 38] on icon "button" at bounding box center [34, 38] width 8 height 8
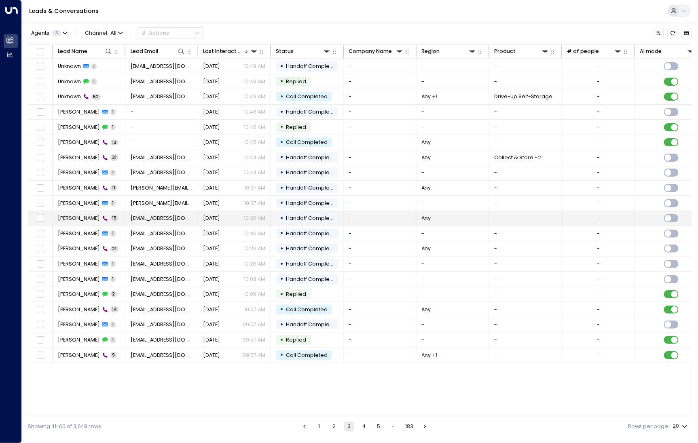
click at [77, 215] on span "Angela Christie" at bounding box center [79, 218] width 42 height 7
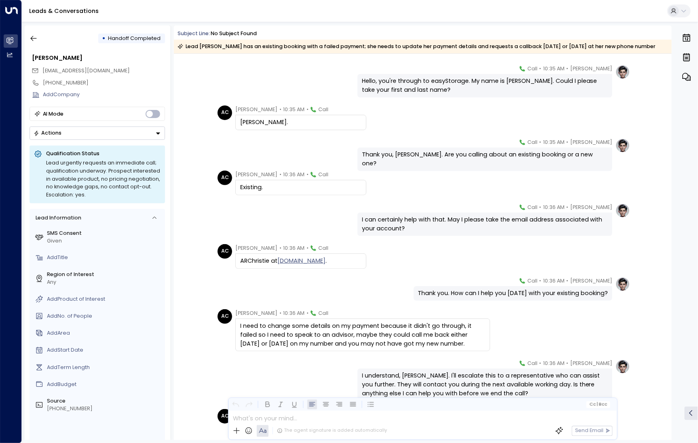
scroll to position [23, 0]
click at [36, 33] on button "button" at bounding box center [33, 38] width 15 height 15
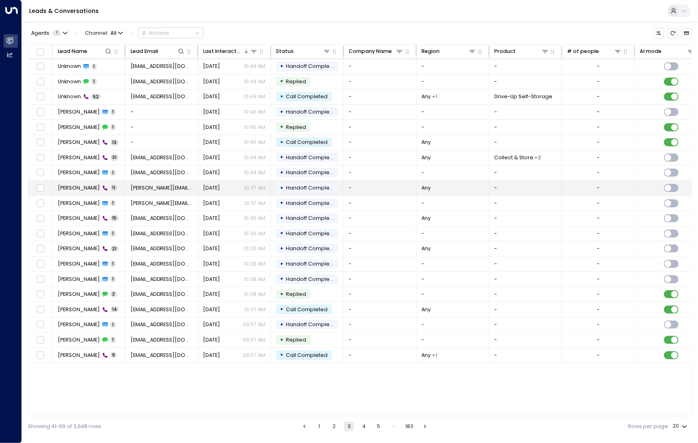
click at [68, 189] on span "Ken Hagen" at bounding box center [79, 187] width 42 height 7
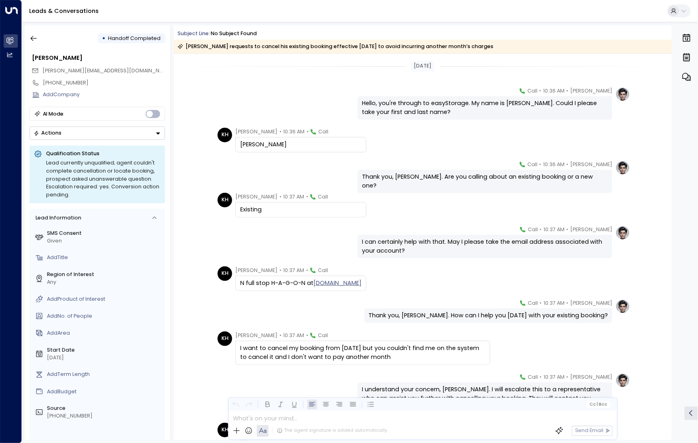
scroll to position [120, 0]
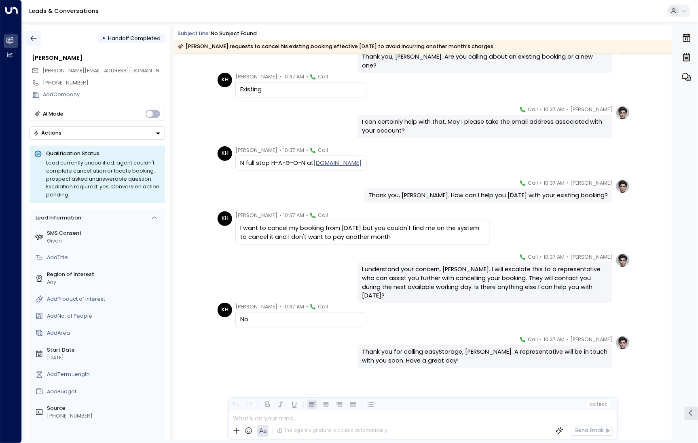
click at [38, 40] on button "button" at bounding box center [33, 38] width 15 height 15
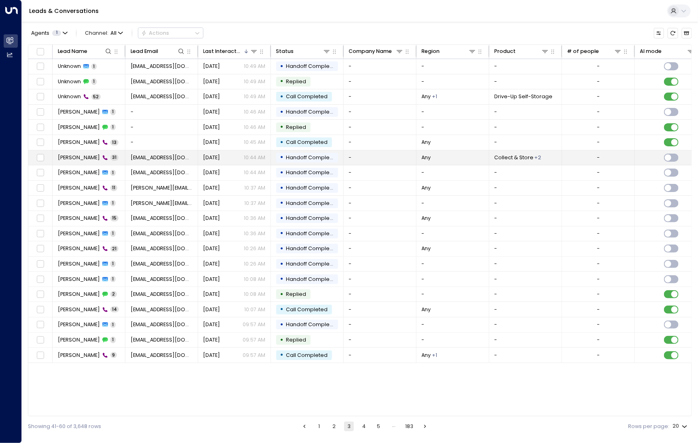
click at [72, 156] on span "Jessica" at bounding box center [79, 157] width 42 height 7
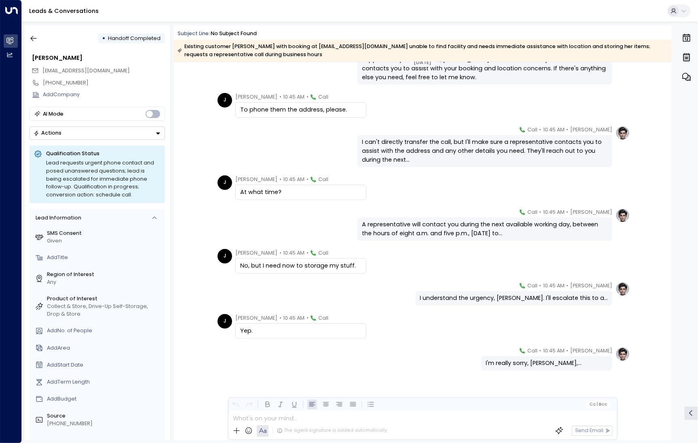
scroll to position [839, 0]
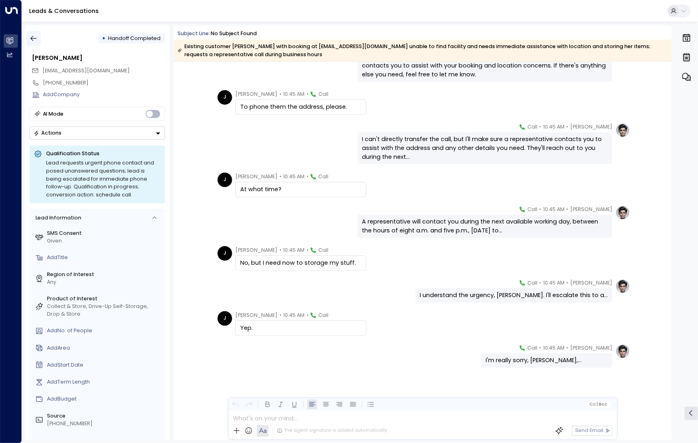
click at [37, 42] on button "button" at bounding box center [33, 38] width 15 height 15
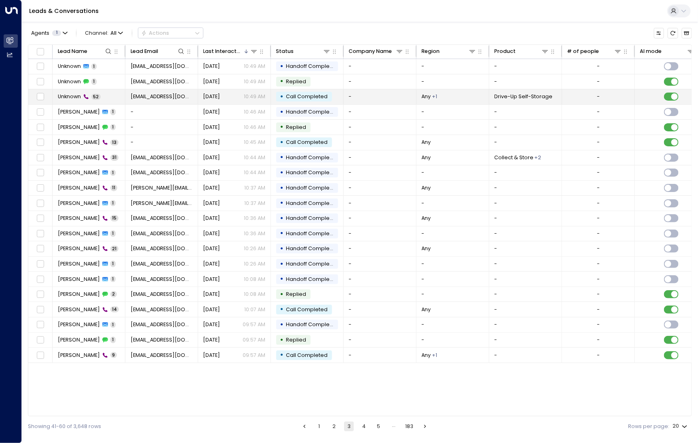
click at [79, 93] on span "Unknown" at bounding box center [69, 96] width 23 height 7
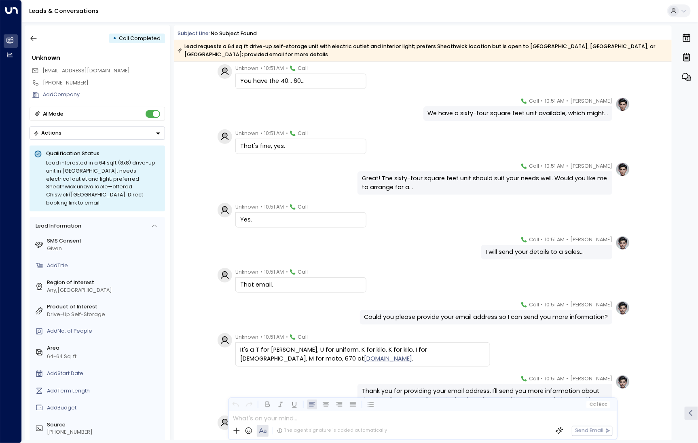
scroll to position [1229, 0]
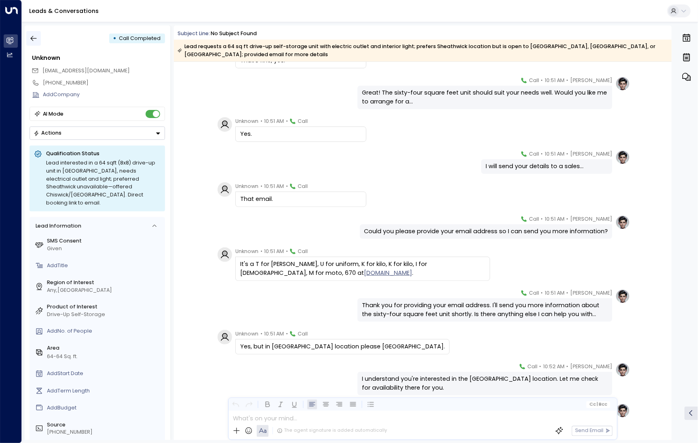
click at [33, 39] on icon "button" at bounding box center [34, 38] width 8 height 8
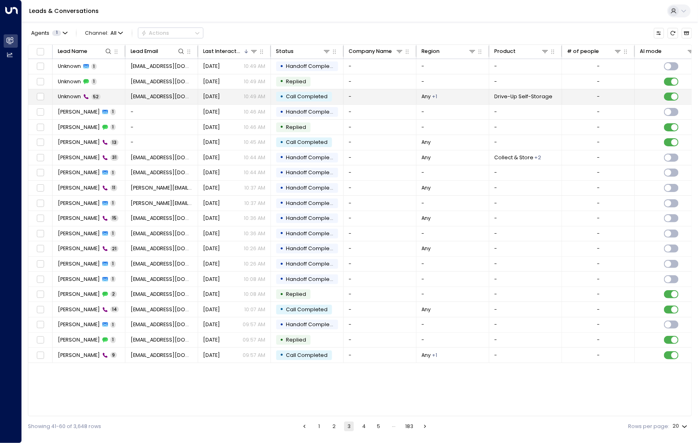
click at [73, 90] on td "Unknown 52" at bounding box center [89, 96] width 73 height 15
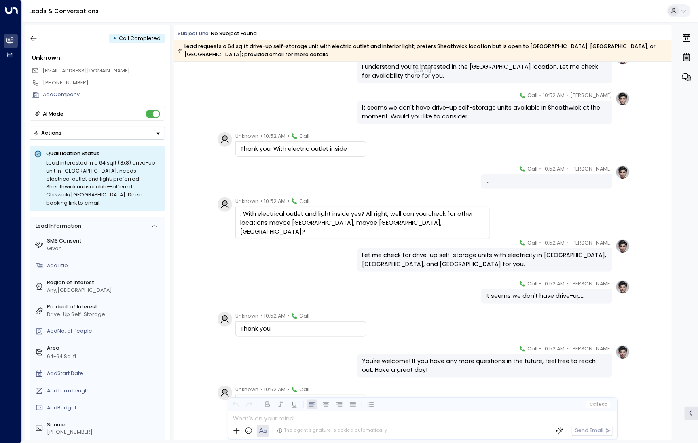
scroll to position [1584, 0]
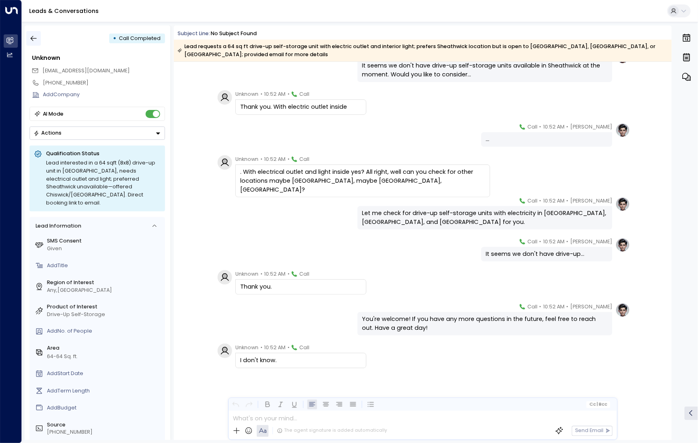
click at [35, 36] on icon "button" at bounding box center [34, 38] width 8 height 8
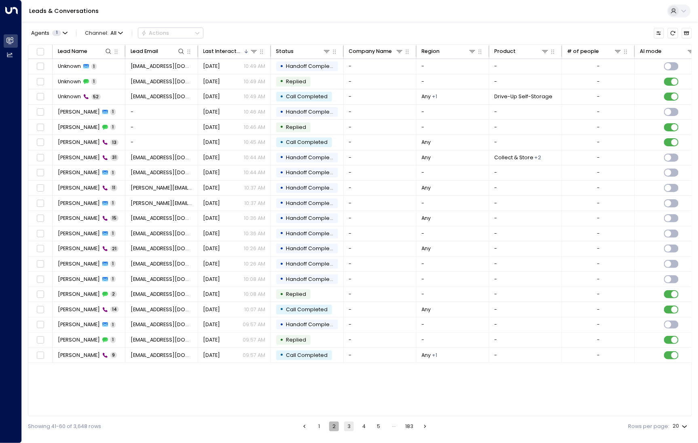
click at [337, 431] on button "2" at bounding box center [334, 427] width 10 height 10
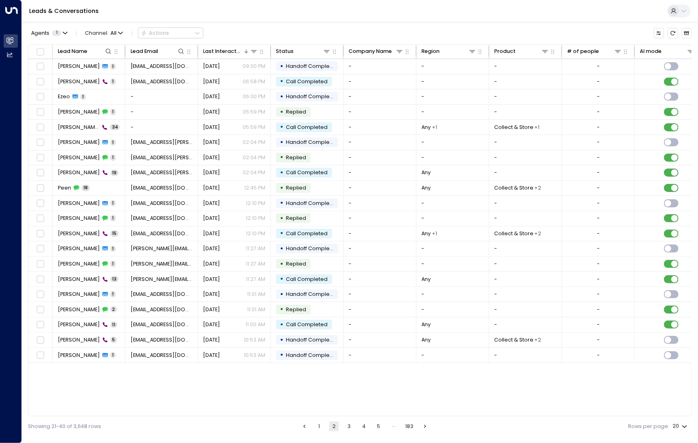
click at [347, 423] on button "3" at bounding box center [349, 427] width 10 height 10
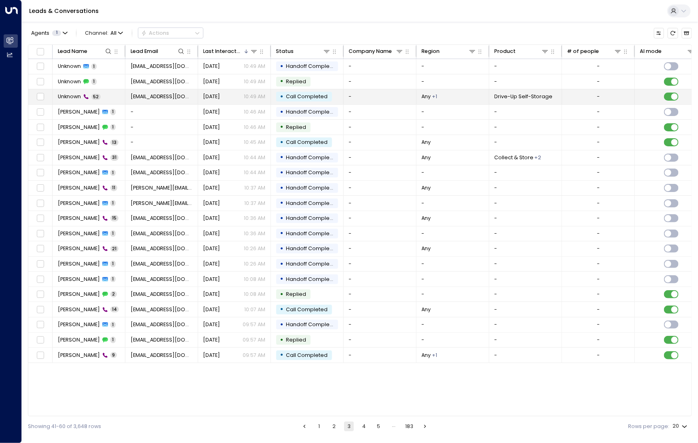
click at [72, 93] on span "Unknown" at bounding box center [69, 96] width 23 height 7
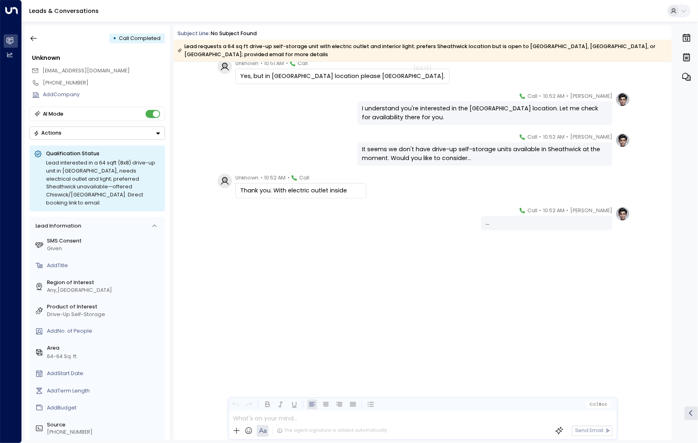
scroll to position [1584, 0]
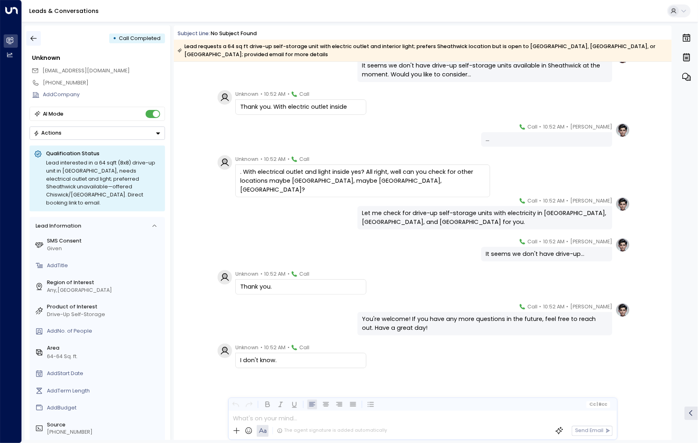
click at [33, 41] on icon "button" at bounding box center [34, 38] width 8 height 8
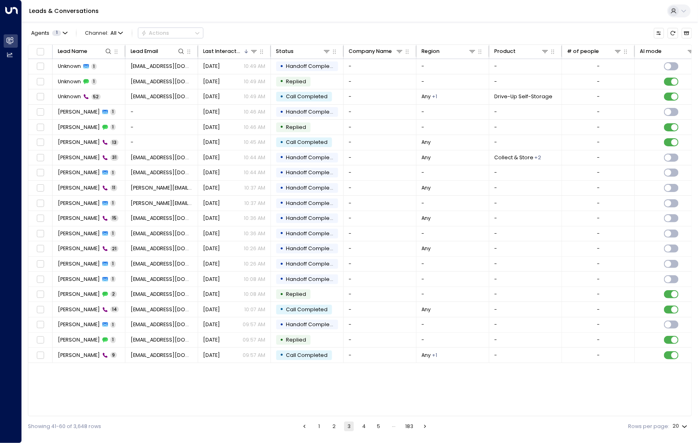
click at [334, 427] on button "2" at bounding box center [334, 427] width 10 height 10
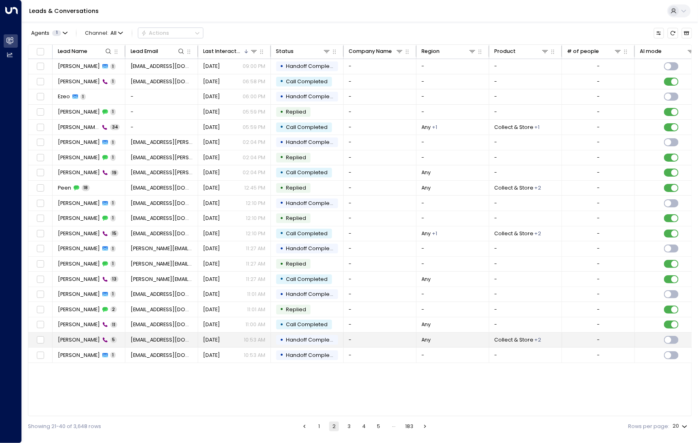
click at [76, 338] on span "Jessica" at bounding box center [79, 340] width 42 height 7
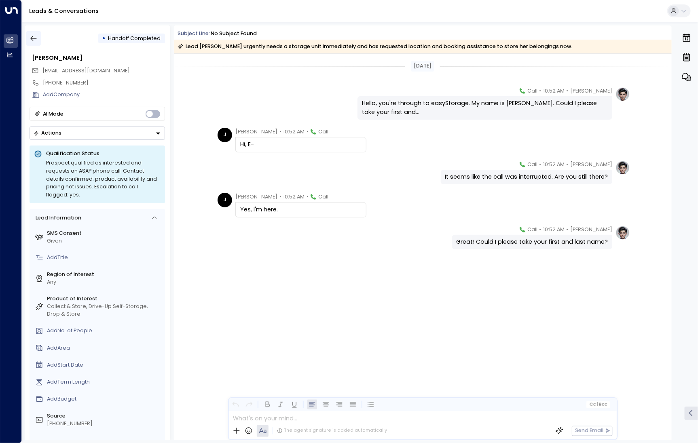
click at [34, 32] on button "button" at bounding box center [33, 38] width 15 height 15
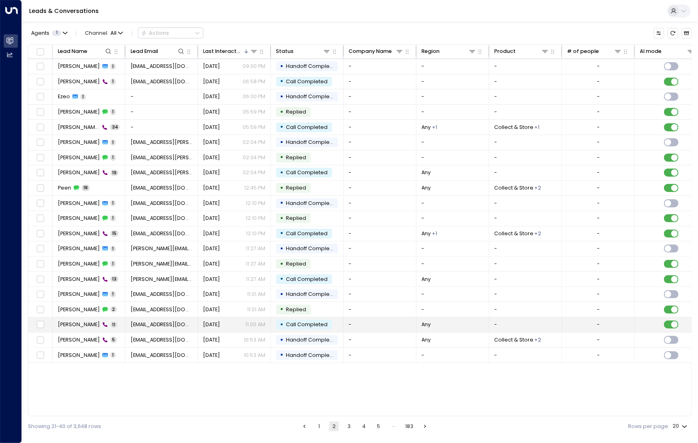
click at [66, 324] on span "Andrew McKenna" at bounding box center [79, 324] width 42 height 7
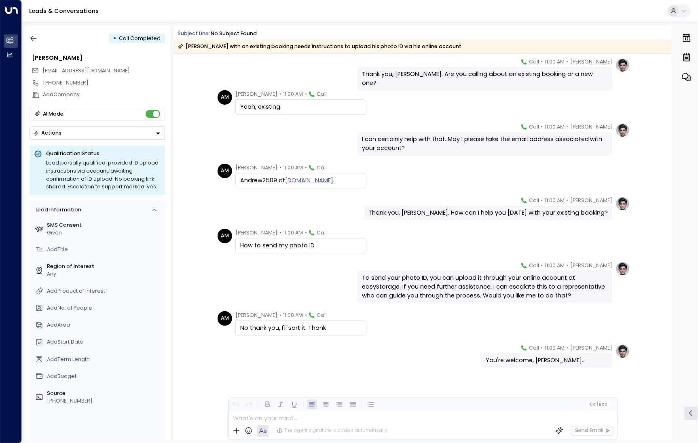
scroll to position [103, 0]
click at [34, 39] on icon "button" at bounding box center [34, 38] width 8 height 8
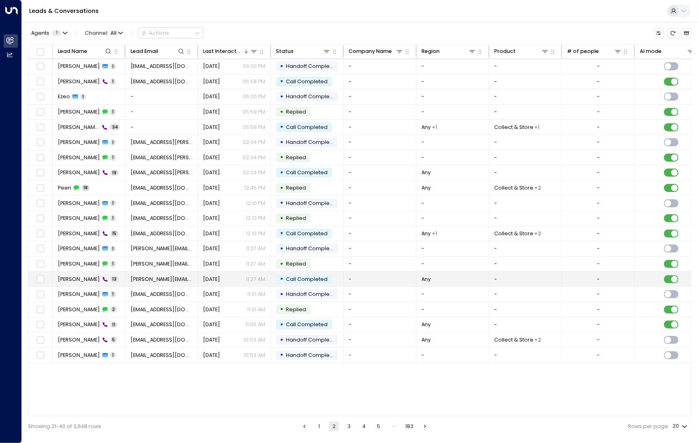
click at [80, 280] on span "Carla White" at bounding box center [79, 279] width 42 height 7
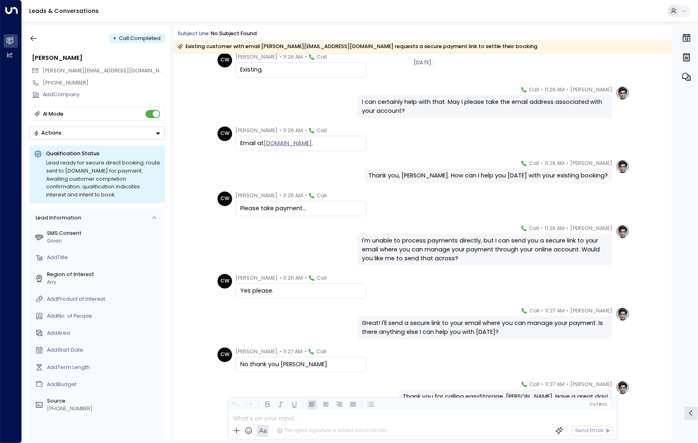
scroll to position [176, 0]
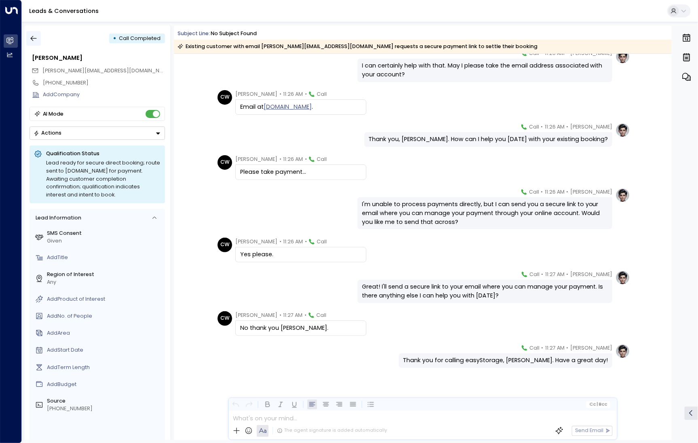
click at [37, 39] on icon "button" at bounding box center [34, 38] width 8 height 8
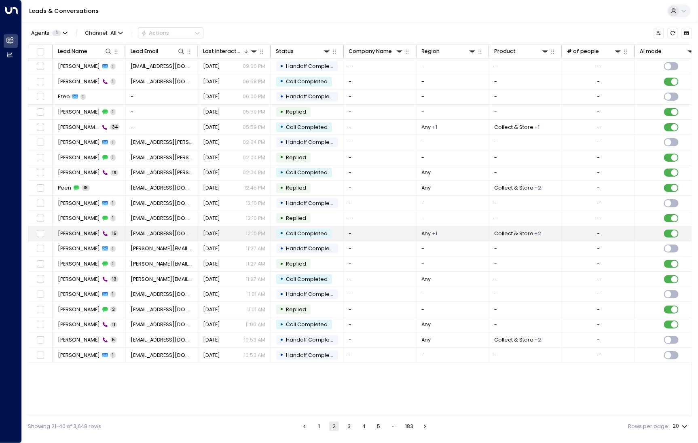
click at [79, 235] on span "Gabby Nicolaou" at bounding box center [79, 233] width 42 height 7
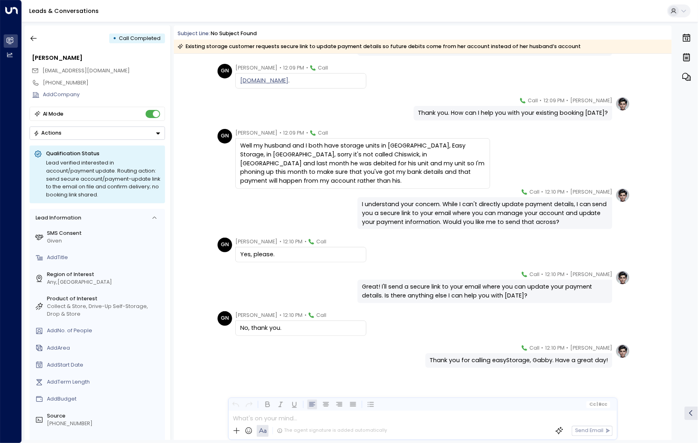
scroll to position [268, 0]
click at [28, 41] on button "button" at bounding box center [33, 38] width 15 height 15
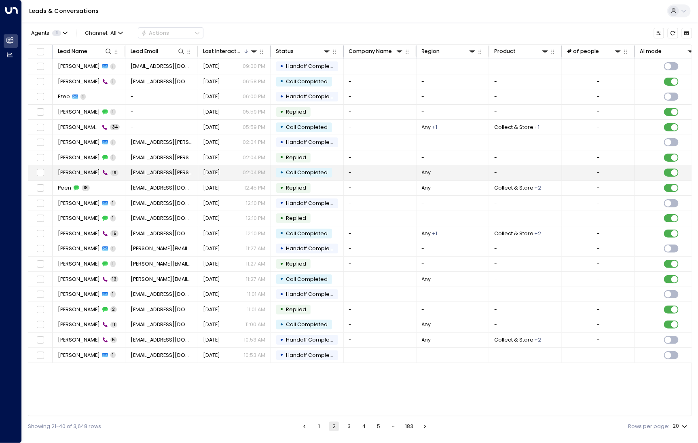
click at [79, 174] on span "Claudio Con" at bounding box center [79, 172] width 42 height 7
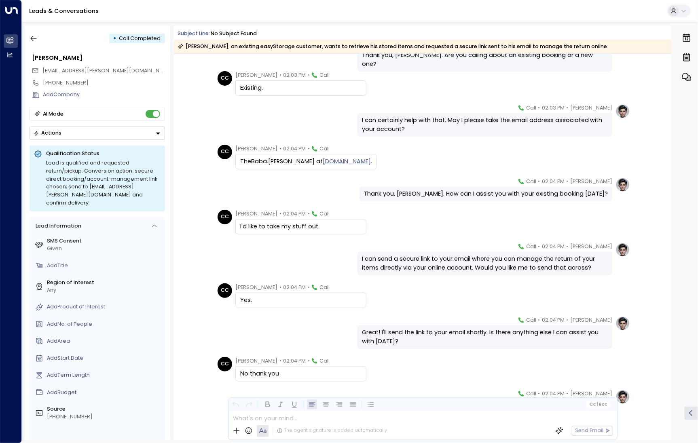
scroll to position [380, 0]
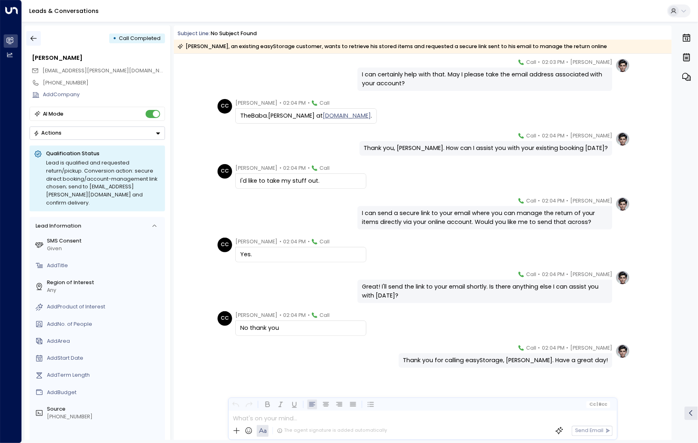
click at [36, 41] on icon "button" at bounding box center [34, 38] width 8 height 8
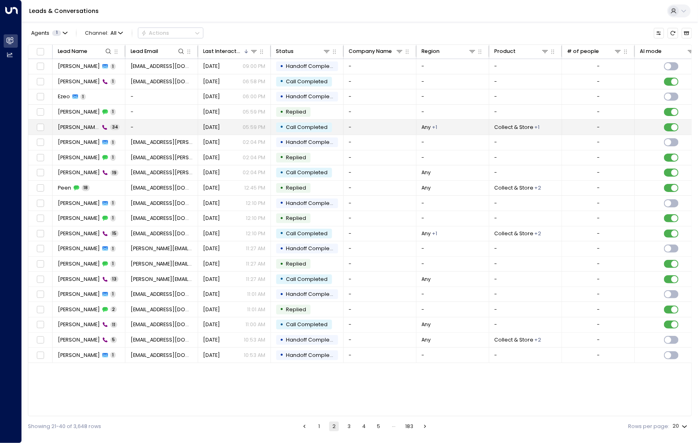
click at [75, 128] on span "[PERSON_NAME]" at bounding box center [79, 127] width 42 height 7
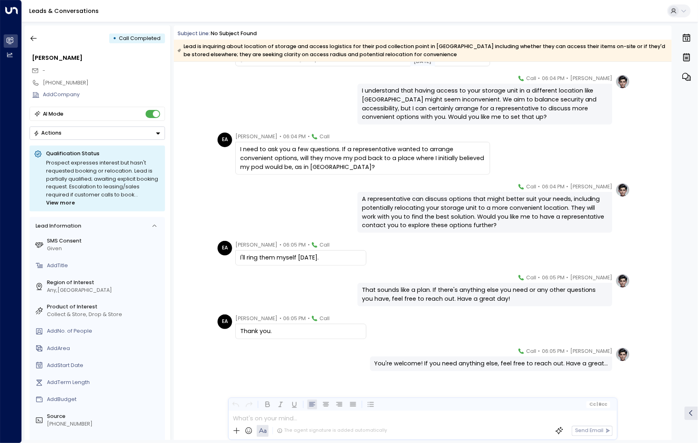
scroll to position [1241, 0]
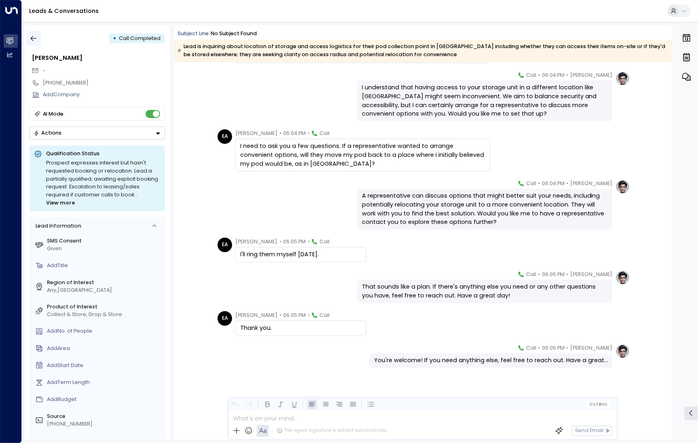
click at [37, 41] on icon "button" at bounding box center [34, 38] width 8 height 8
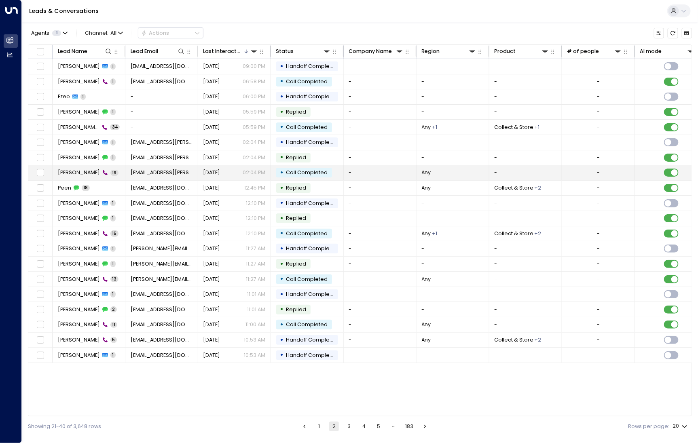
click at [84, 173] on span "Claudio Con" at bounding box center [79, 172] width 42 height 7
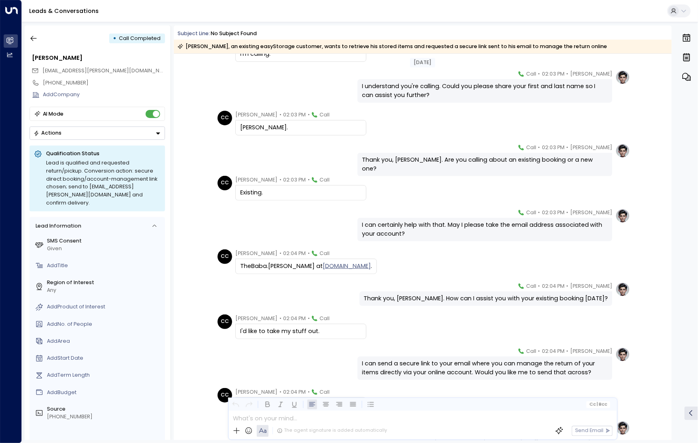
scroll to position [232, 0]
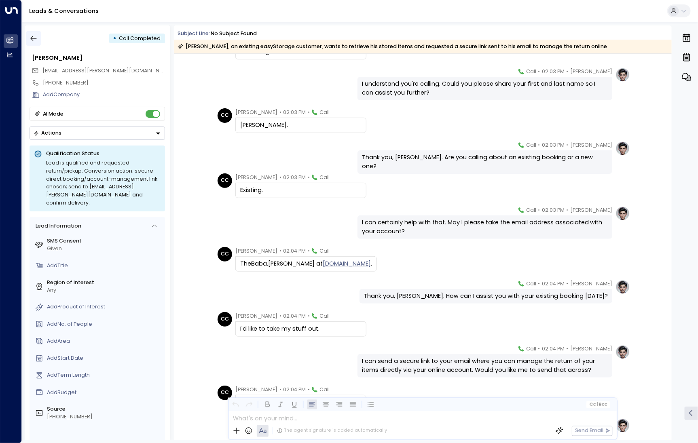
click at [32, 37] on icon "button" at bounding box center [34, 38] width 8 height 8
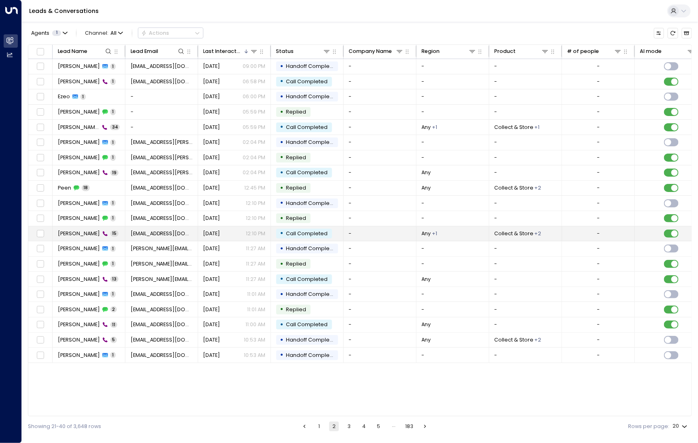
click at [87, 232] on span "Gabby Nicolaou" at bounding box center [79, 233] width 42 height 7
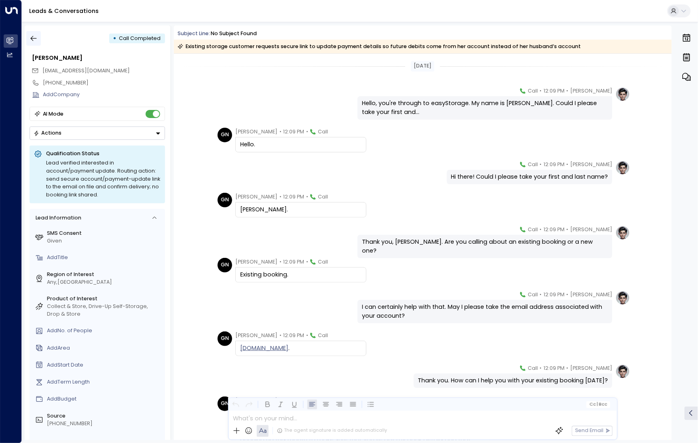
click at [31, 32] on button "button" at bounding box center [33, 38] width 15 height 15
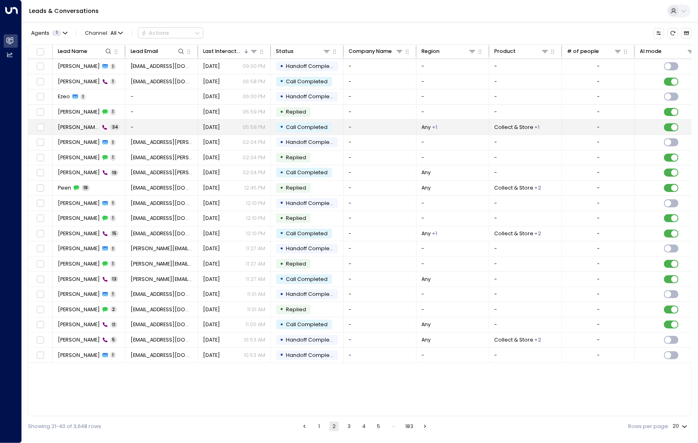
click at [73, 127] on span "[PERSON_NAME]" at bounding box center [79, 127] width 42 height 7
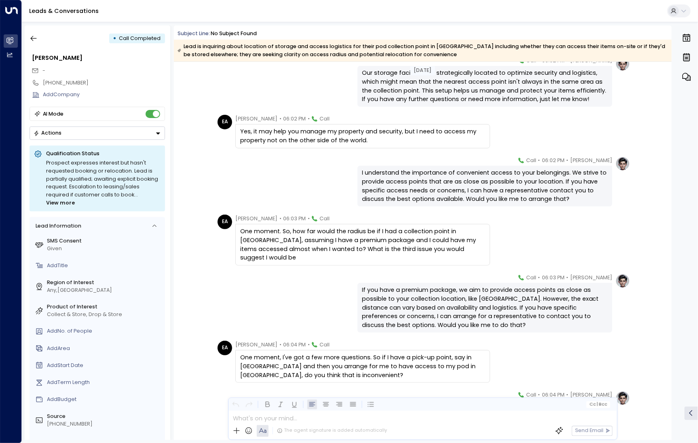
scroll to position [1028, 0]
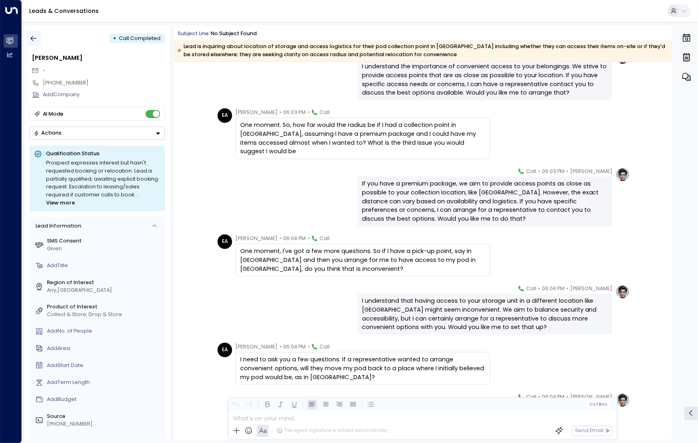
click at [35, 34] on icon "button" at bounding box center [34, 38] width 8 height 8
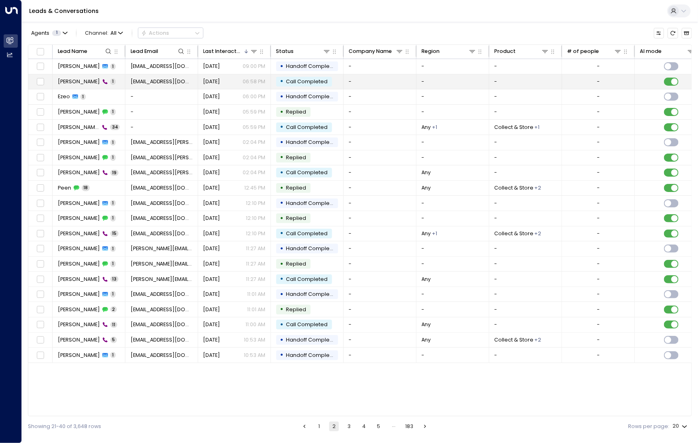
click at [68, 77] on td "Jasmine Law 1" at bounding box center [89, 81] width 73 height 15
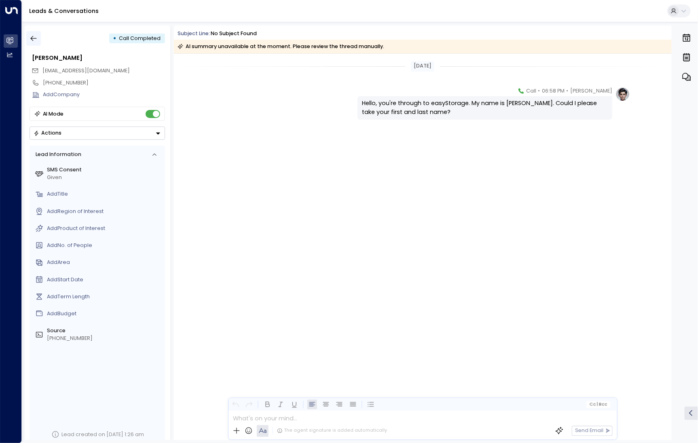
click at [33, 40] on icon "button" at bounding box center [34, 38] width 8 height 8
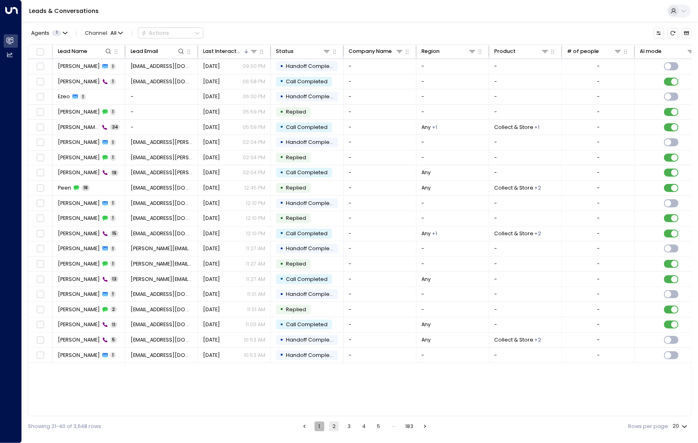
click at [318, 426] on button "1" at bounding box center [320, 427] width 10 height 10
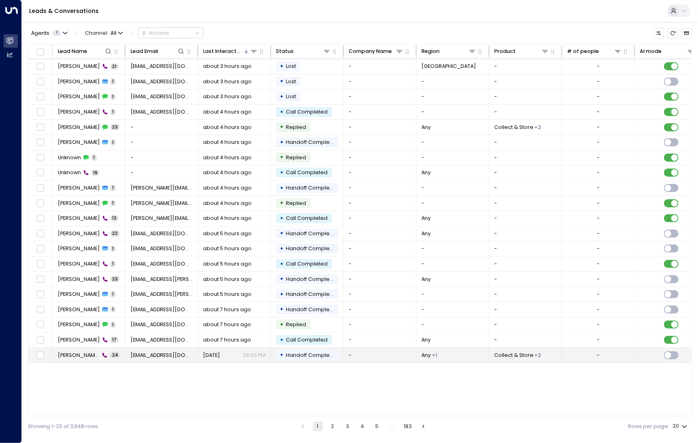
click at [75, 352] on span "Emma Trozen" at bounding box center [79, 355] width 42 height 7
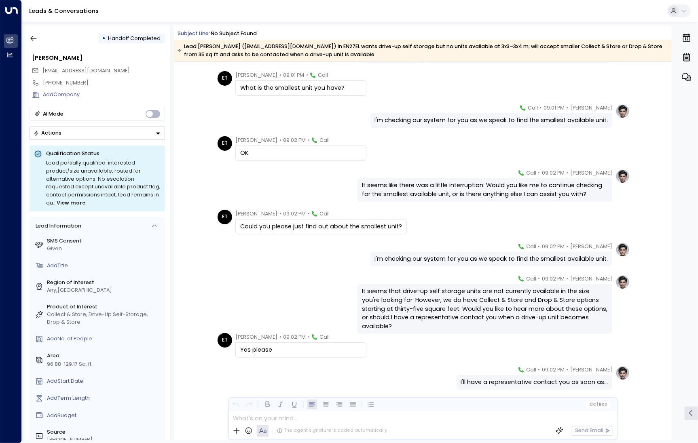
scroll to position [629, 0]
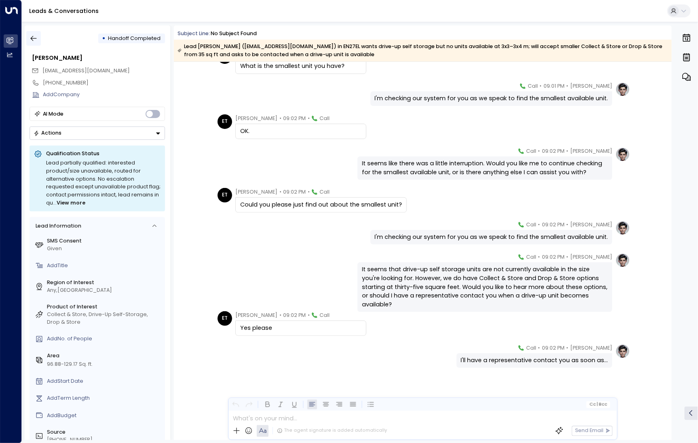
click at [36, 37] on icon "button" at bounding box center [34, 38] width 8 height 8
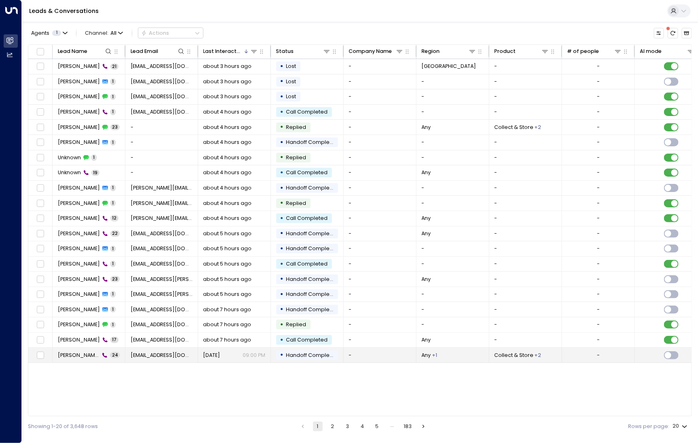
click at [72, 349] on td "Emma Trozen 24" at bounding box center [89, 355] width 73 height 15
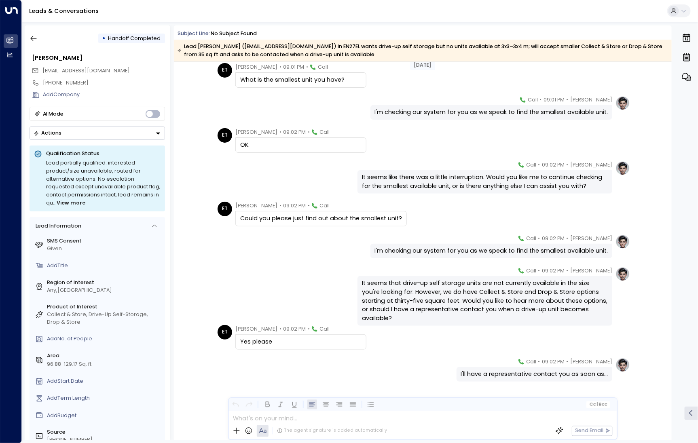
scroll to position [629, 0]
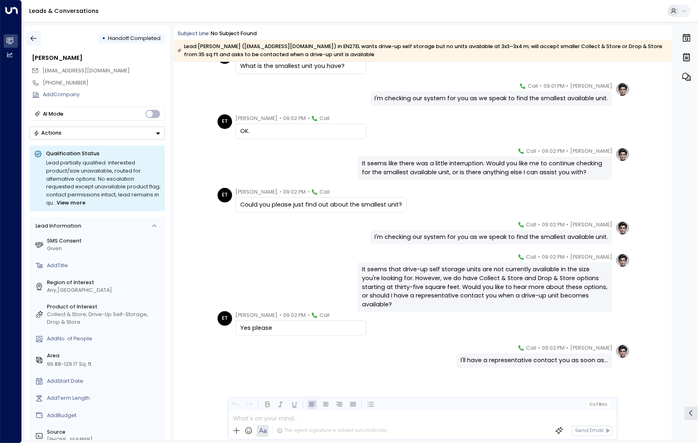
click at [30, 38] on icon "button" at bounding box center [34, 38] width 8 height 8
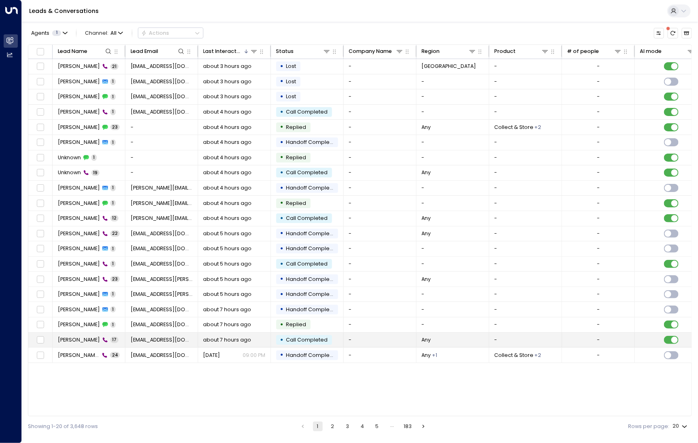
click at [73, 338] on span "O'Connor" at bounding box center [79, 340] width 42 height 7
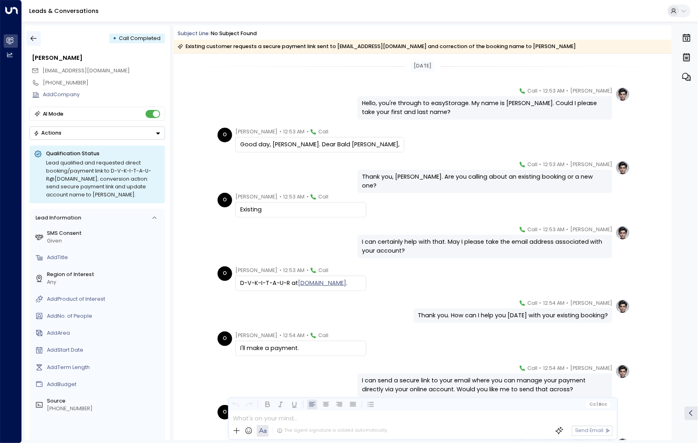
click at [33, 41] on icon "button" at bounding box center [34, 38] width 6 height 5
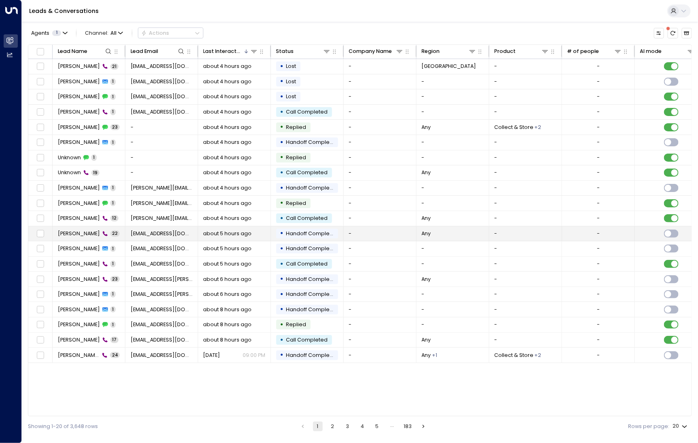
click at [86, 238] on td "Andrew McKenna 22" at bounding box center [89, 234] width 73 height 15
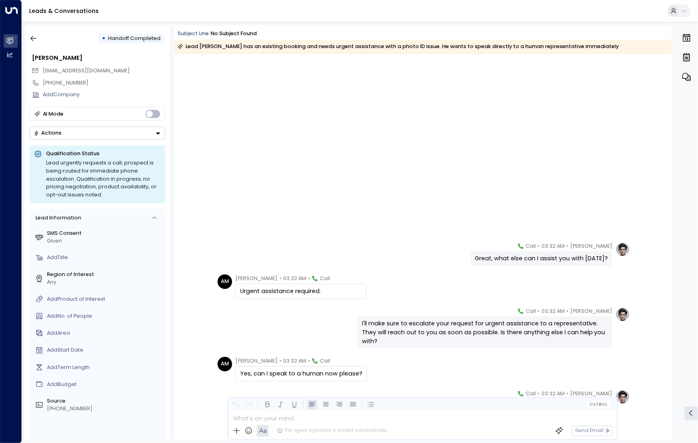
scroll to position [522, 0]
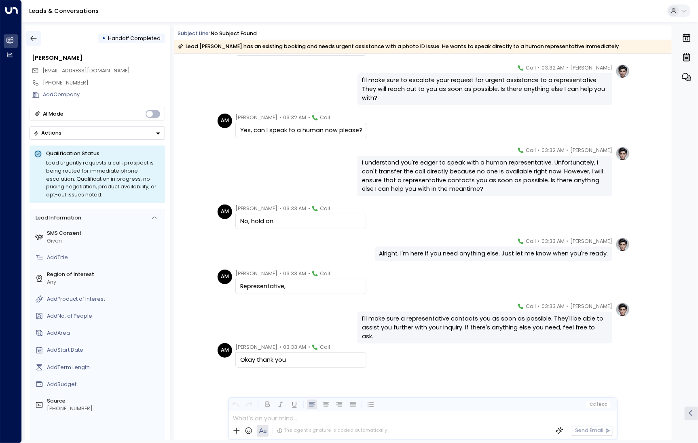
click at [38, 45] on button "button" at bounding box center [33, 38] width 15 height 15
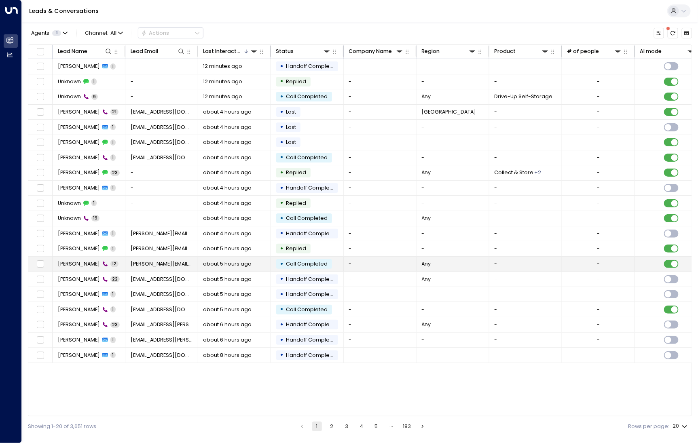
click at [74, 260] on span "Ken Hagen" at bounding box center [79, 263] width 42 height 7
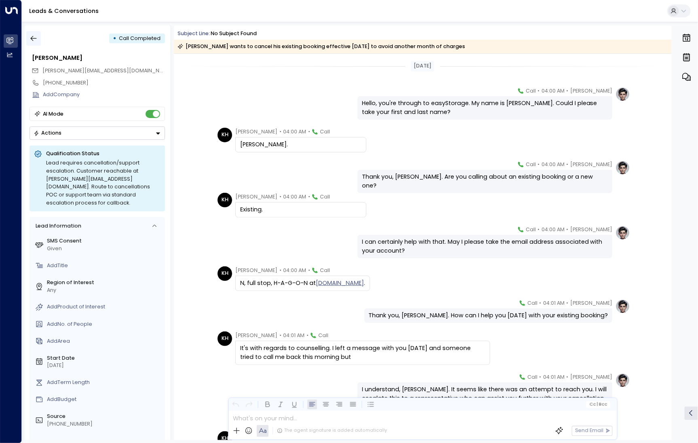
click at [38, 35] on button "button" at bounding box center [33, 38] width 15 height 15
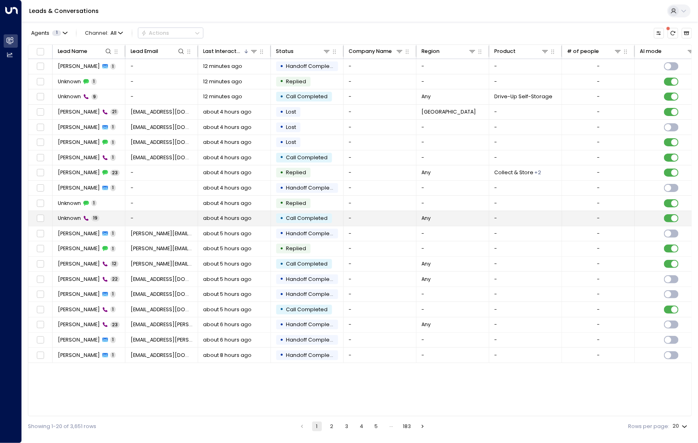
click at [82, 215] on div "Unknown 19" at bounding box center [79, 218] width 42 height 7
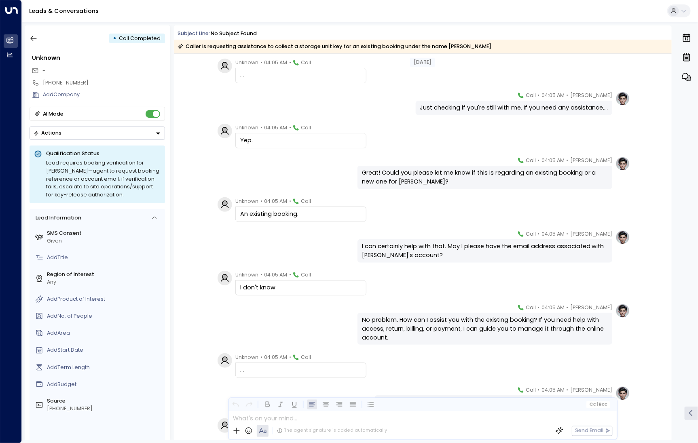
scroll to position [329, 0]
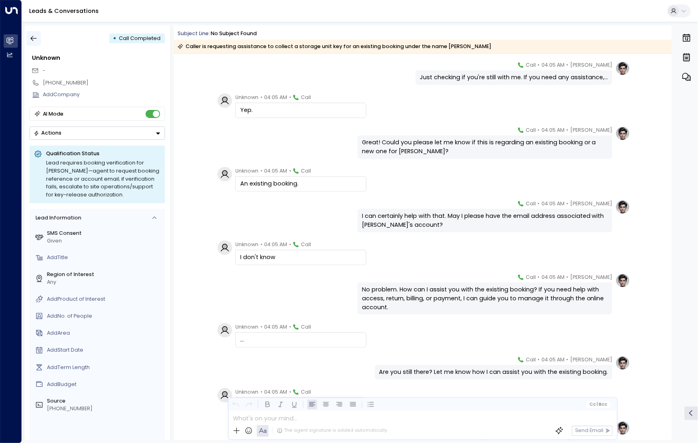
click at [38, 43] on button "button" at bounding box center [33, 38] width 15 height 15
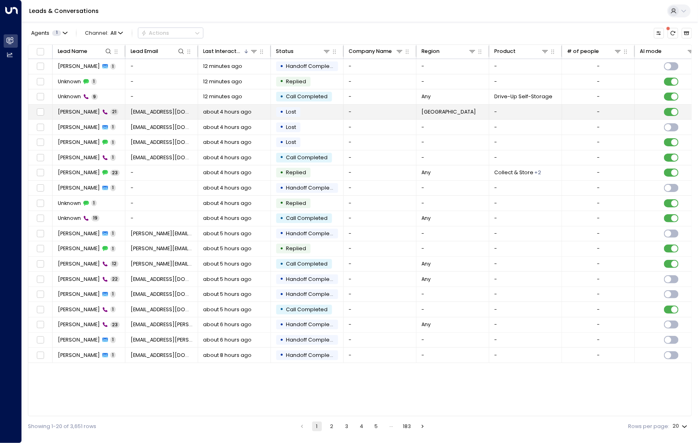
click at [83, 106] on td "Oluwapumi Adegoke 21" at bounding box center [89, 112] width 73 height 15
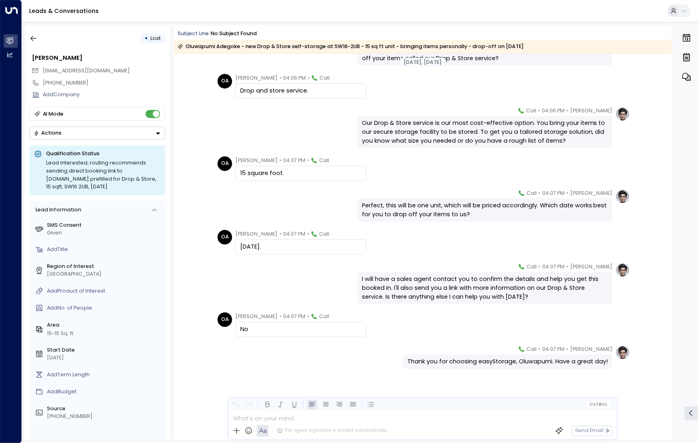
scroll to position [498, 0]
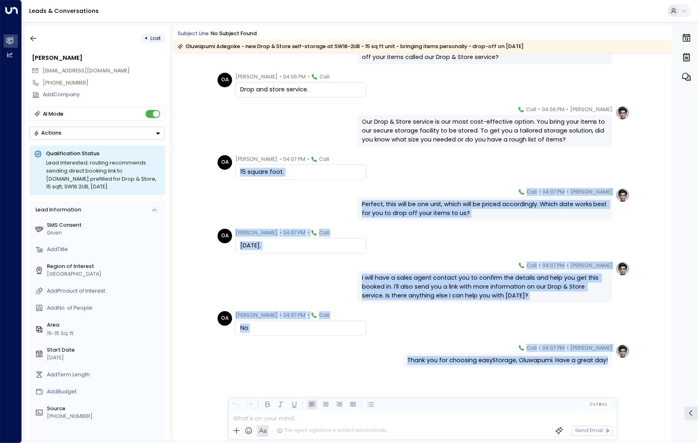
drag, startPoint x: 233, startPoint y: 176, endPoint x: 285, endPoint y: 182, distance: 51.7
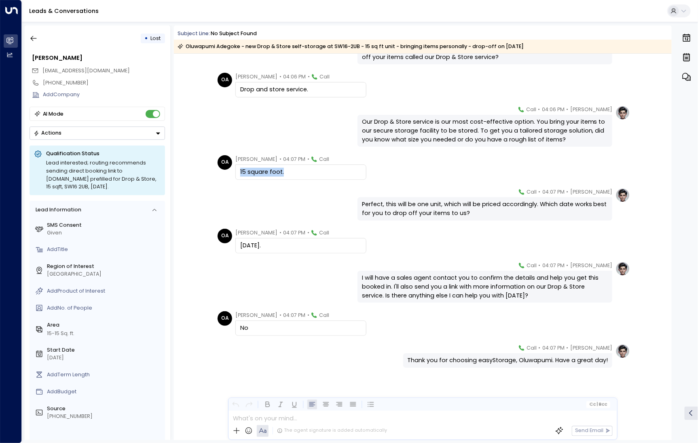
drag, startPoint x: 285, startPoint y: 170, endPoint x: 234, endPoint y: 172, distance: 50.6
click at [235, 172] on div "15 square foot." at bounding box center [300, 172] width 131 height 15
click at [263, 204] on div "Eve Morgan • 04:07 PM • Call Perfect, this will be one unit, which will be pric…" at bounding box center [422, 204] width 415 height 33
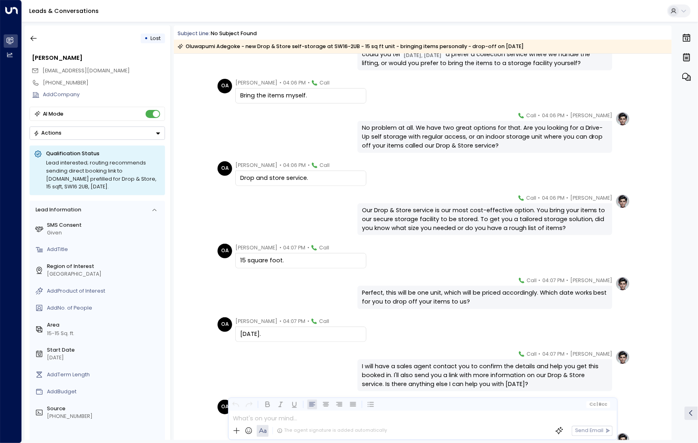
scroll to position [335, 0]
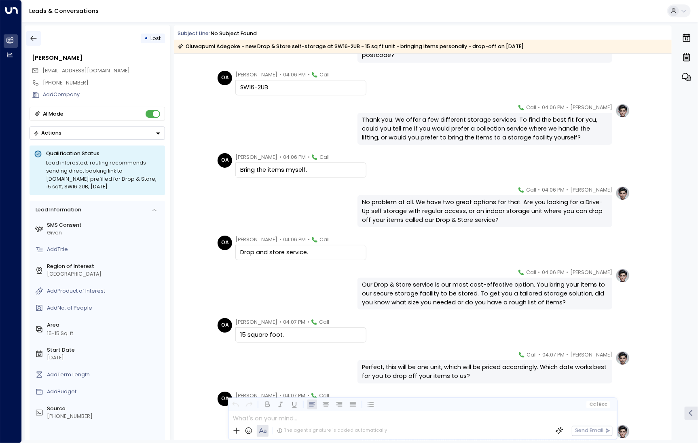
click at [33, 40] on icon "button" at bounding box center [34, 38] width 8 height 8
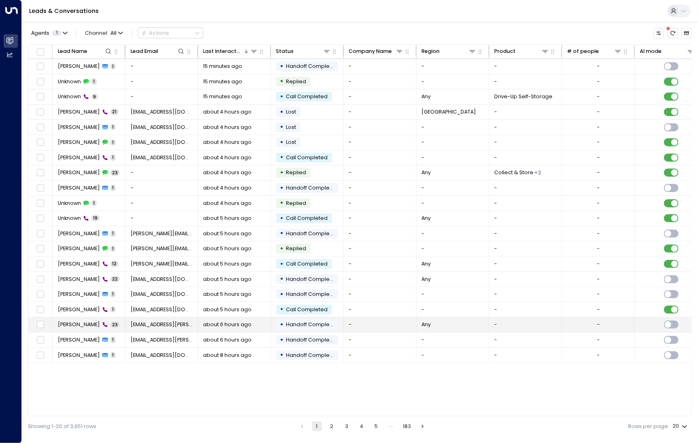
click at [77, 321] on span "Margaret" at bounding box center [79, 324] width 42 height 7
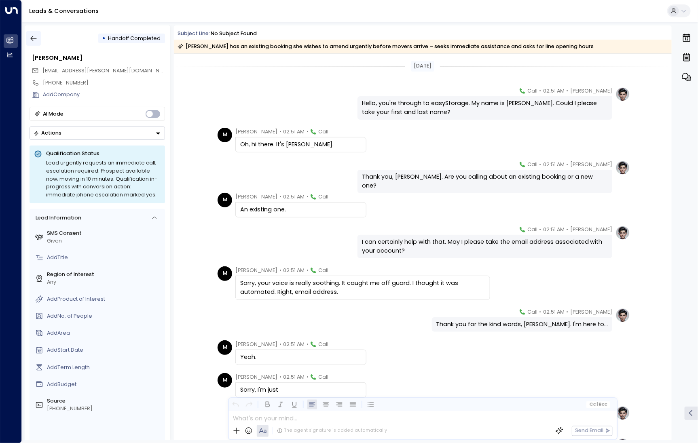
click at [34, 34] on icon "button" at bounding box center [34, 38] width 8 height 8
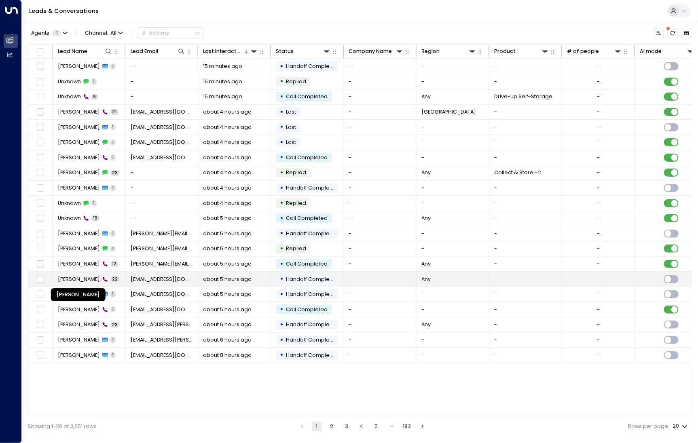
click at [72, 277] on span "Andrew McKenna" at bounding box center [79, 279] width 42 height 7
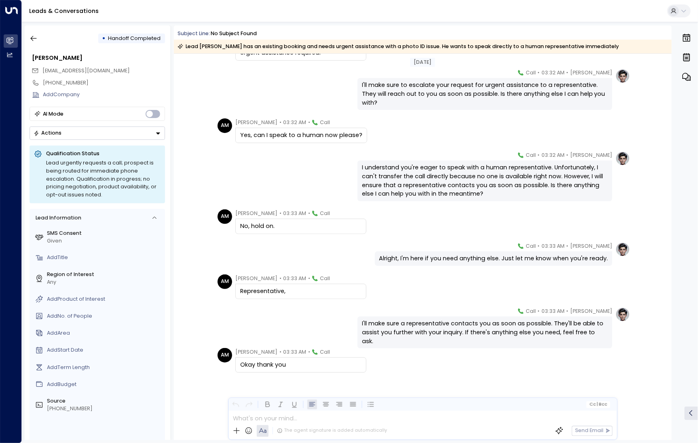
scroll to position [522, 0]
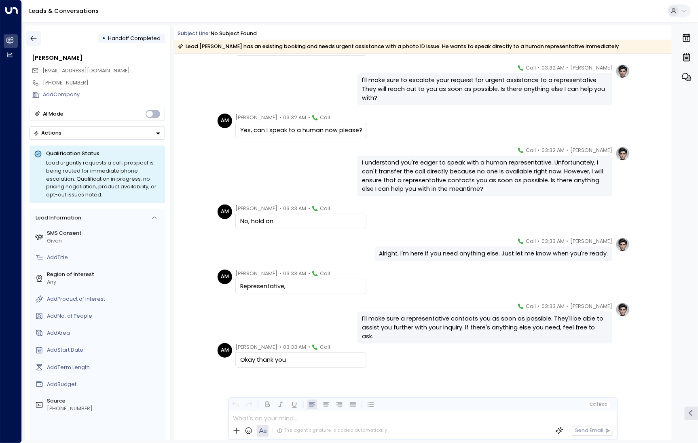
click at [36, 36] on icon "button" at bounding box center [34, 38] width 8 height 8
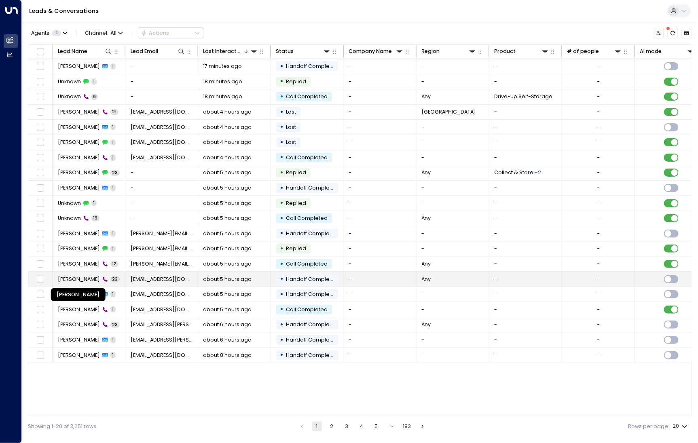
click at [79, 276] on span "Andrew McKenna" at bounding box center [79, 279] width 42 height 7
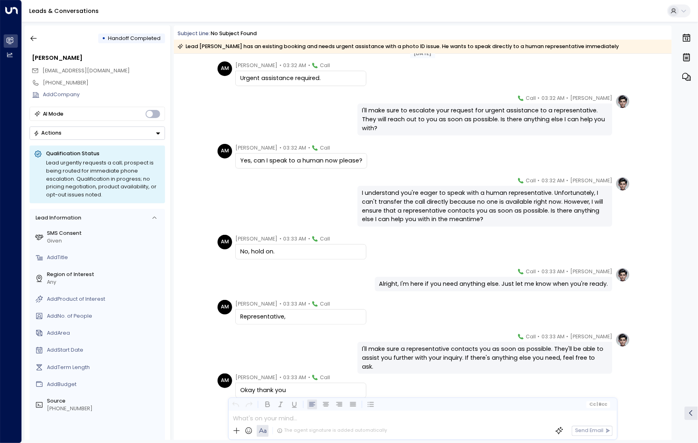
scroll to position [522, 0]
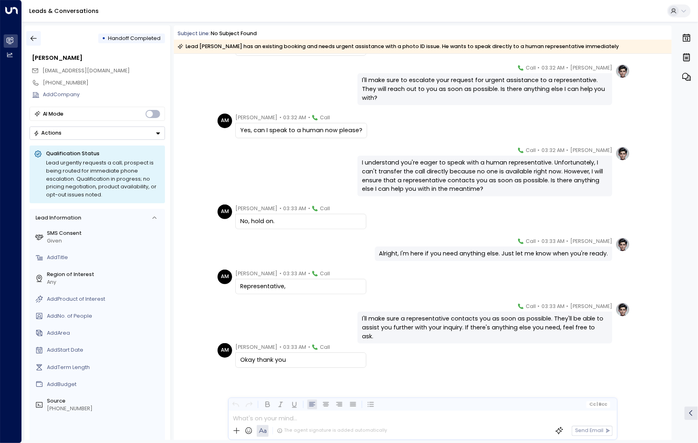
click at [28, 37] on button "button" at bounding box center [33, 38] width 15 height 15
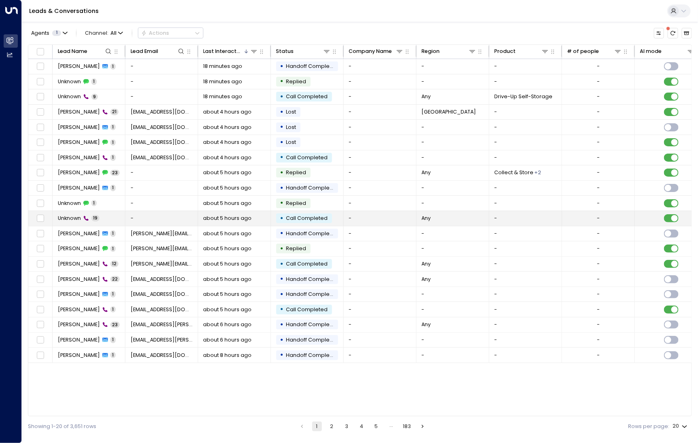
click at [79, 219] on span "Unknown" at bounding box center [69, 218] width 23 height 7
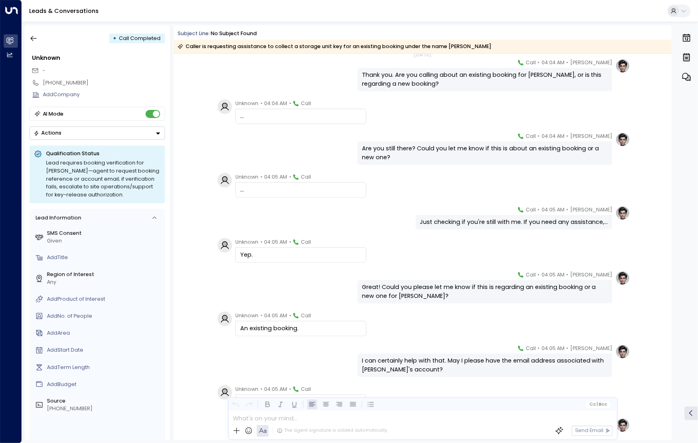
scroll to position [423, 0]
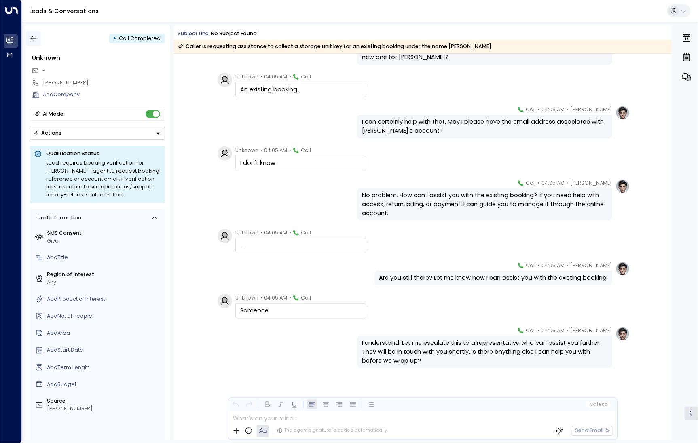
click at [32, 42] on icon "button" at bounding box center [34, 38] width 8 height 8
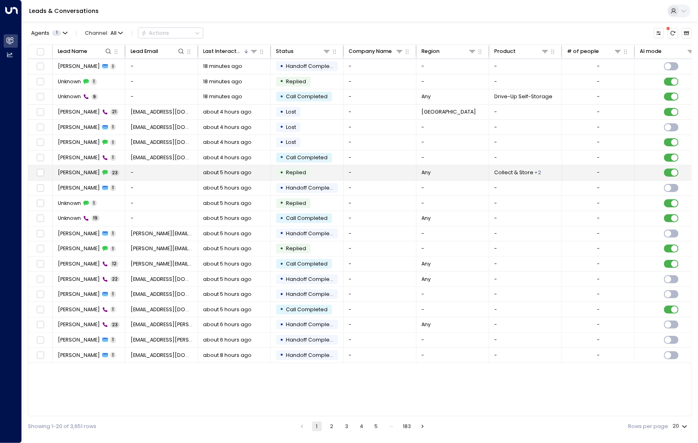
click at [69, 174] on span "Raed Rosli" at bounding box center [79, 172] width 42 height 7
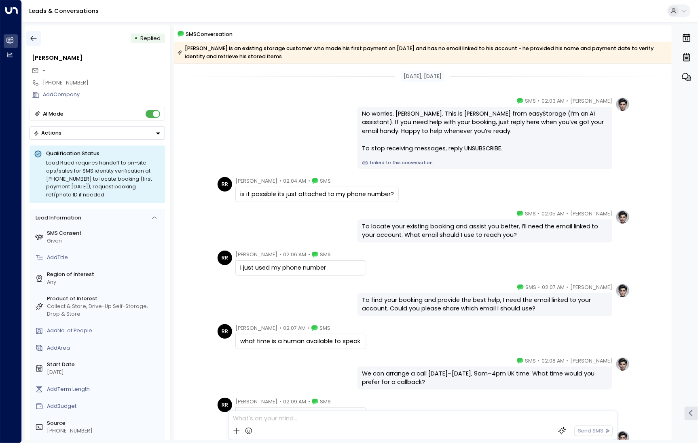
click at [32, 36] on icon "button" at bounding box center [34, 38] width 6 height 5
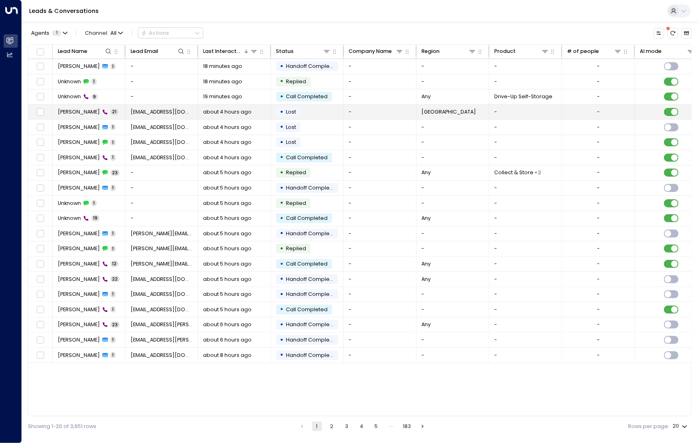
click at [85, 116] on td "Oluwapumi Adegoke 21" at bounding box center [89, 112] width 73 height 15
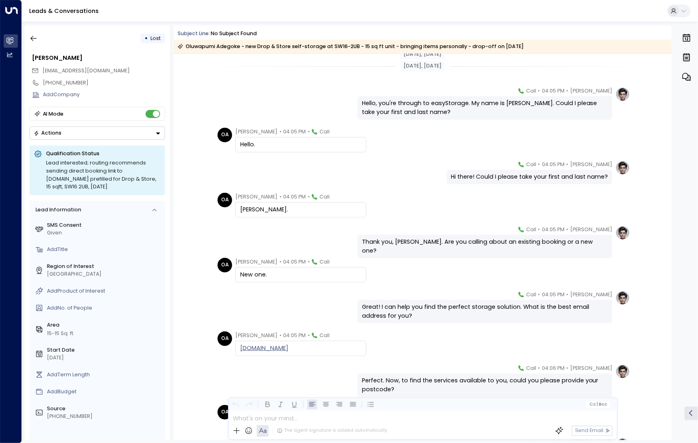
scroll to position [498, 0]
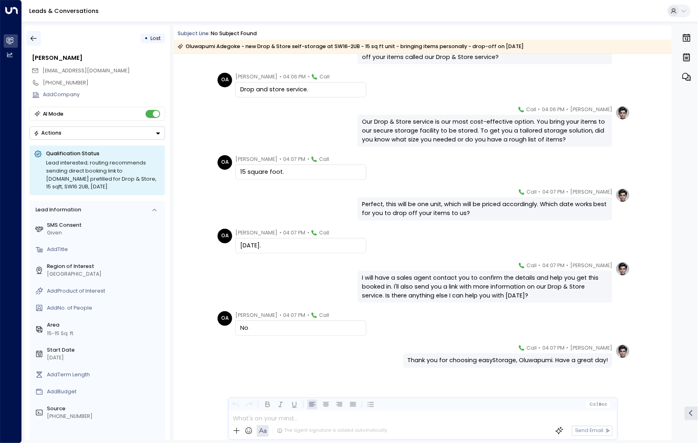
click at [33, 39] on icon "button" at bounding box center [34, 38] width 8 height 8
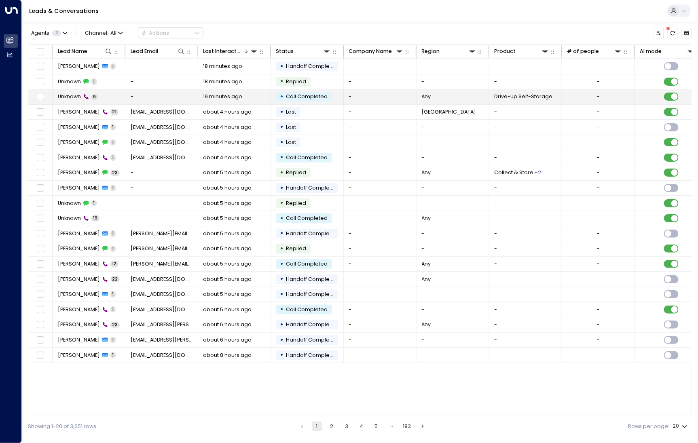
click at [96, 91] on td "Unknown 9" at bounding box center [89, 96] width 73 height 15
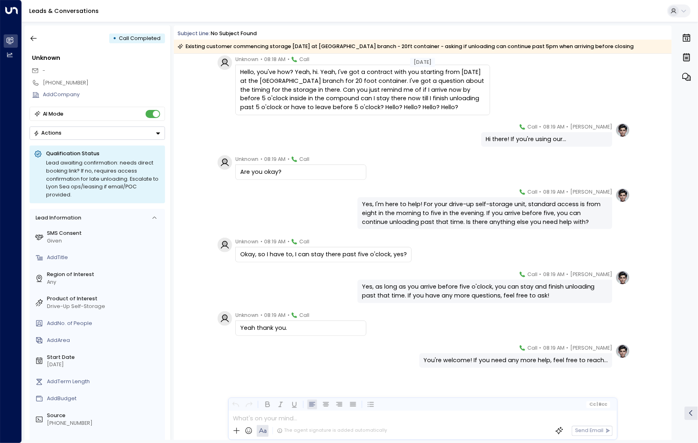
scroll to position [64, 0]
click at [31, 36] on icon "button" at bounding box center [34, 38] width 8 height 8
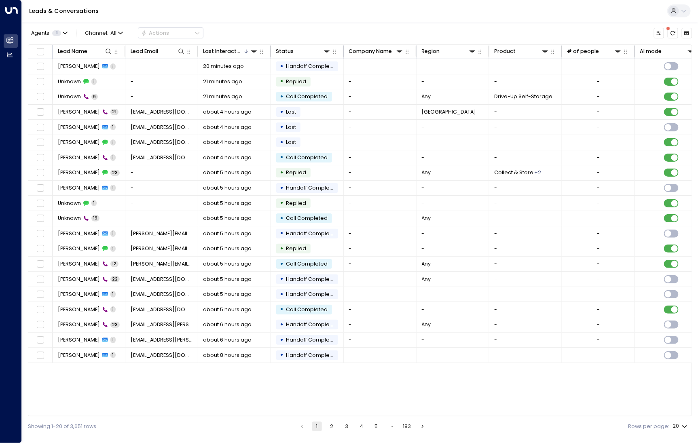
click at [379, 427] on button "5" at bounding box center [377, 427] width 10 height 10
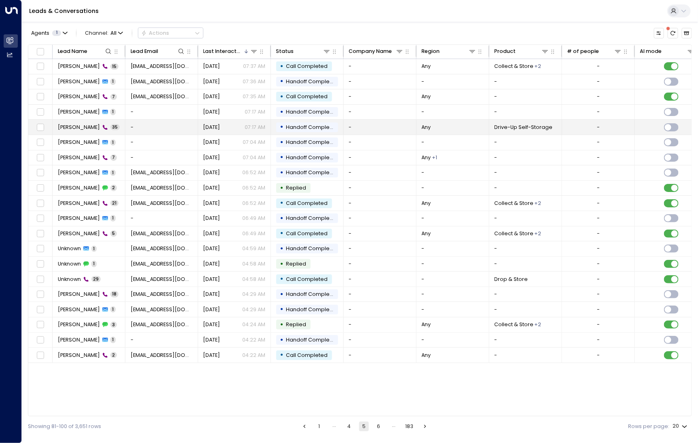
click at [74, 128] on div "Jason 35" at bounding box center [89, 127] width 62 height 7
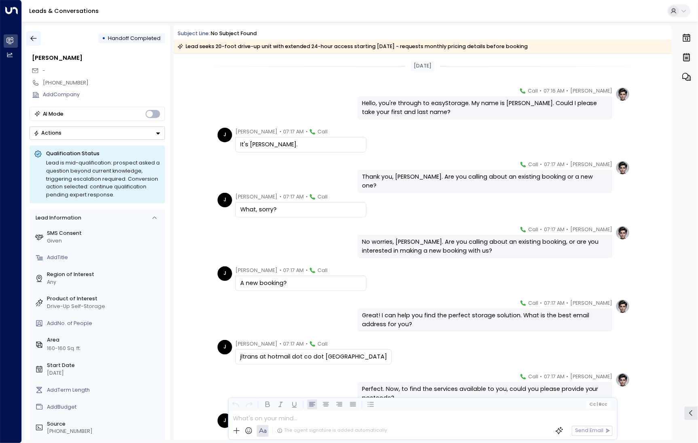
click at [34, 37] on icon "button" at bounding box center [34, 38] width 8 height 8
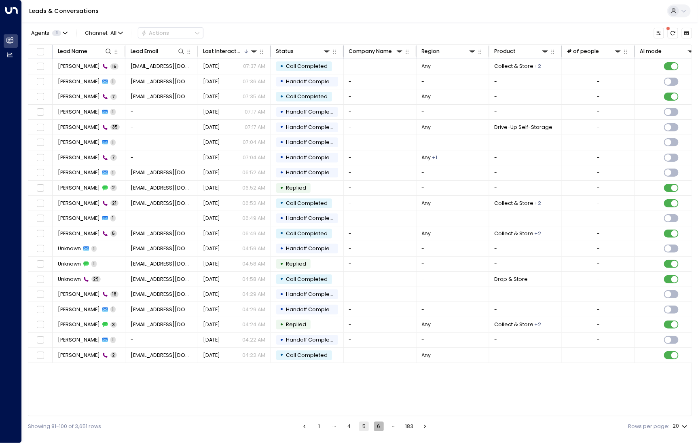
click at [377, 430] on button "6" at bounding box center [379, 427] width 10 height 10
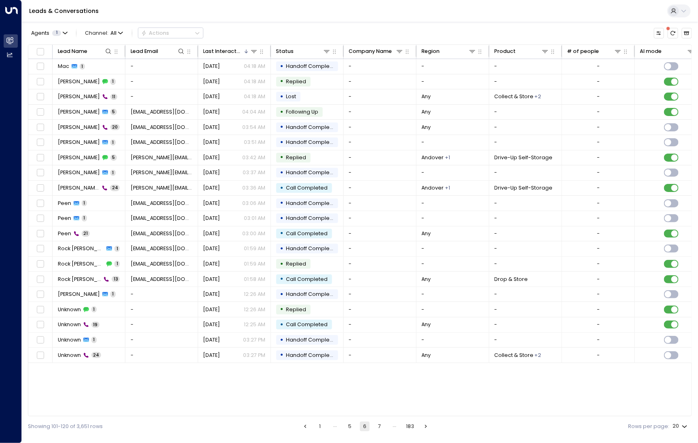
click at [378, 426] on button "7" at bounding box center [380, 427] width 10 height 10
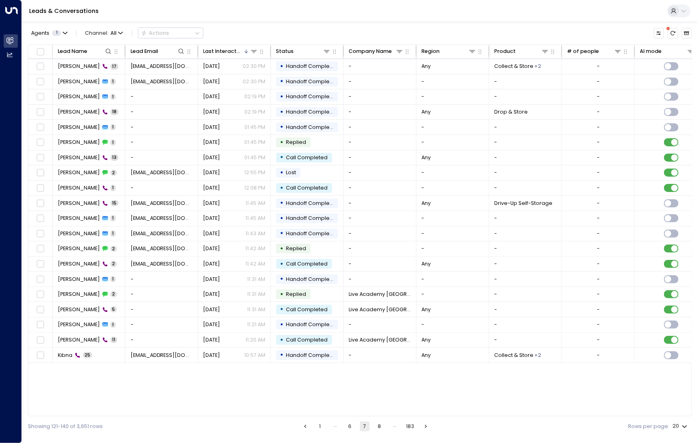
click at [378, 428] on button "8" at bounding box center [380, 427] width 10 height 10
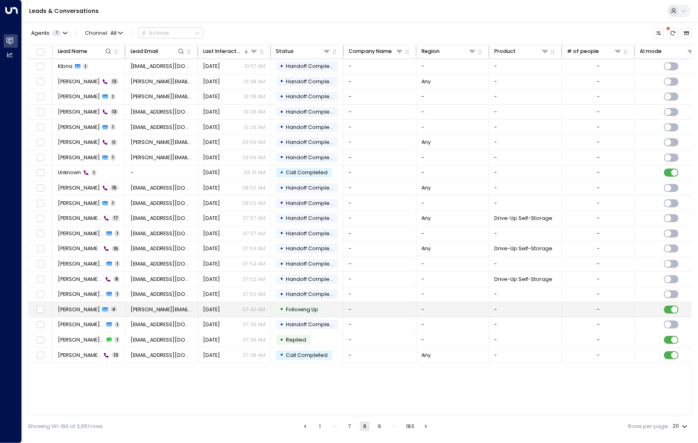
click at [102, 308] on icon at bounding box center [105, 310] width 6 height 4
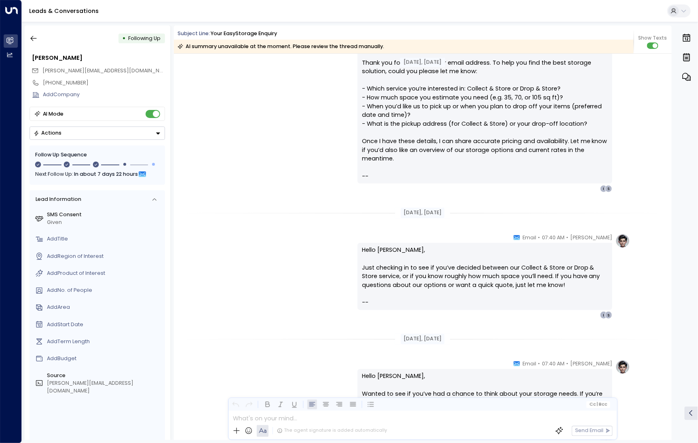
scroll to position [210, 0]
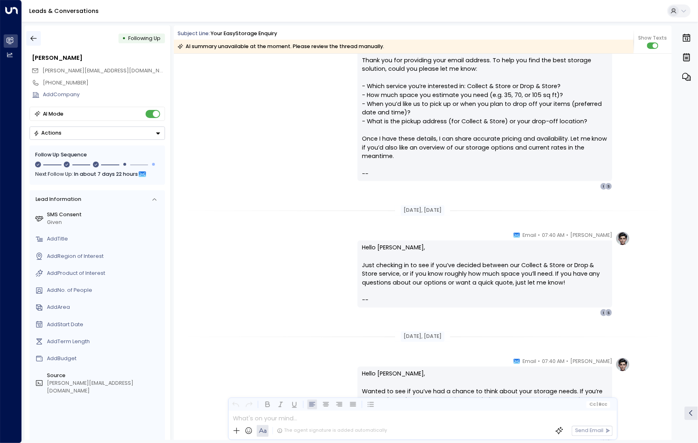
click at [33, 35] on icon "button" at bounding box center [34, 38] width 8 height 8
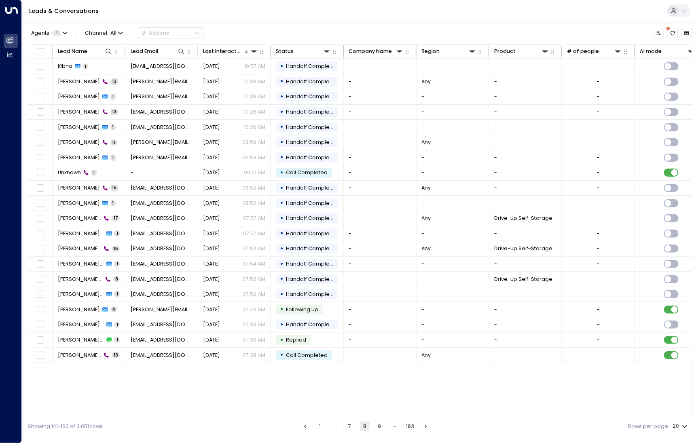
click at [350, 426] on button "7" at bounding box center [350, 427] width 10 height 10
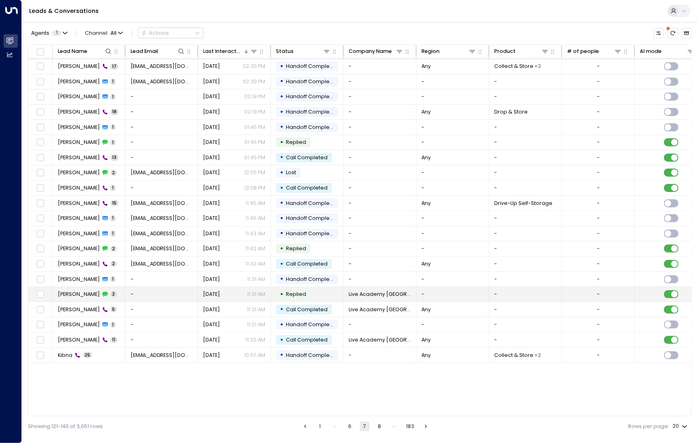
click at [82, 292] on span "Andrew Turner" at bounding box center [79, 294] width 42 height 7
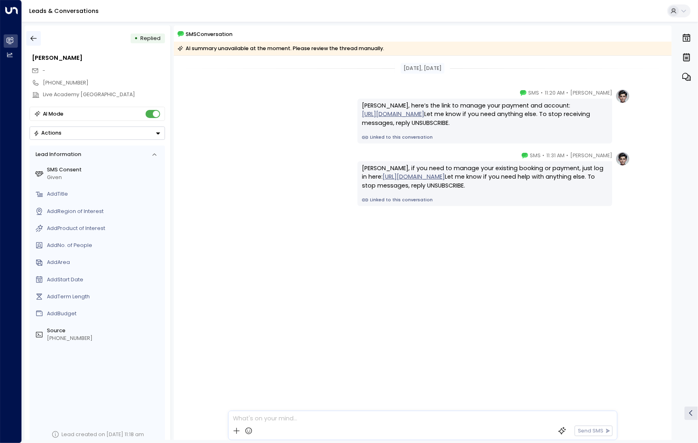
click at [37, 40] on icon "button" at bounding box center [34, 38] width 8 height 8
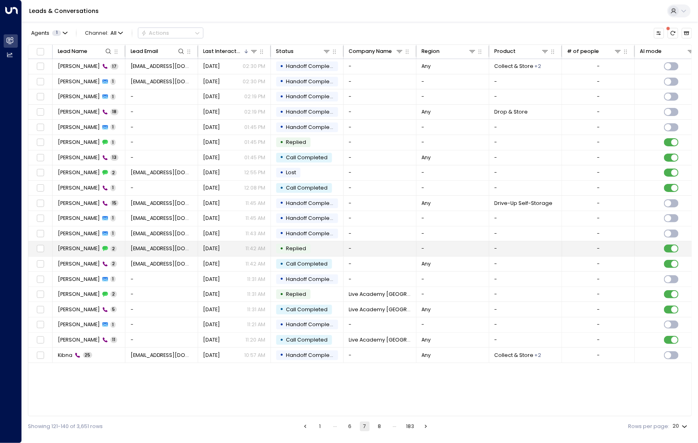
click at [87, 250] on span "Naresh Hemadri" at bounding box center [79, 248] width 42 height 7
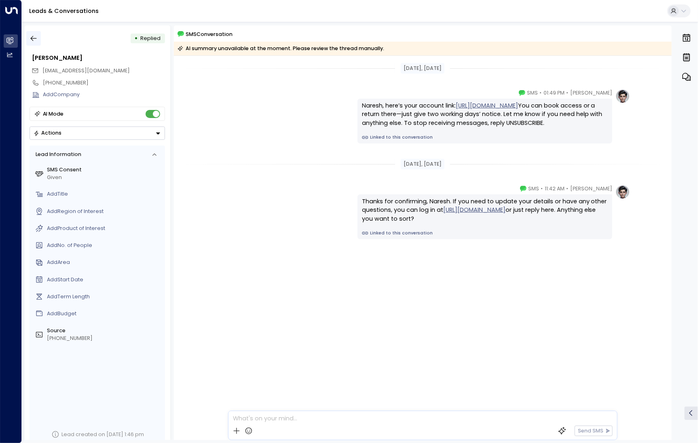
click at [35, 46] on button "button" at bounding box center [33, 38] width 15 height 15
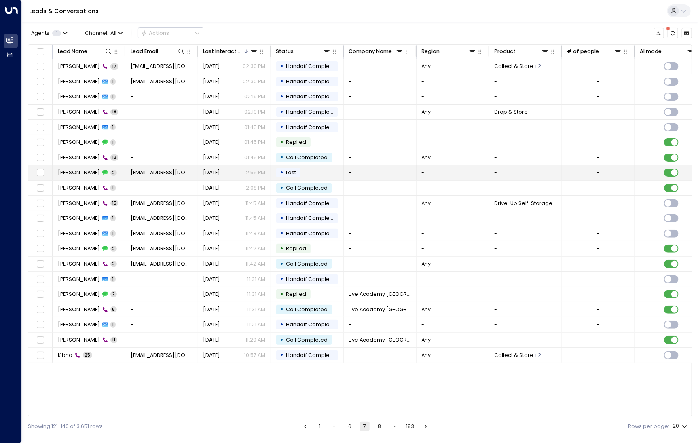
click at [64, 171] on span "Natalie NG" at bounding box center [79, 172] width 42 height 7
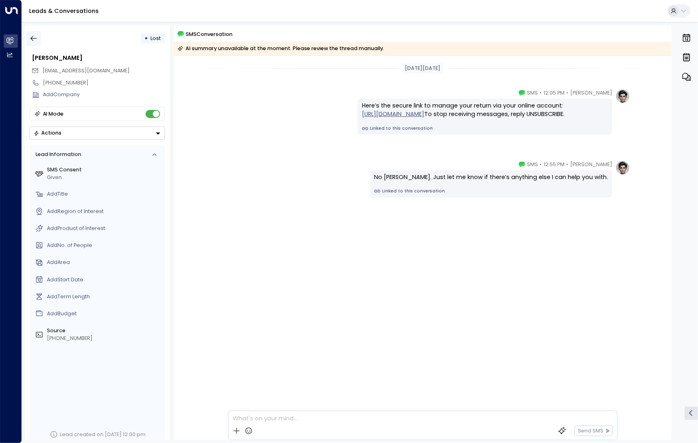
click at [34, 36] on icon "button" at bounding box center [34, 38] width 8 height 8
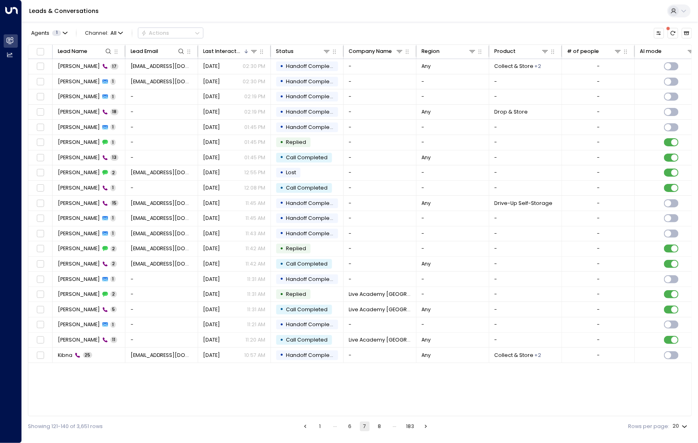
click at [351, 424] on button "6" at bounding box center [350, 427] width 10 height 10
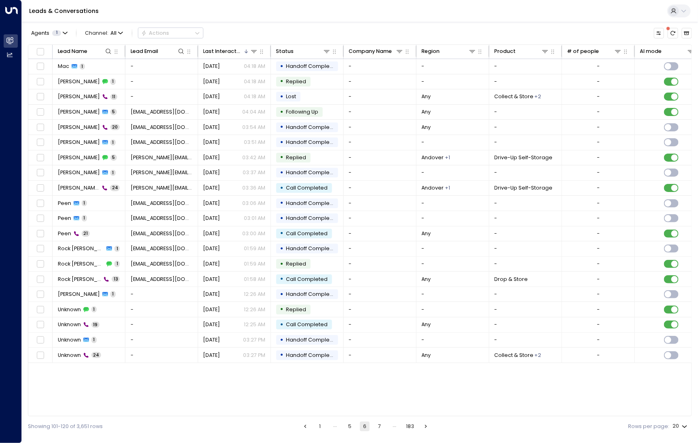
click at [352, 432] on button "5" at bounding box center [350, 427] width 10 height 10
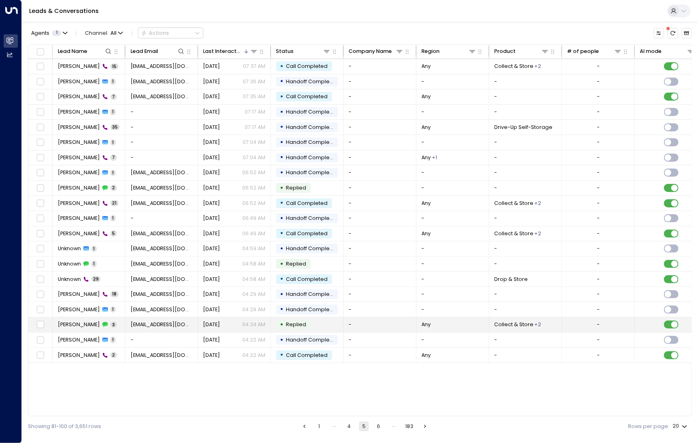
click at [110, 325] on div "Chantelle Shelley 3" at bounding box center [87, 324] width 59 height 7
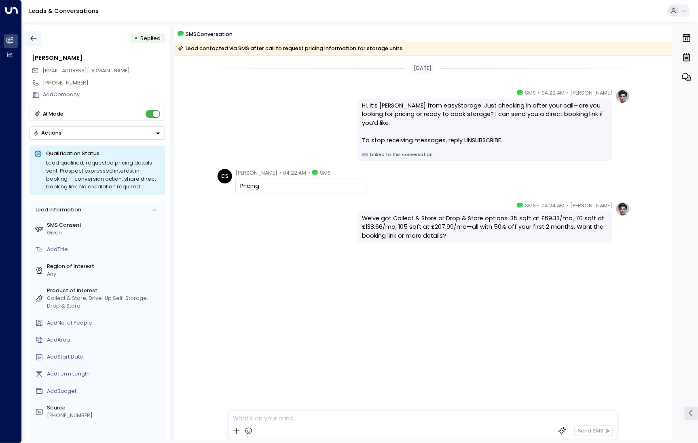
click at [36, 39] on icon "button" at bounding box center [34, 38] width 8 height 8
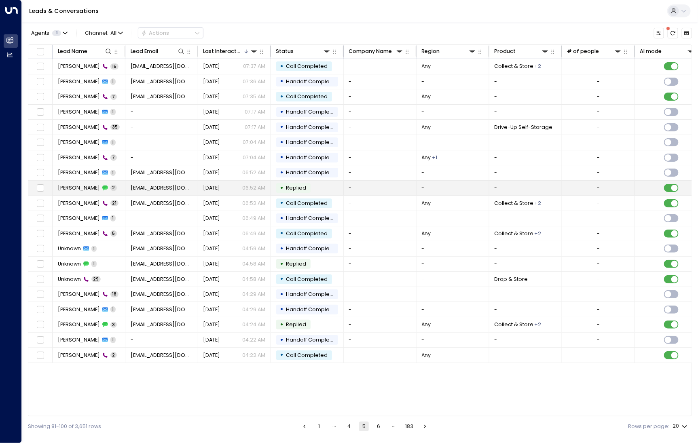
click at [76, 192] on td "Sarah Al-Ali 2" at bounding box center [89, 188] width 73 height 15
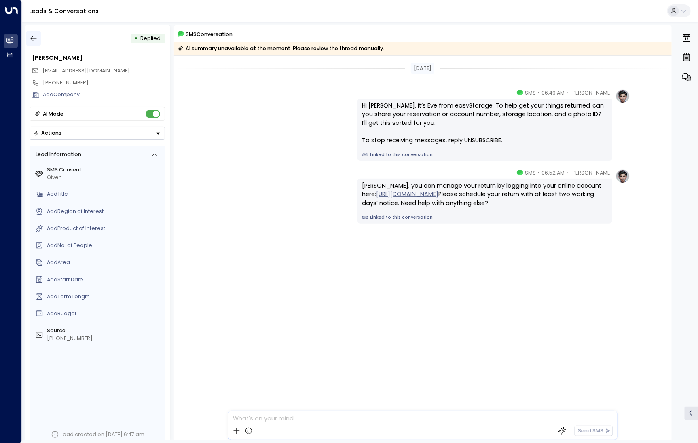
click at [39, 36] on button "button" at bounding box center [33, 38] width 15 height 15
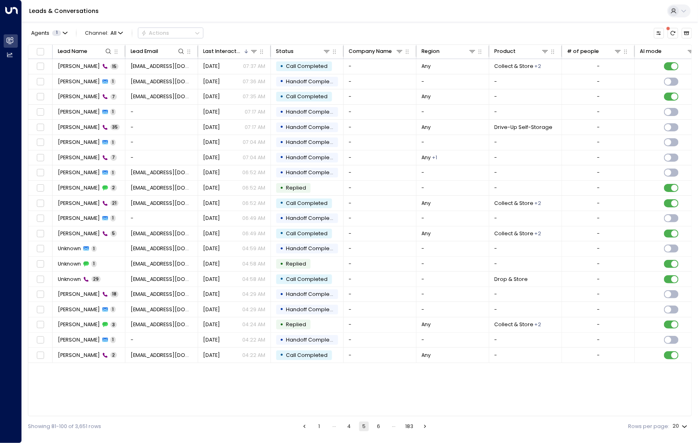
click at [350, 425] on button "4" at bounding box center [349, 427] width 10 height 10
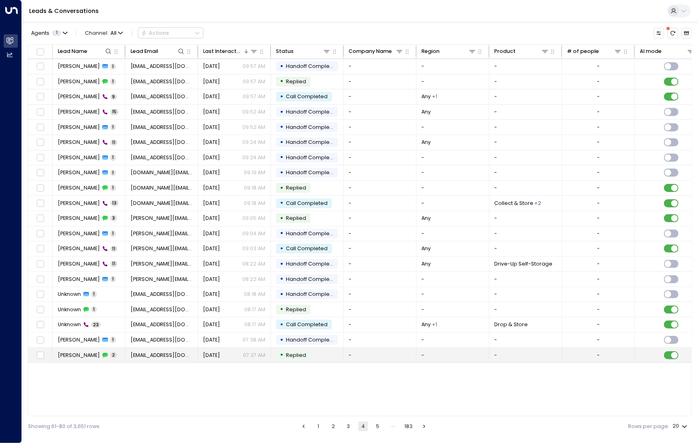
click at [105, 348] on td "Amila Gajiva 2" at bounding box center [89, 355] width 73 height 15
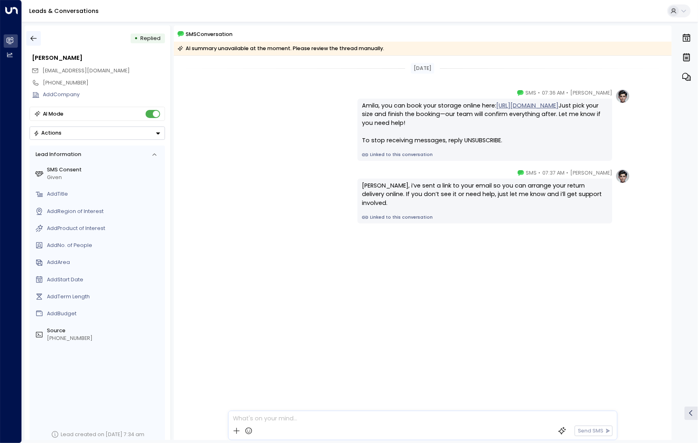
click at [36, 42] on icon "button" at bounding box center [34, 38] width 8 height 8
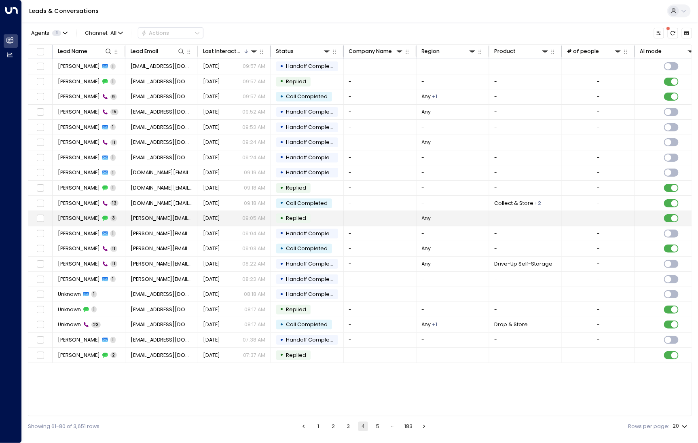
click at [87, 216] on span "Mike Locansi" at bounding box center [79, 218] width 42 height 7
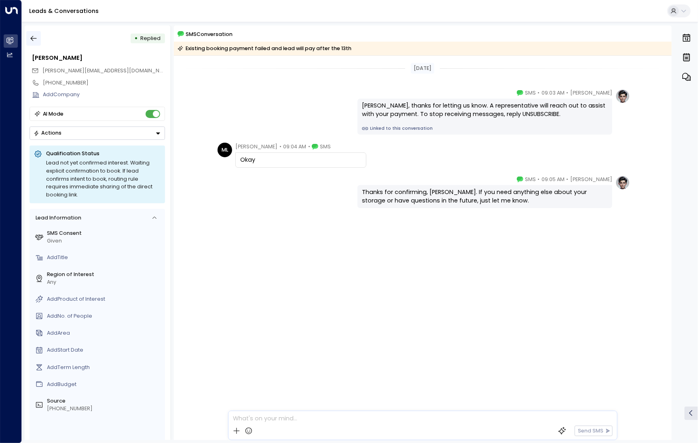
click at [37, 34] on button "button" at bounding box center [33, 38] width 15 height 15
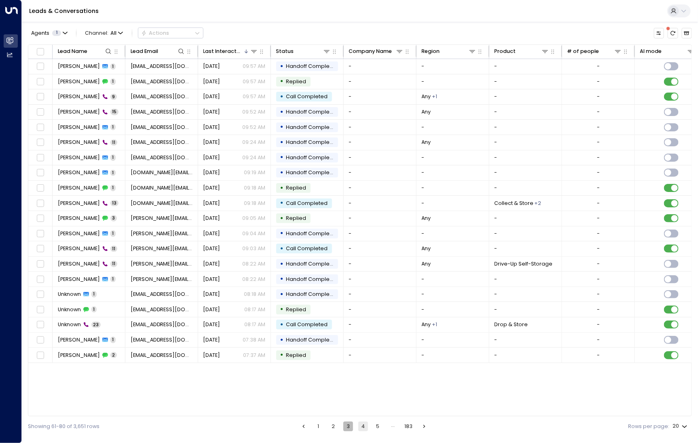
click at [346, 428] on button "3" at bounding box center [348, 427] width 10 height 10
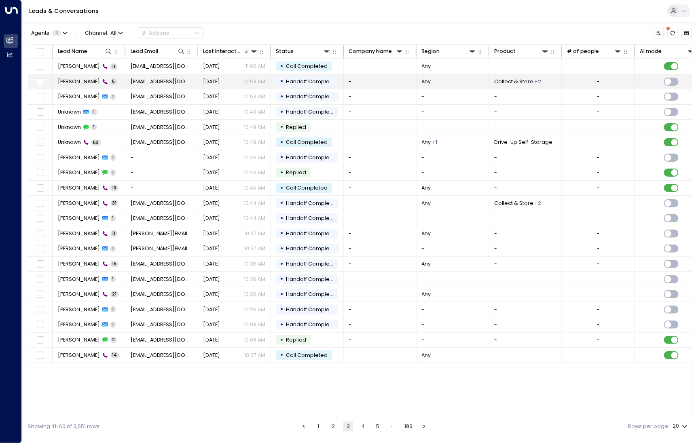
click at [94, 80] on td "Jessica 5" at bounding box center [89, 81] width 73 height 15
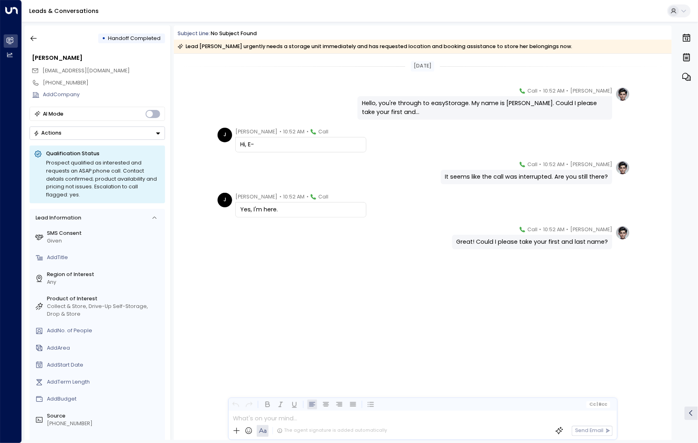
click at [41, 44] on div "• Handoff Completed" at bounding box center [98, 38] width 136 height 15
click at [40, 42] on button "button" at bounding box center [33, 38] width 15 height 15
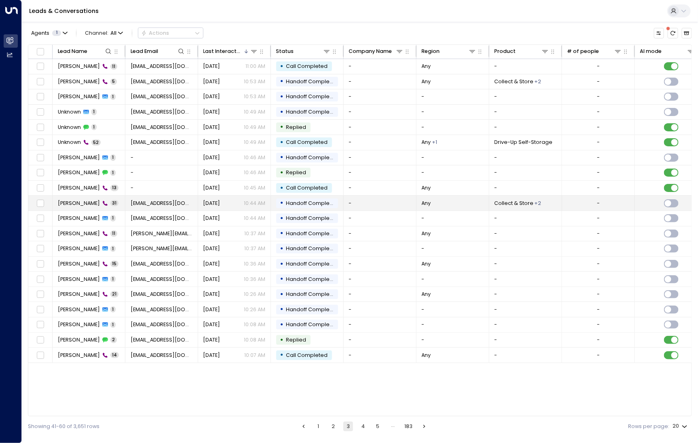
click at [116, 200] on td "Jessica 31" at bounding box center [89, 203] width 73 height 15
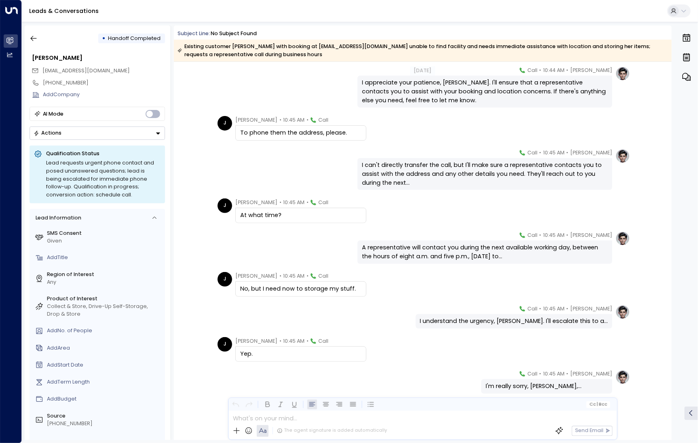
scroll to position [839, 0]
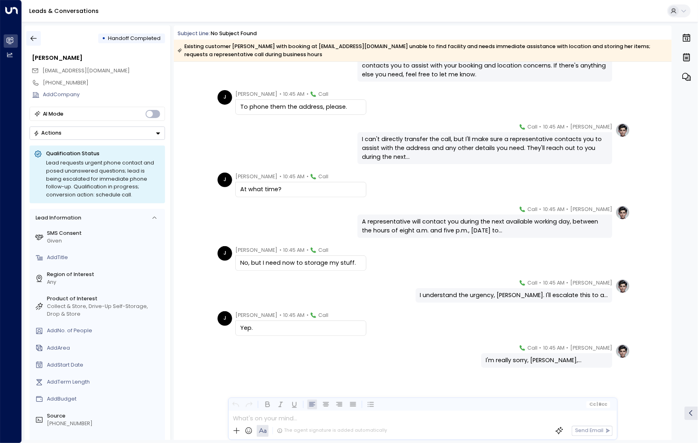
click at [32, 40] on icon "button" at bounding box center [34, 38] width 6 height 5
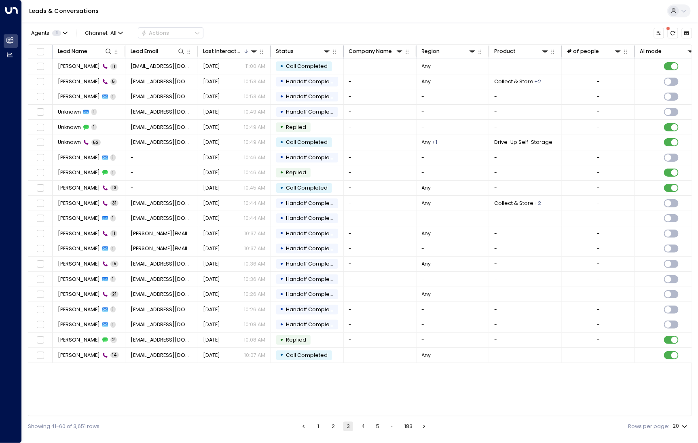
click at [332, 424] on button "2" at bounding box center [333, 427] width 10 height 10
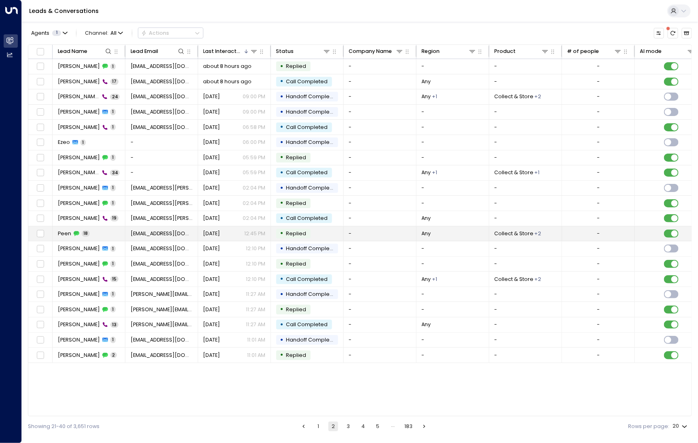
click at [64, 237] on td "Peen 18" at bounding box center [89, 234] width 73 height 15
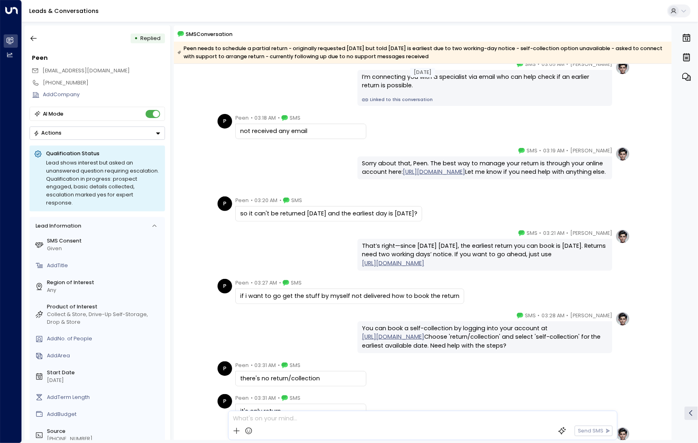
scroll to position [131, 0]
